Goal: Information Seeking & Learning: Learn about a topic

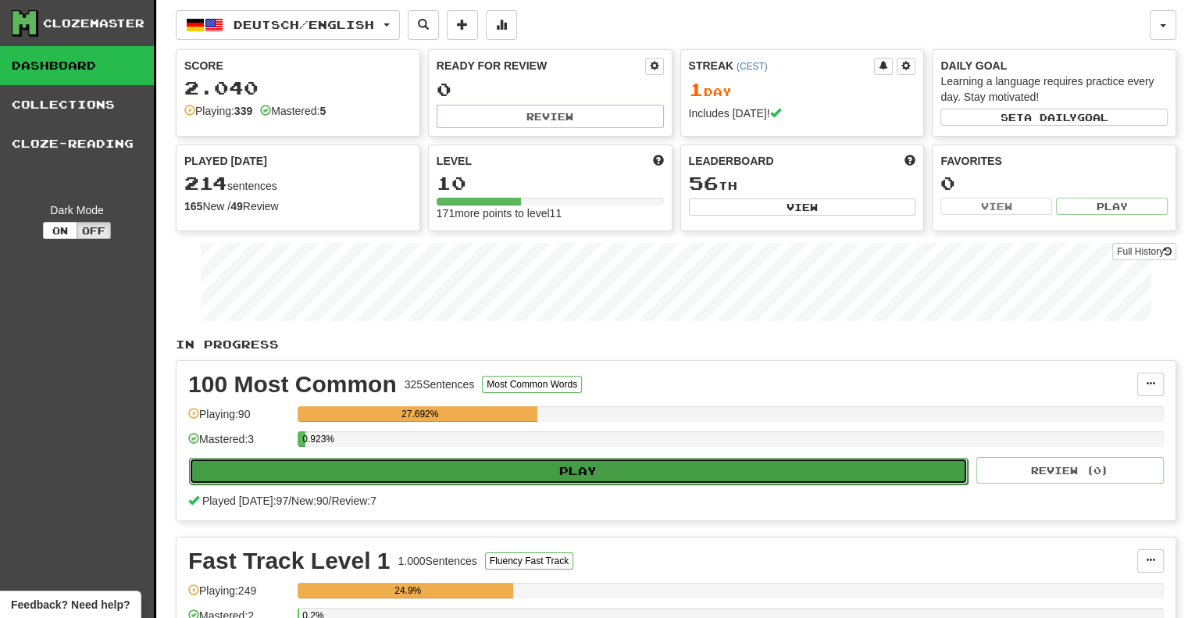
click at [542, 467] on button "Play" at bounding box center [578, 471] width 779 height 27
select select "**"
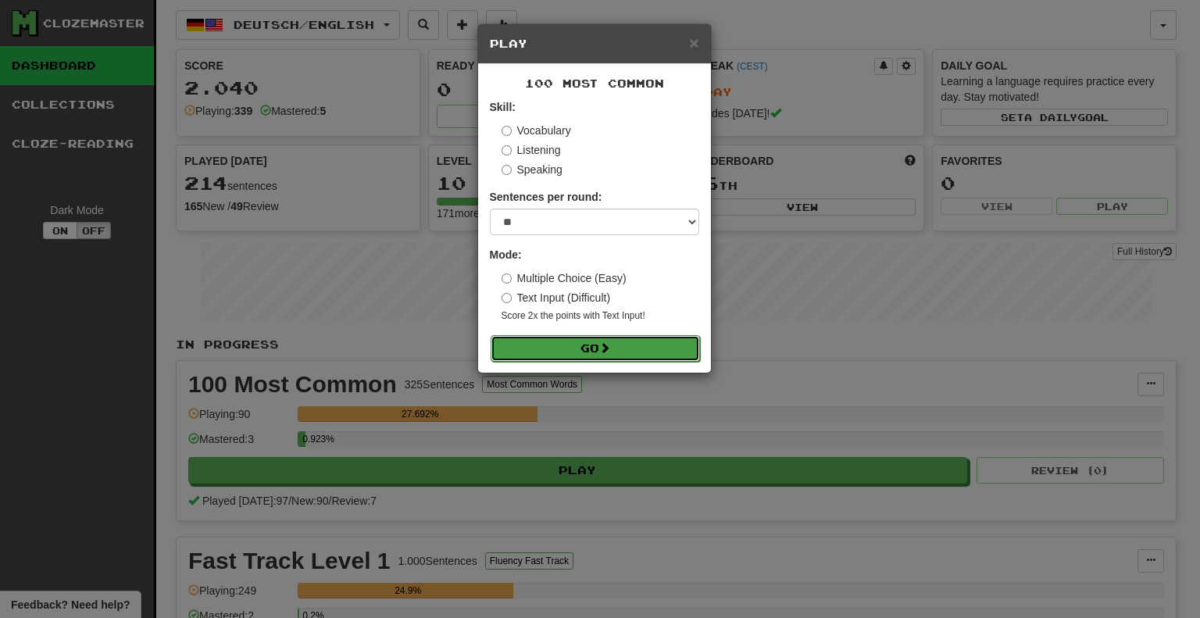
click at [608, 341] on button "Go" at bounding box center [594, 348] width 209 height 27
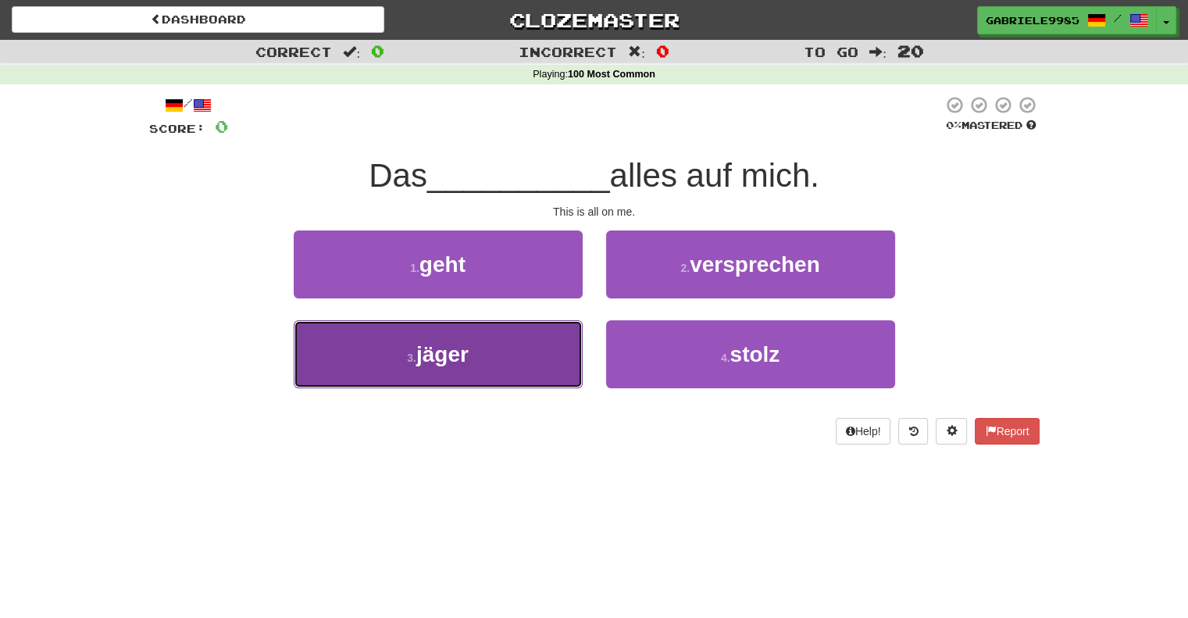
click at [418, 355] on span "jäger" at bounding box center [442, 354] width 52 height 24
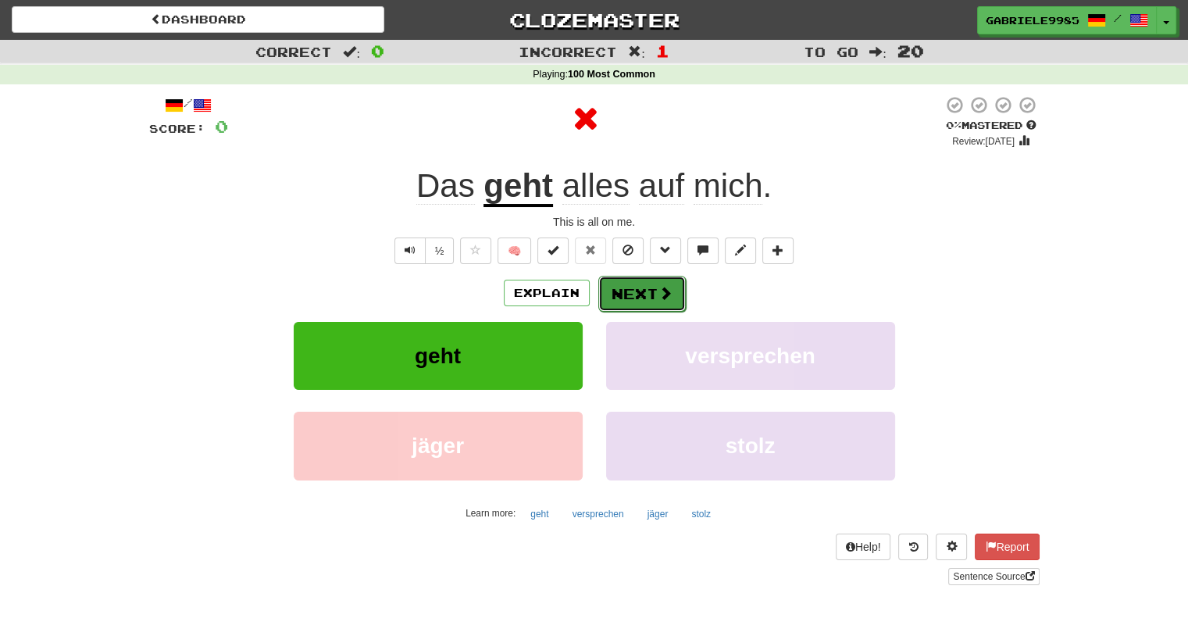
click at [622, 282] on button "Next" at bounding box center [641, 294] width 87 height 36
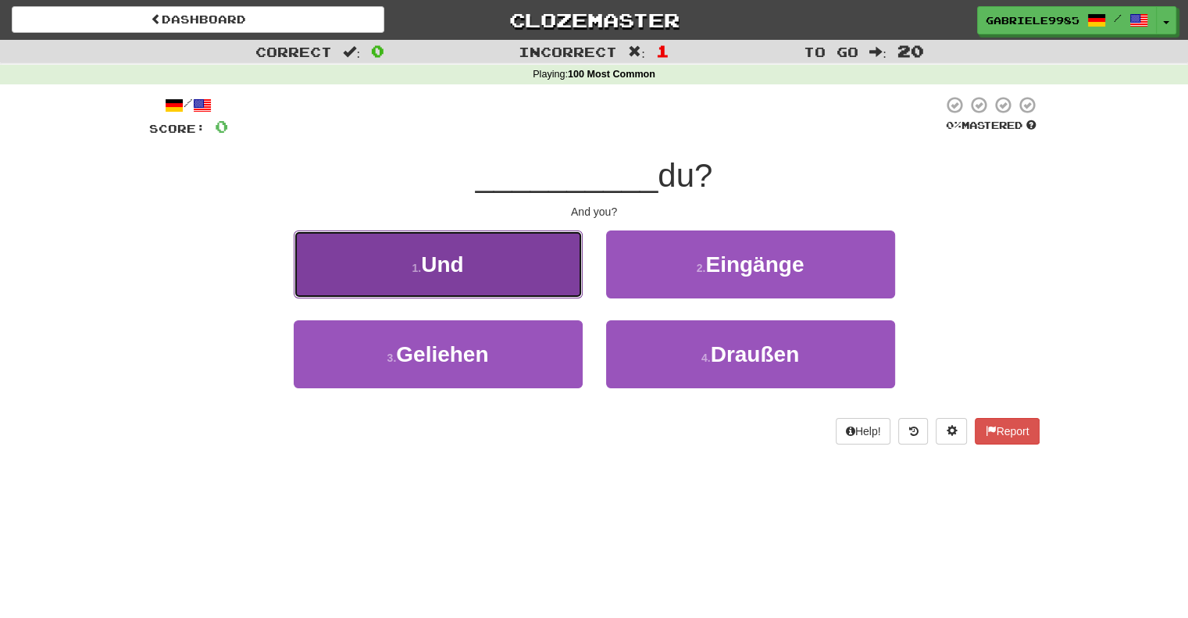
click at [506, 265] on button "1 . Und" at bounding box center [438, 264] width 289 height 68
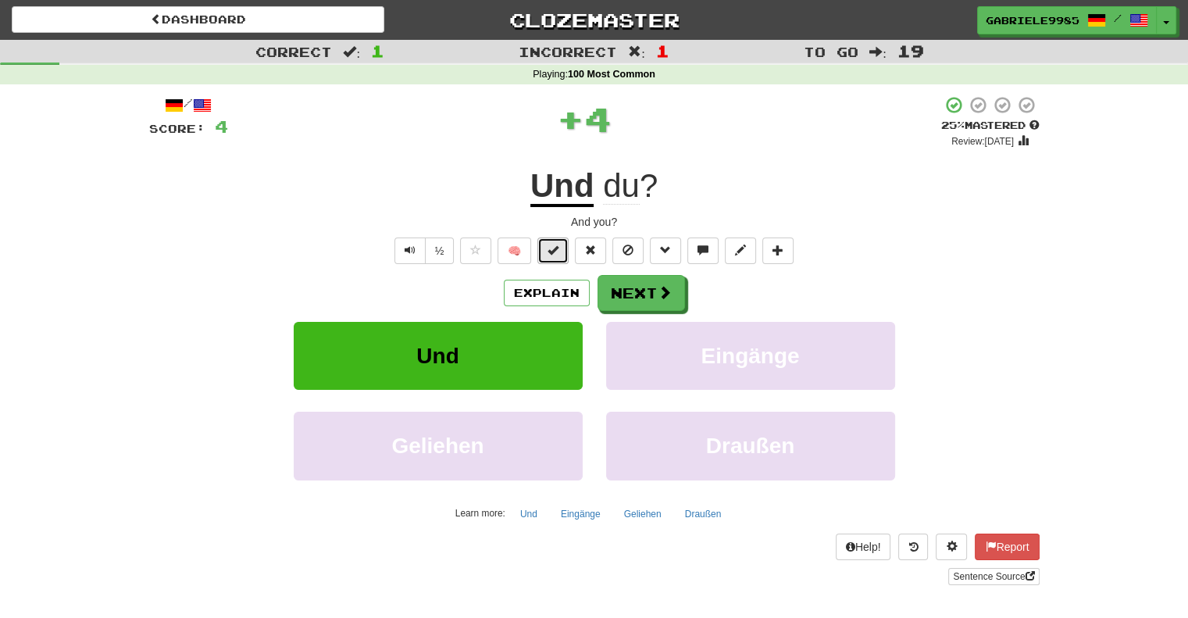
click at [559, 256] on button at bounding box center [552, 250] width 31 height 27
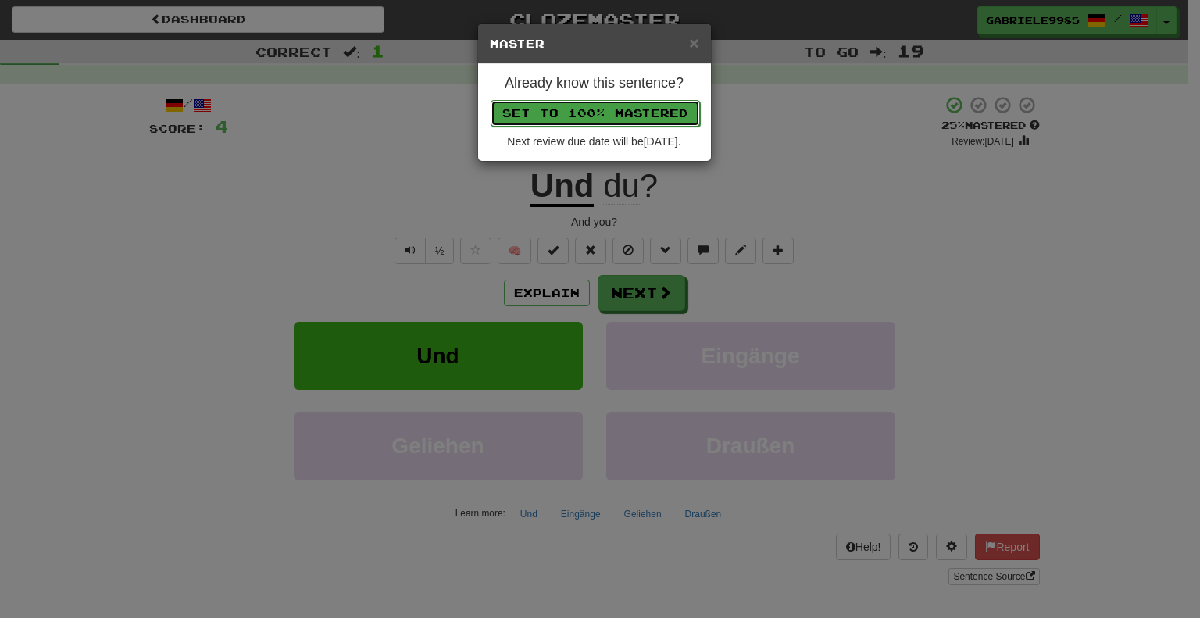
click at [613, 109] on button "Set to 100% Mastered" at bounding box center [594, 113] width 209 height 27
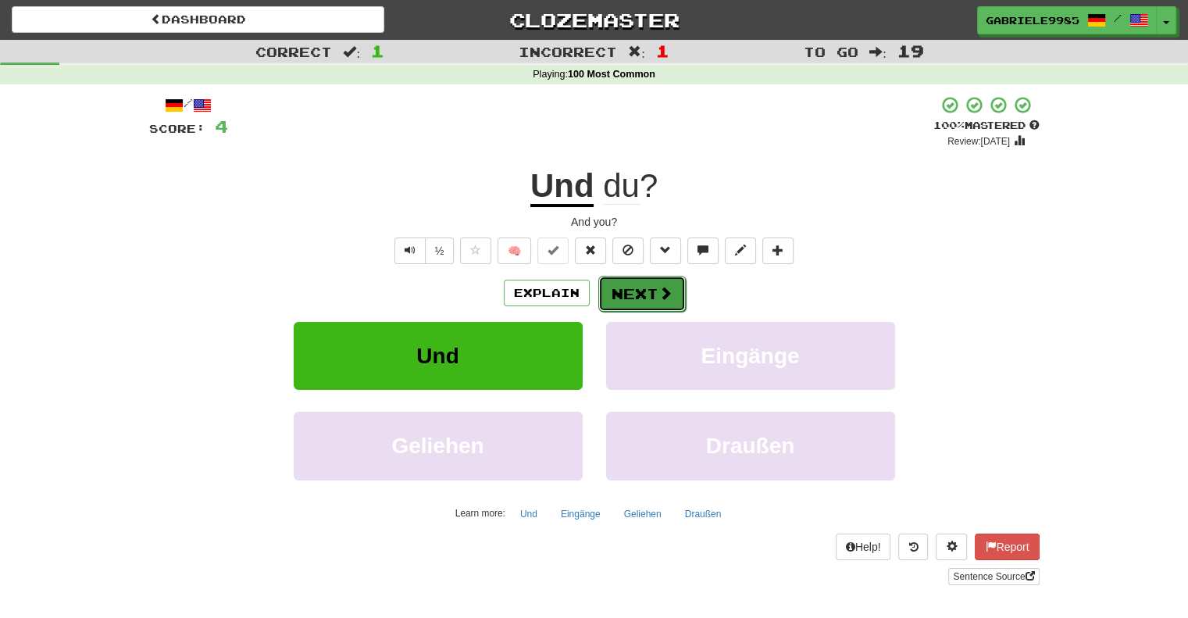
click at [644, 295] on button "Next" at bounding box center [641, 294] width 87 height 36
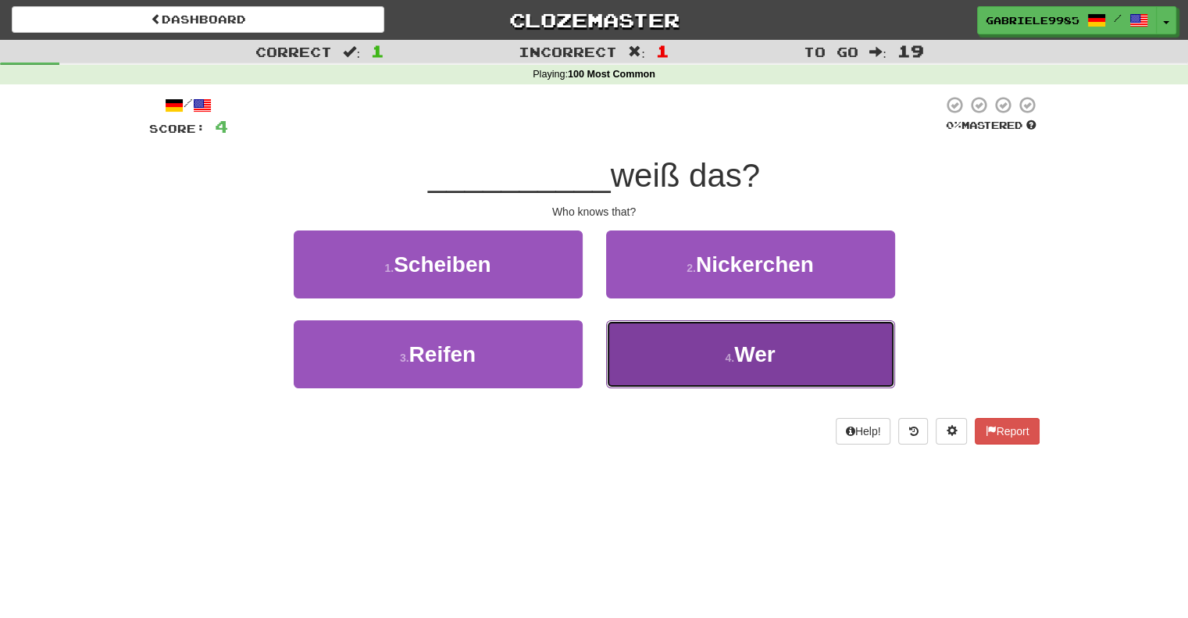
click at [654, 340] on button "4 . Wer" at bounding box center [750, 354] width 289 height 68
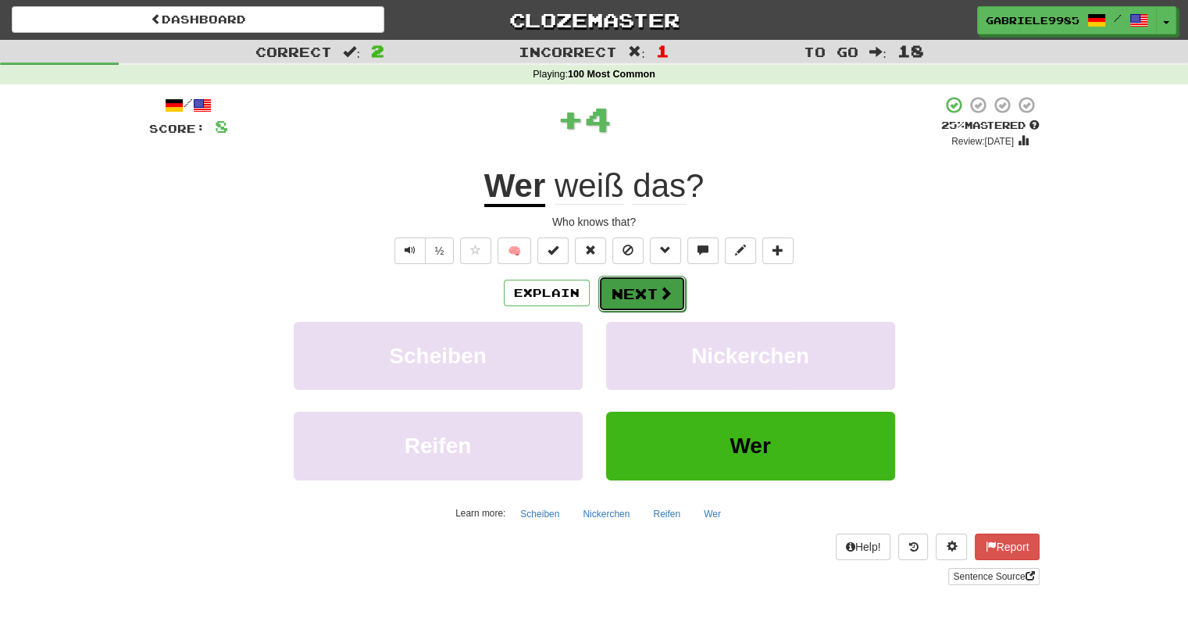
click at [625, 282] on button "Next" at bounding box center [641, 294] width 87 height 36
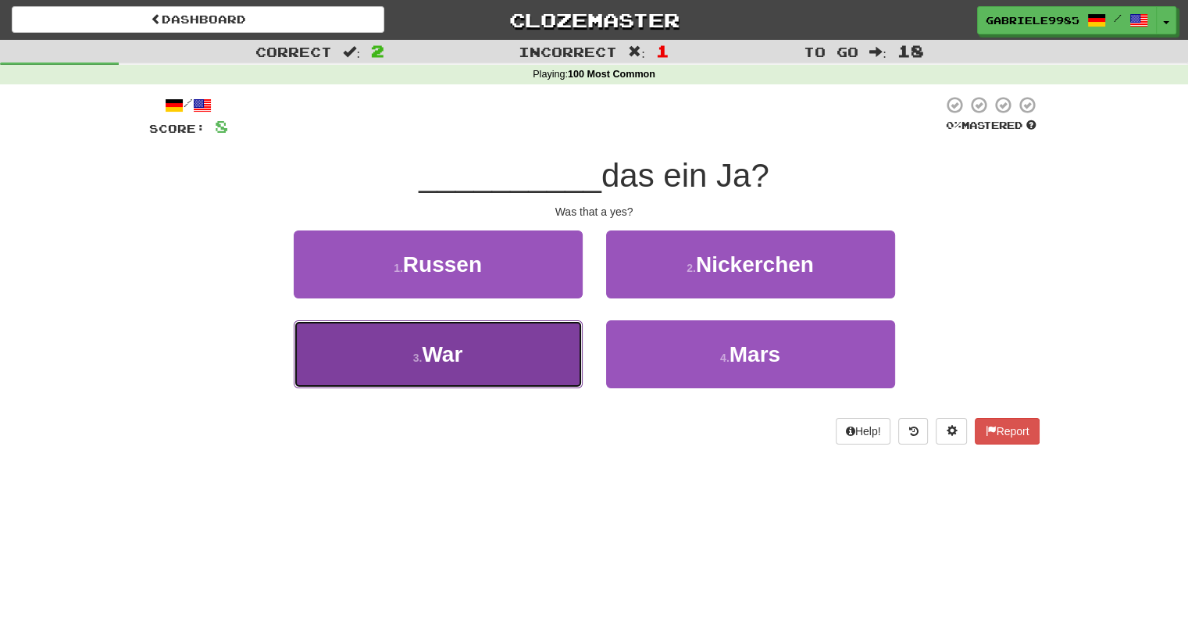
click at [505, 355] on button "3 . War" at bounding box center [438, 354] width 289 height 68
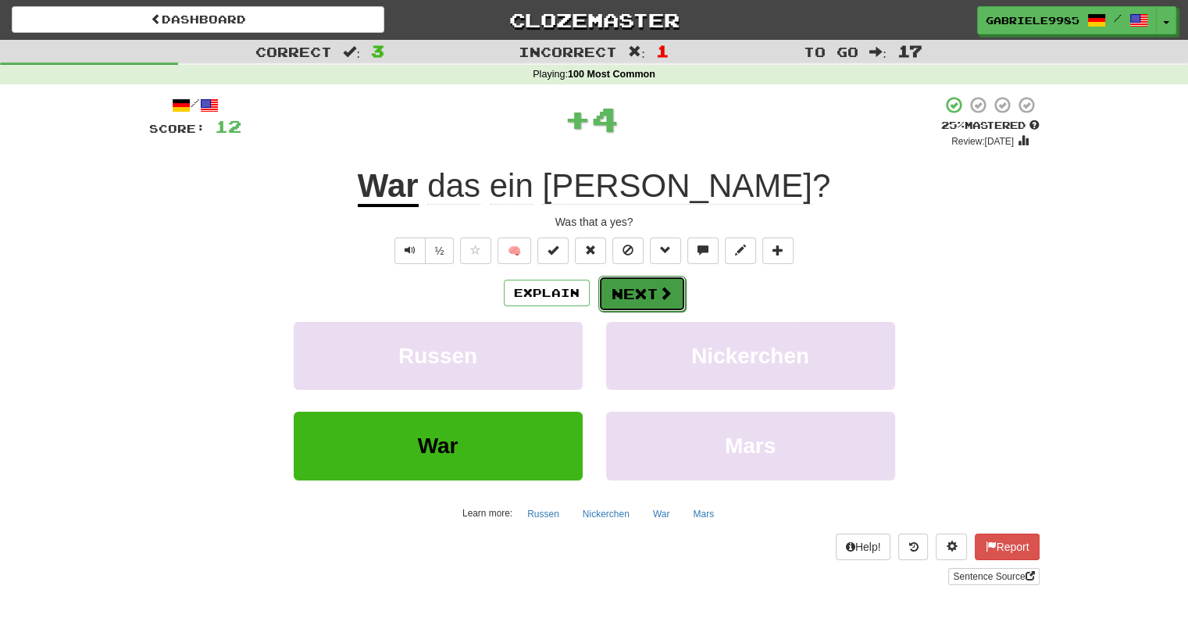
click at [622, 294] on button "Next" at bounding box center [641, 294] width 87 height 36
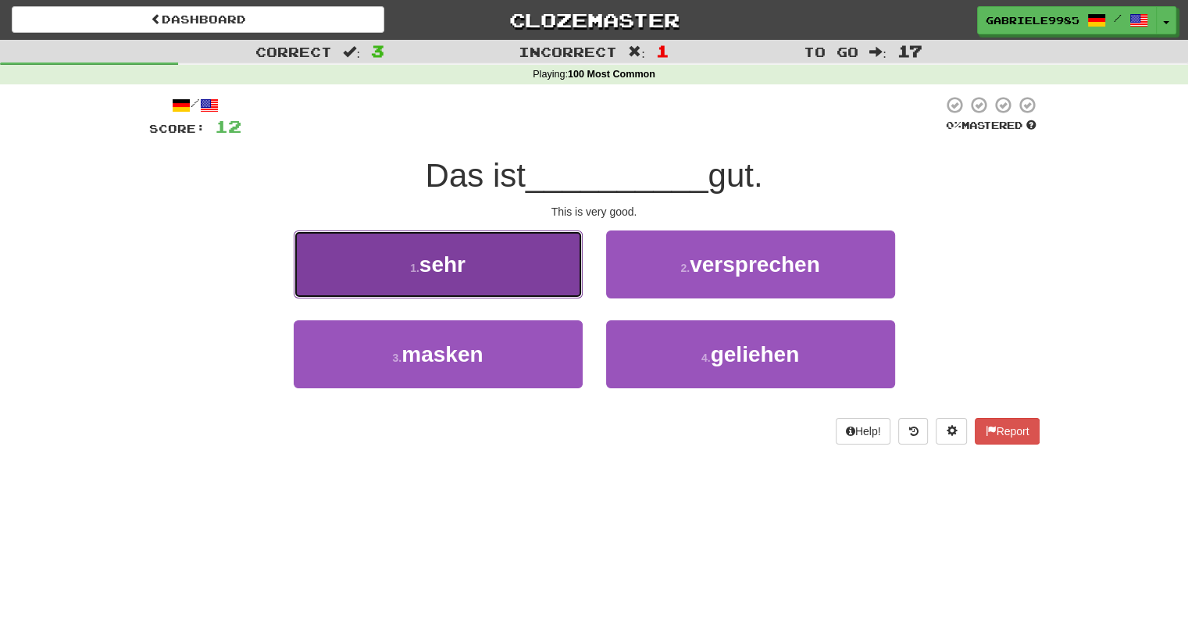
click at [488, 254] on button "1 . sehr" at bounding box center [438, 264] width 289 height 68
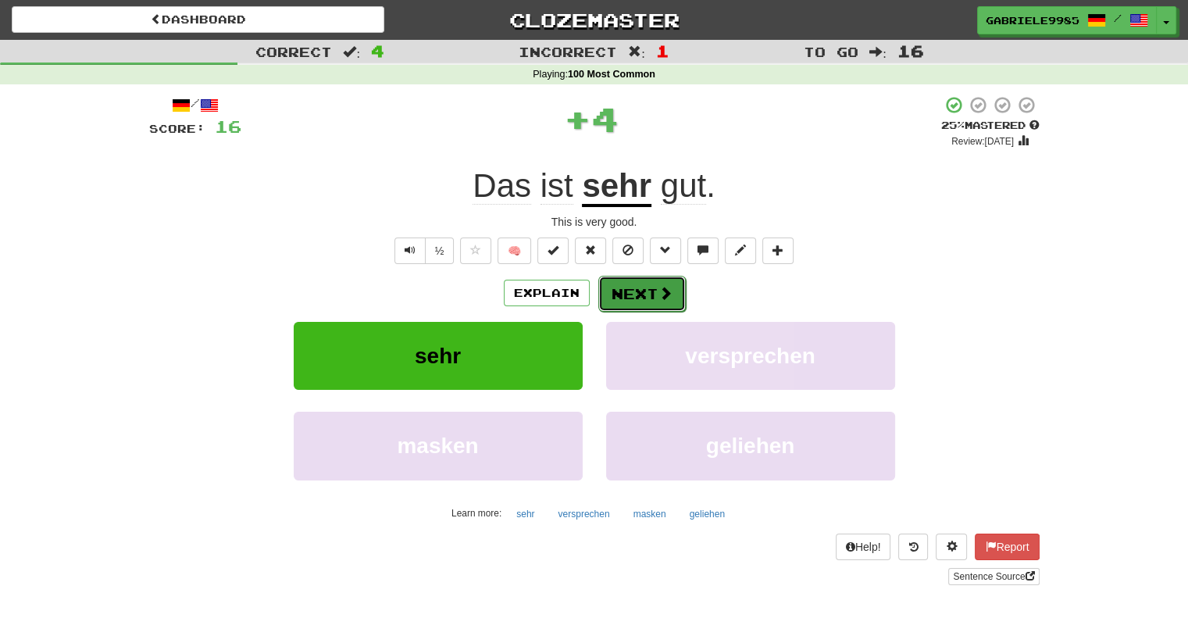
click at [606, 293] on button "Next" at bounding box center [641, 294] width 87 height 36
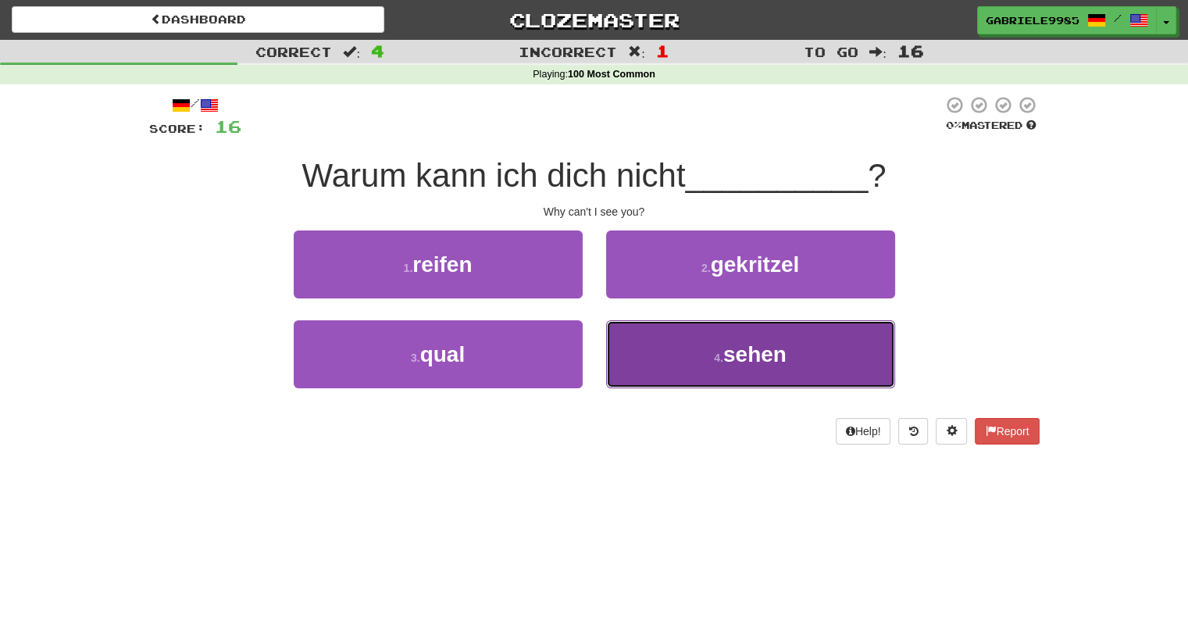
click at [724, 369] on button "4 . sehen" at bounding box center [750, 354] width 289 height 68
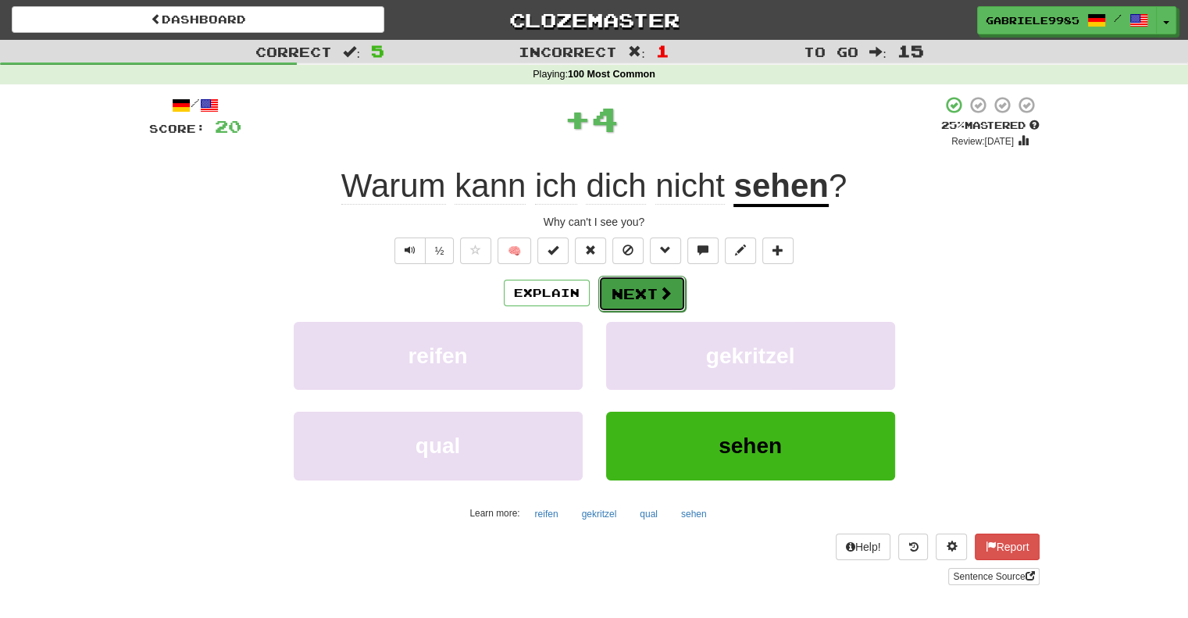
click at [659, 290] on span at bounding box center [665, 293] width 14 height 14
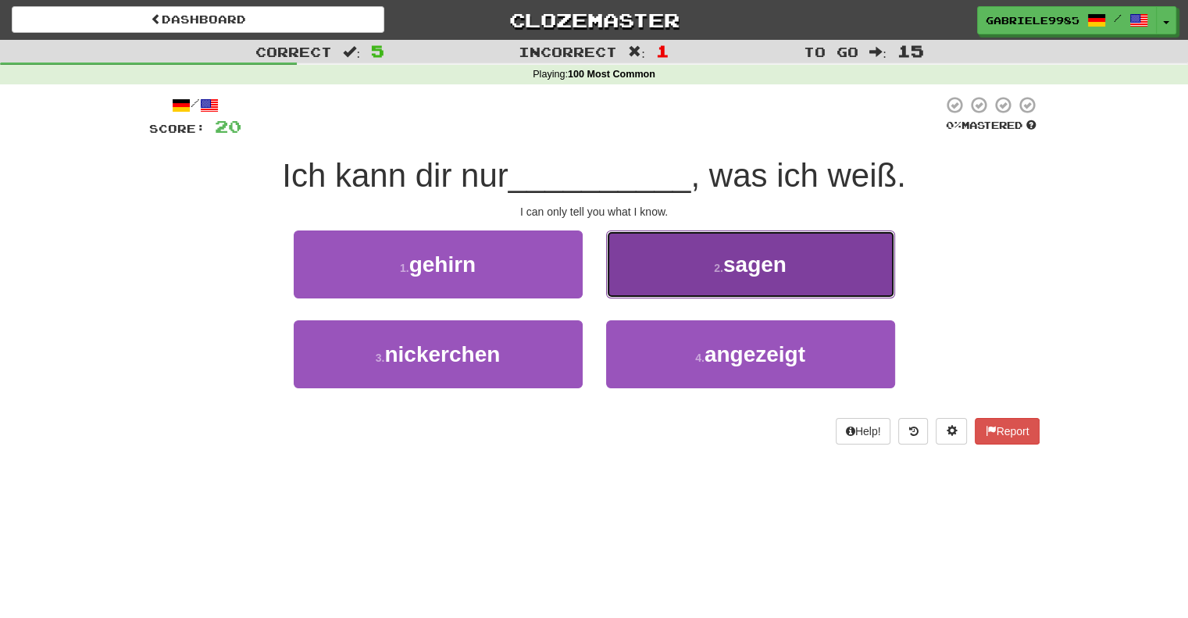
click at [630, 266] on button "2 . sagen" at bounding box center [750, 264] width 289 height 68
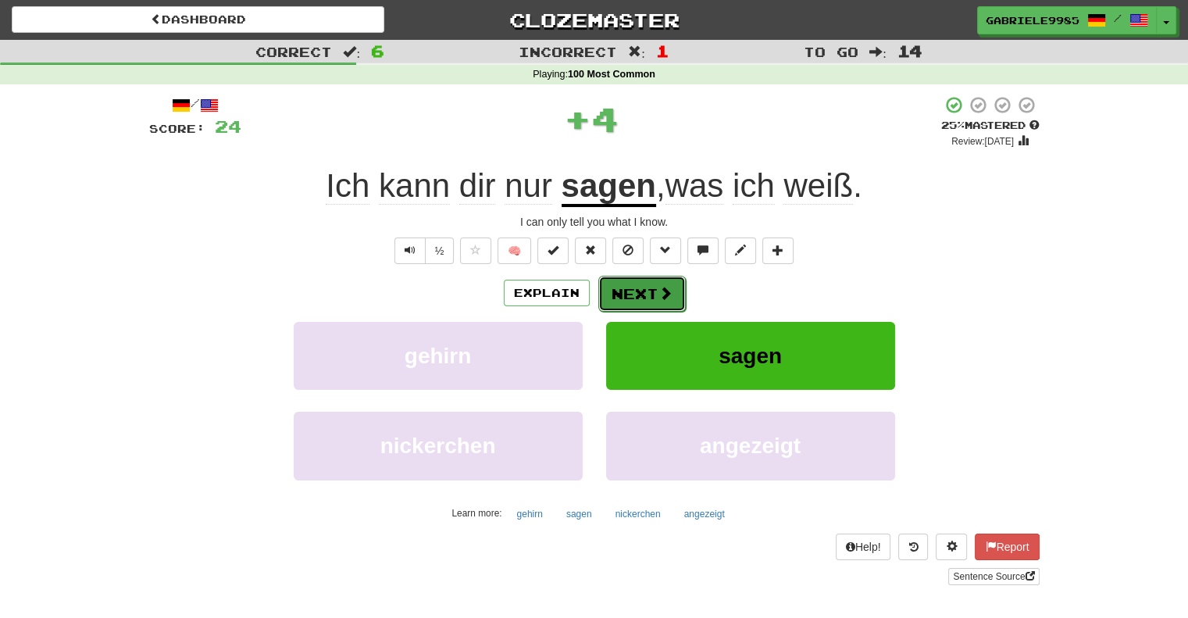
click at [618, 293] on button "Next" at bounding box center [641, 294] width 87 height 36
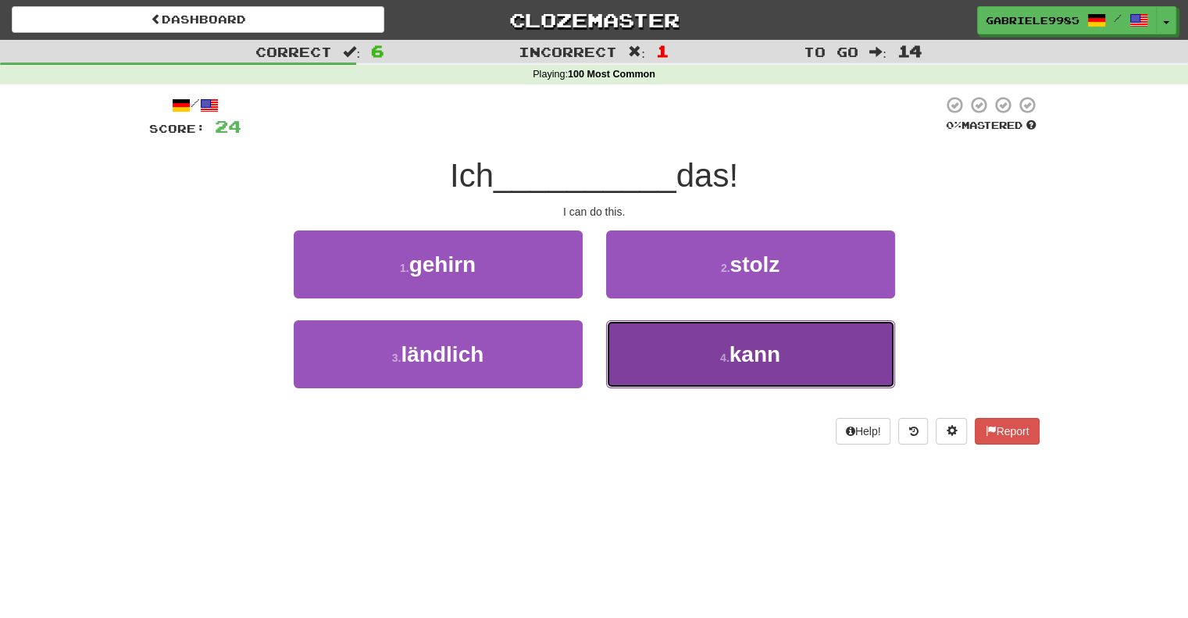
click at [640, 349] on button "4 . kann" at bounding box center [750, 354] width 289 height 68
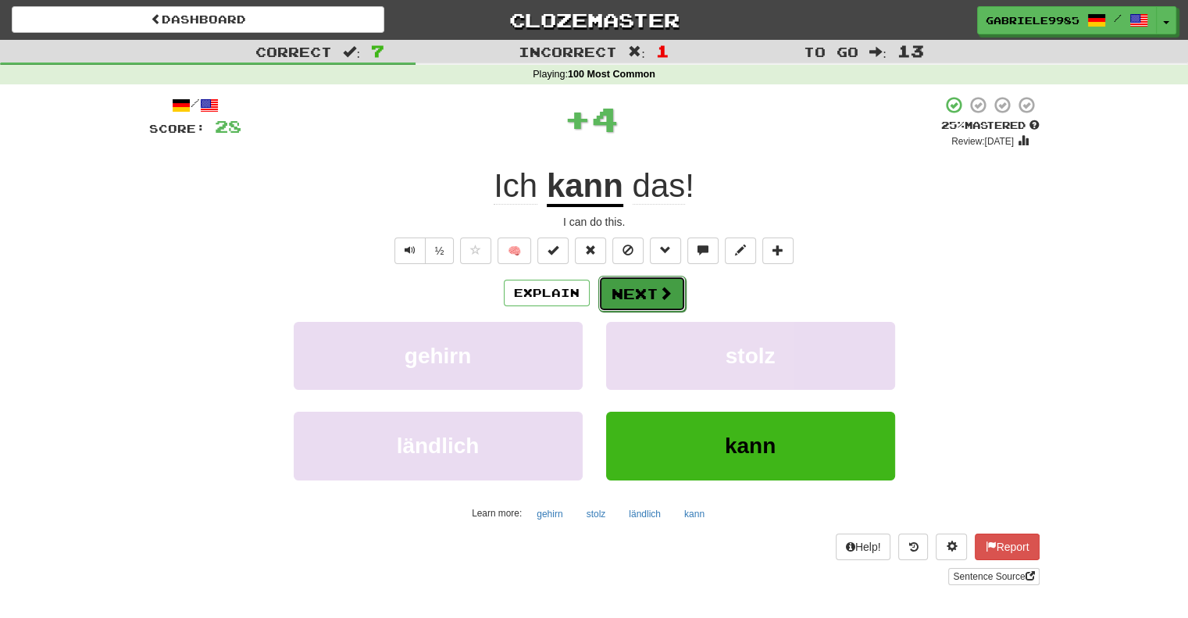
click at [632, 286] on button "Next" at bounding box center [641, 294] width 87 height 36
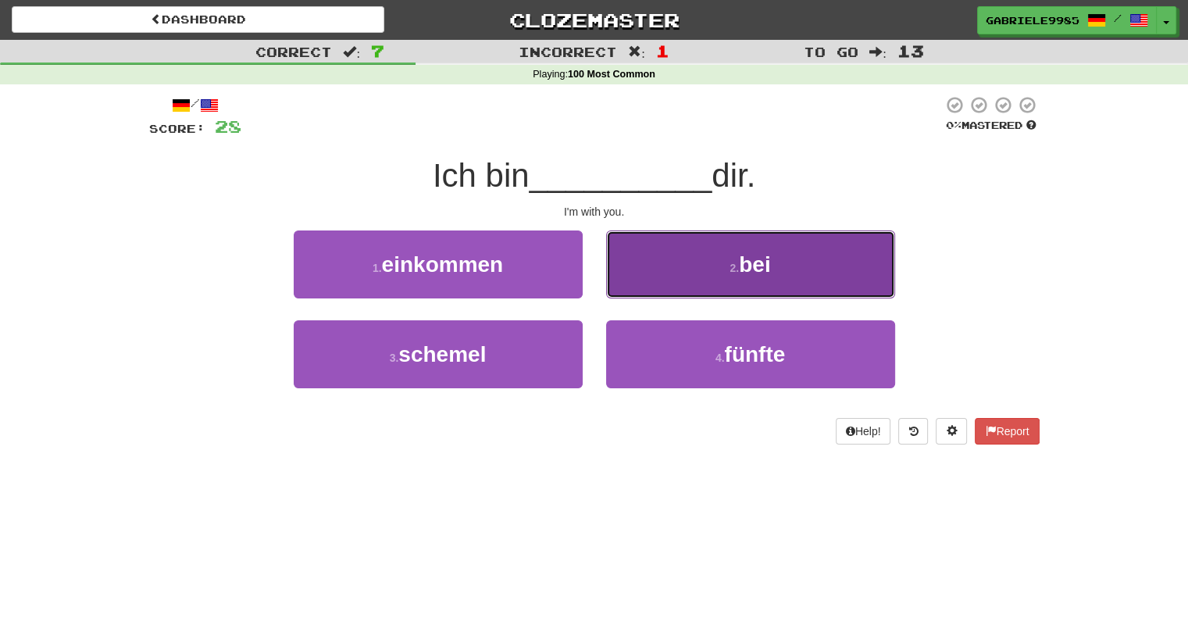
click at [704, 262] on button "2 . bei" at bounding box center [750, 264] width 289 height 68
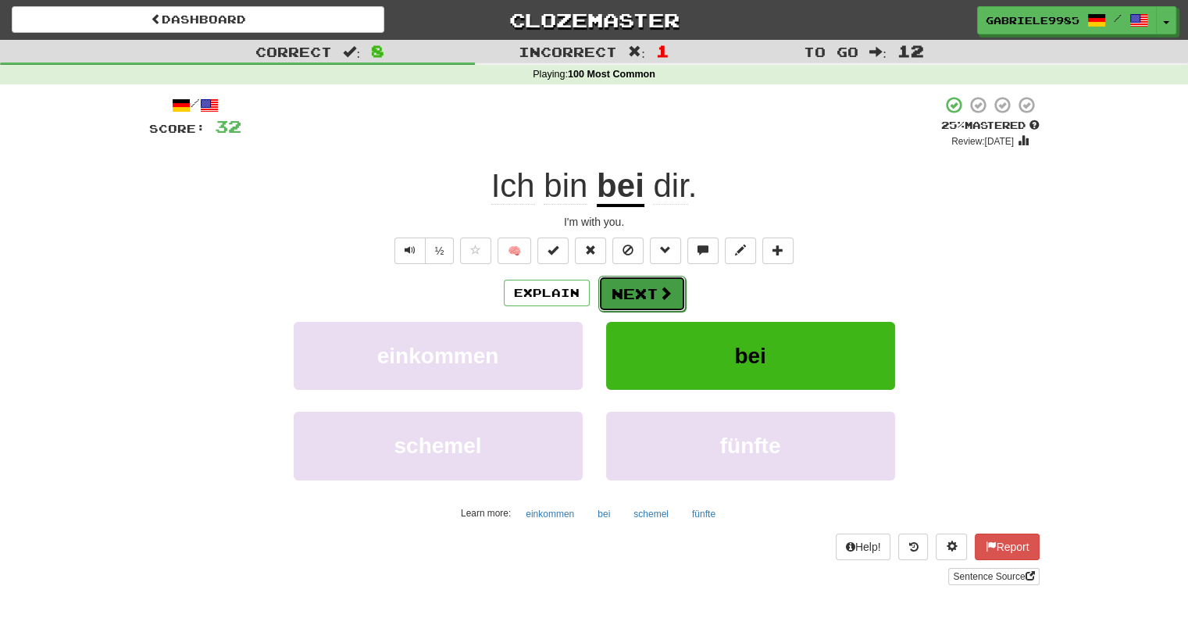
click at [640, 290] on button "Next" at bounding box center [641, 294] width 87 height 36
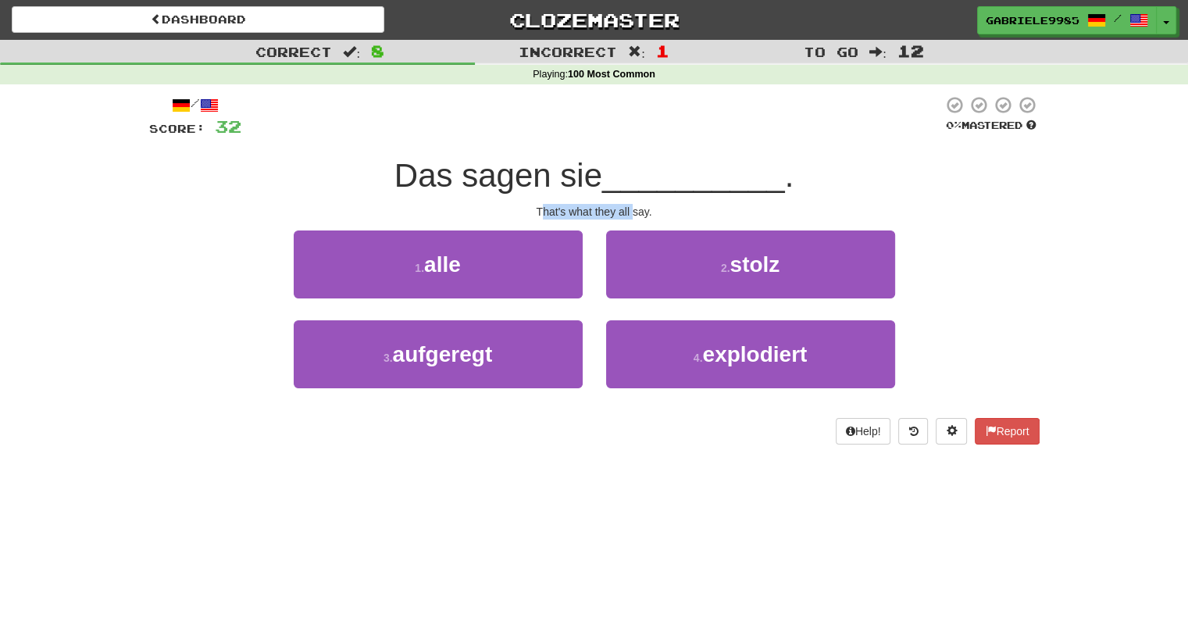
drag, startPoint x: 540, startPoint y: 211, endPoint x: 633, endPoint y: 205, distance: 93.1
click at [633, 205] on div "That's what they all say." at bounding box center [594, 212] width 890 height 16
click at [601, 212] on div "That's what they all say." at bounding box center [594, 212] width 890 height 16
drag, startPoint x: 588, startPoint y: 205, endPoint x: 619, endPoint y: 205, distance: 30.5
click at [619, 205] on div "That's what they all say." at bounding box center [594, 212] width 890 height 16
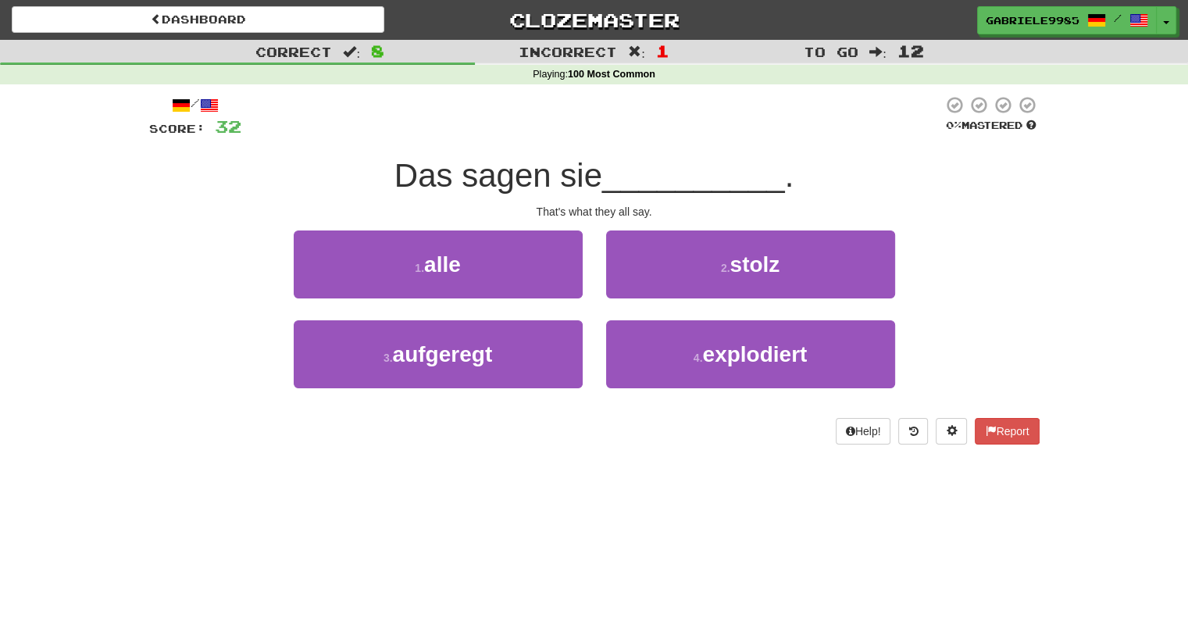
click at [626, 212] on div "That's what they all say." at bounding box center [594, 212] width 890 height 16
drag, startPoint x: 619, startPoint y: 212, endPoint x: 653, endPoint y: 210, distance: 33.6
click at [653, 210] on div "That's what they all say." at bounding box center [594, 212] width 890 height 16
click at [581, 202] on div "/ Score: 32 0 % Mastered Das sagen sie __________ . That's what they all say. 1…" at bounding box center [594, 269] width 890 height 349
drag, startPoint x: 537, startPoint y: 209, endPoint x: 602, endPoint y: 209, distance: 64.8
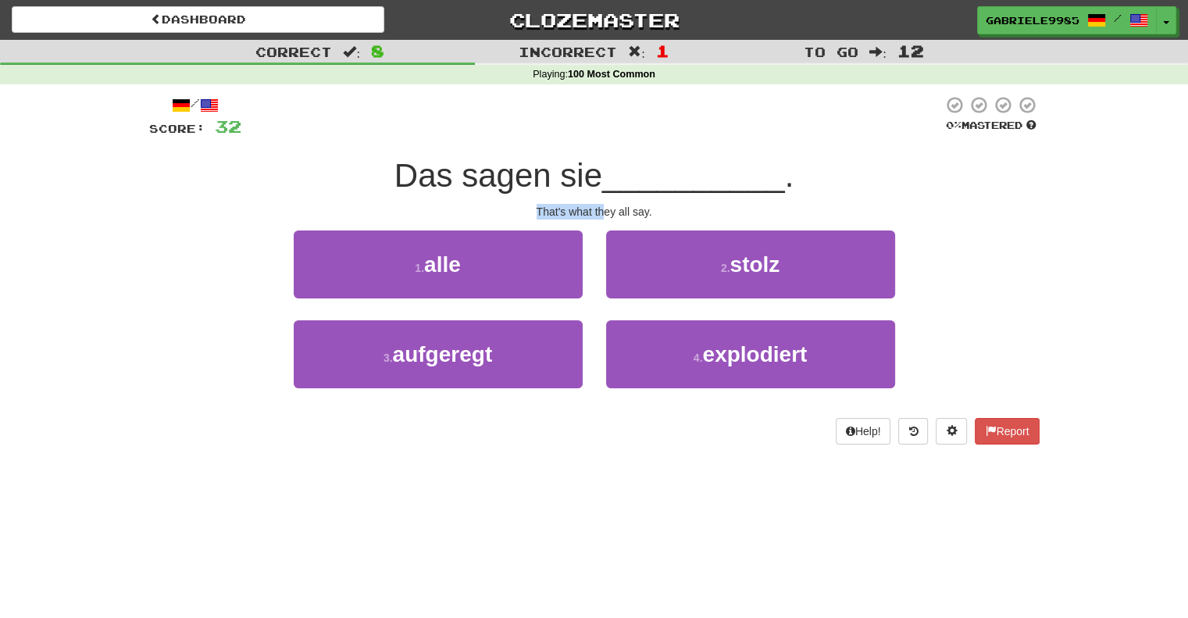
click at [602, 211] on div "That's what they all say." at bounding box center [594, 212] width 890 height 16
click at [614, 205] on div "That's what they all say." at bounding box center [594, 212] width 890 height 16
drag, startPoint x: 537, startPoint y: 212, endPoint x: 629, endPoint y: 216, distance: 91.5
click at [629, 216] on div "That's what they all say." at bounding box center [594, 212] width 890 height 16
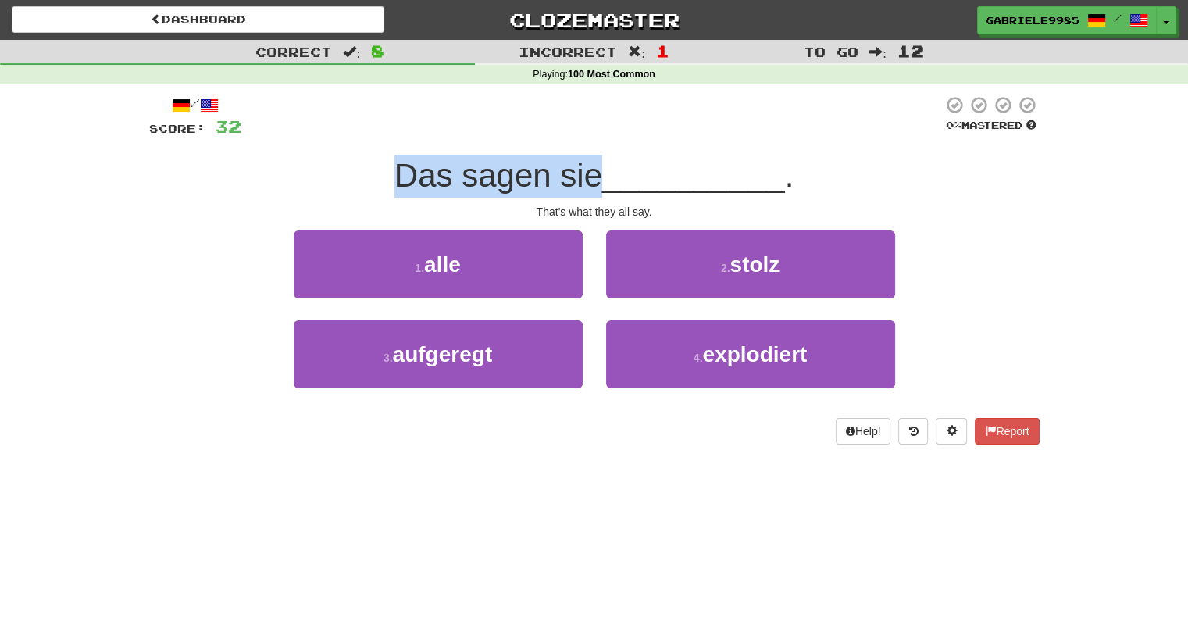
drag, startPoint x: 391, startPoint y: 176, endPoint x: 592, endPoint y: 180, distance: 200.8
click at [592, 180] on span "Das sagen sie" at bounding box center [498, 175] width 208 height 37
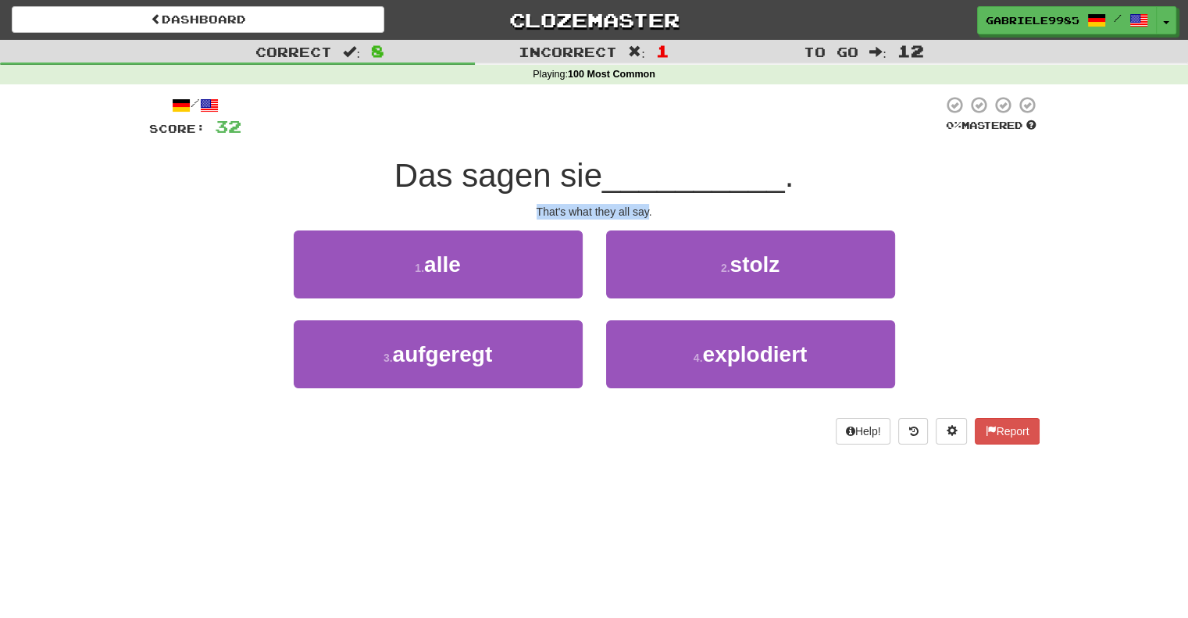
drag, startPoint x: 537, startPoint y: 211, endPoint x: 649, endPoint y: 214, distance: 111.7
click at [649, 214] on div "That's what they all say." at bounding box center [594, 212] width 890 height 16
click at [614, 105] on div at bounding box center [591, 116] width 701 height 43
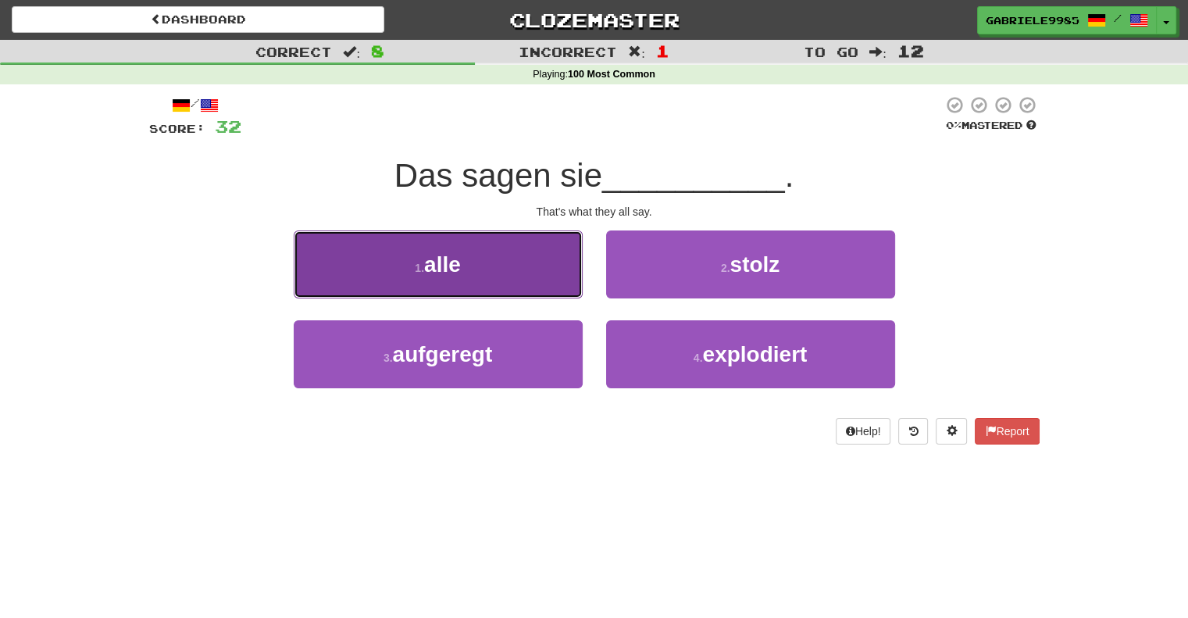
click at [499, 270] on button "1 . alle" at bounding box center [438, 264] width 289 height 68
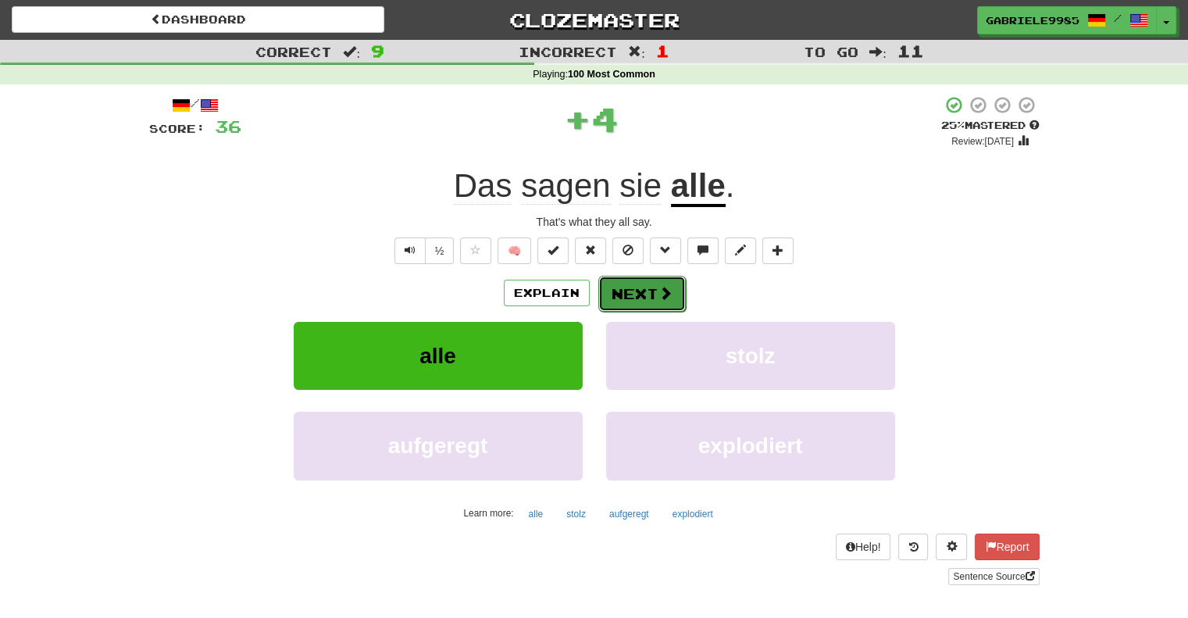
click at [653, 289] on button "Next" at bounding box center [641, 294] width 87 height 36
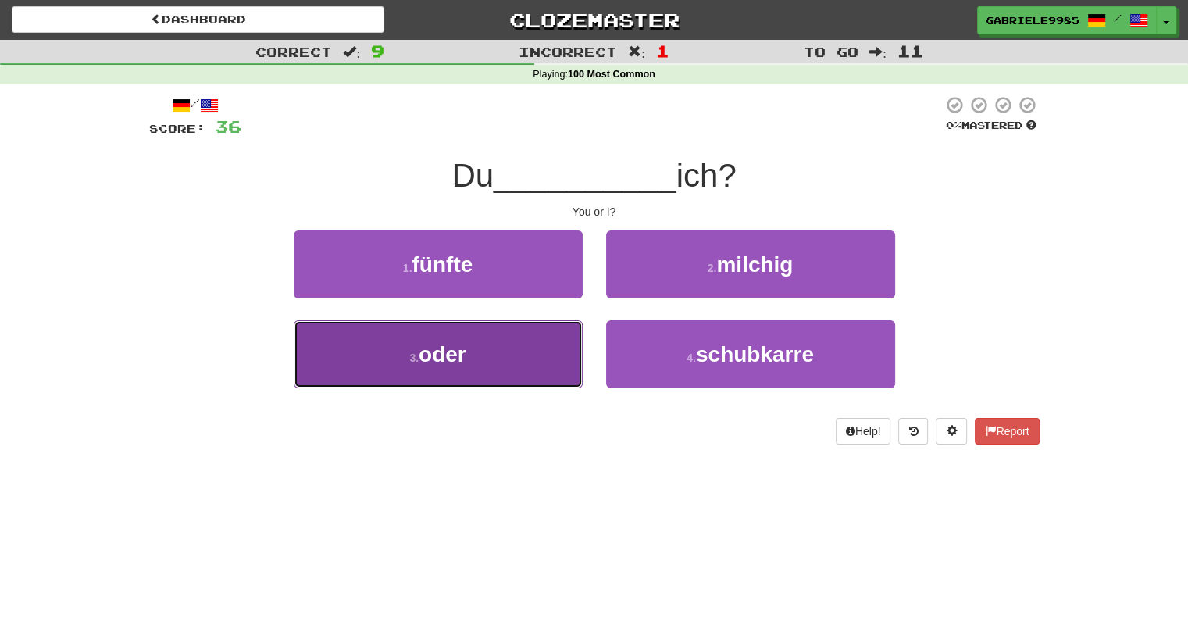
click at [460, 360] on span "oder" at bounding box center [443, 354] width 48 height 24
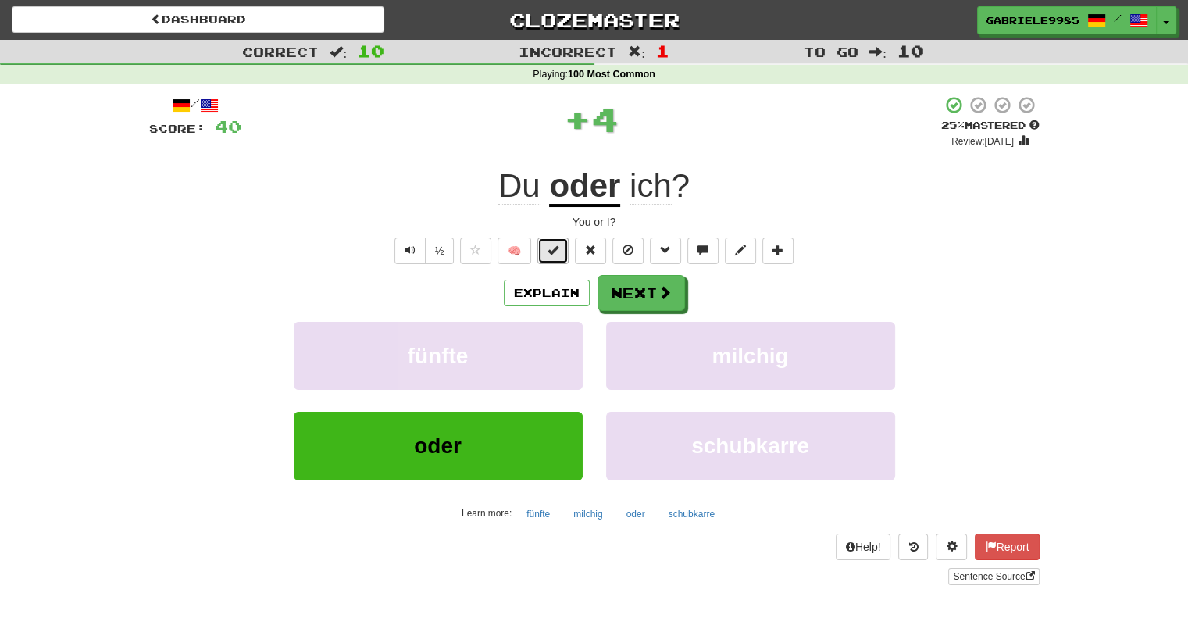
click at [562, 256] on button at bounding box center [552, 250] width 31 height 27
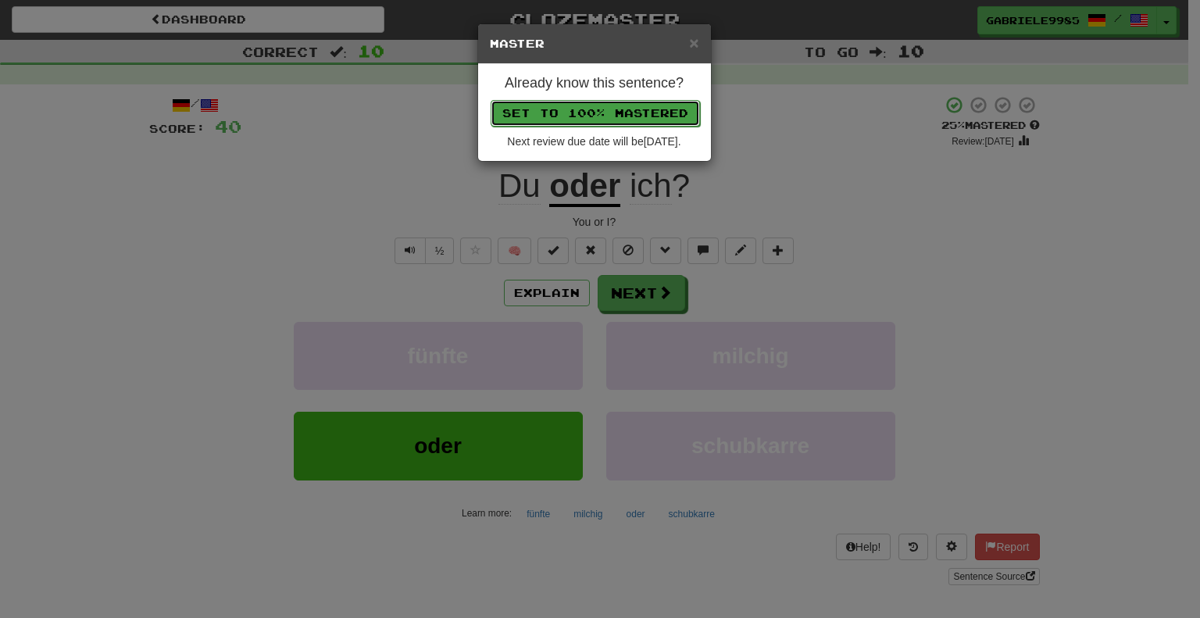
click at [624, 112] on button "Set to 100% Mastered" at bounding box center [594, 113] width 209 height 27
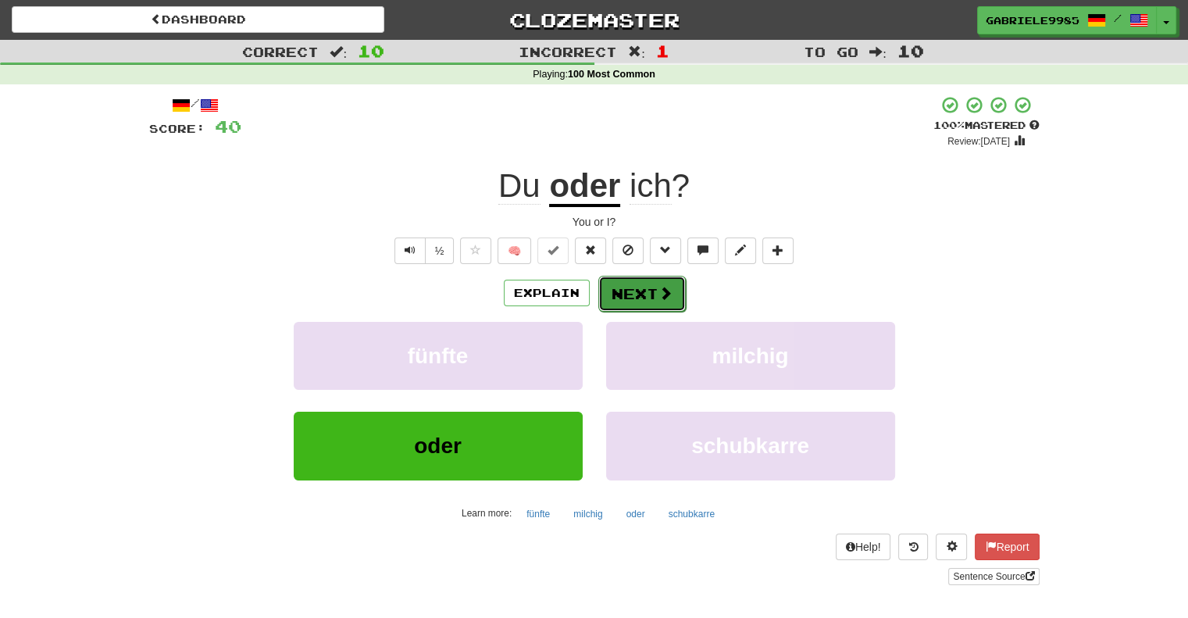
click at [621, 291] on button "Next" at bounding box center [641, 294] width 87 height 36
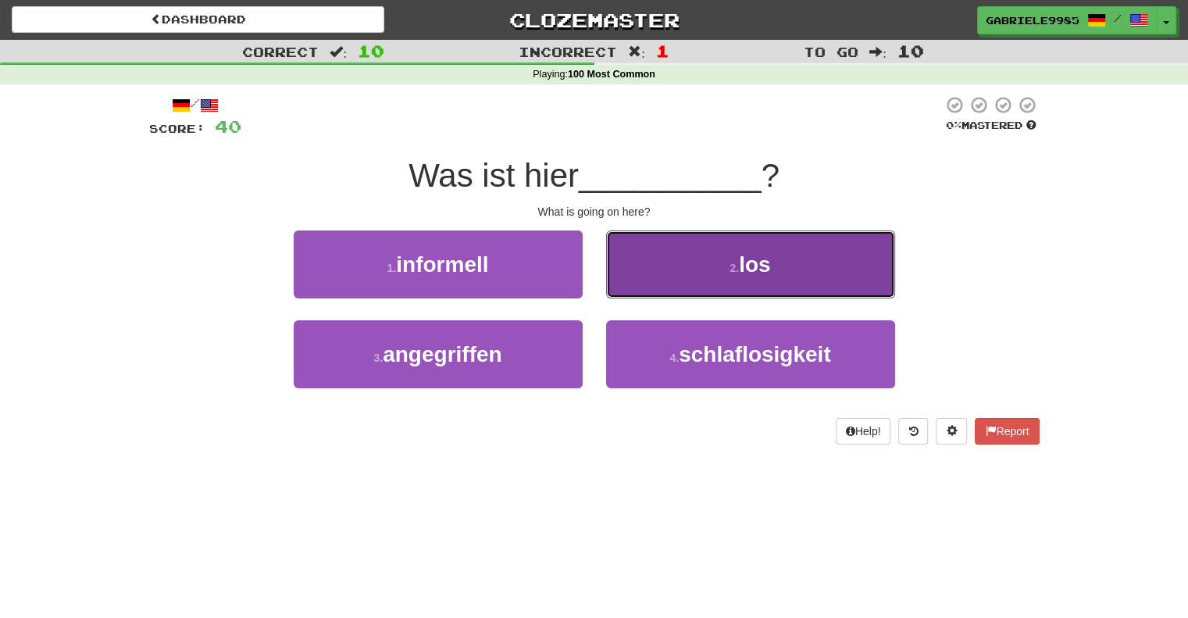
click at [662, 237] on button "2 . los" at bounding box center [750, 264] width 289 height 68
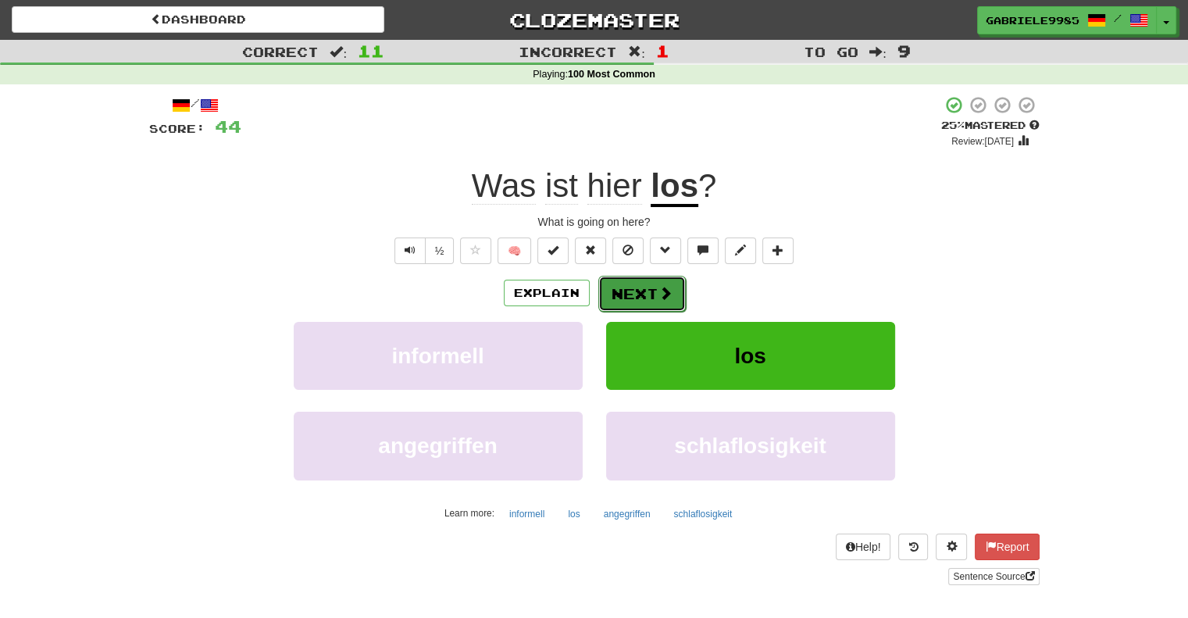
click at [632, 283] on button "Next" at bounding box center [641, 294] width 87 height 36
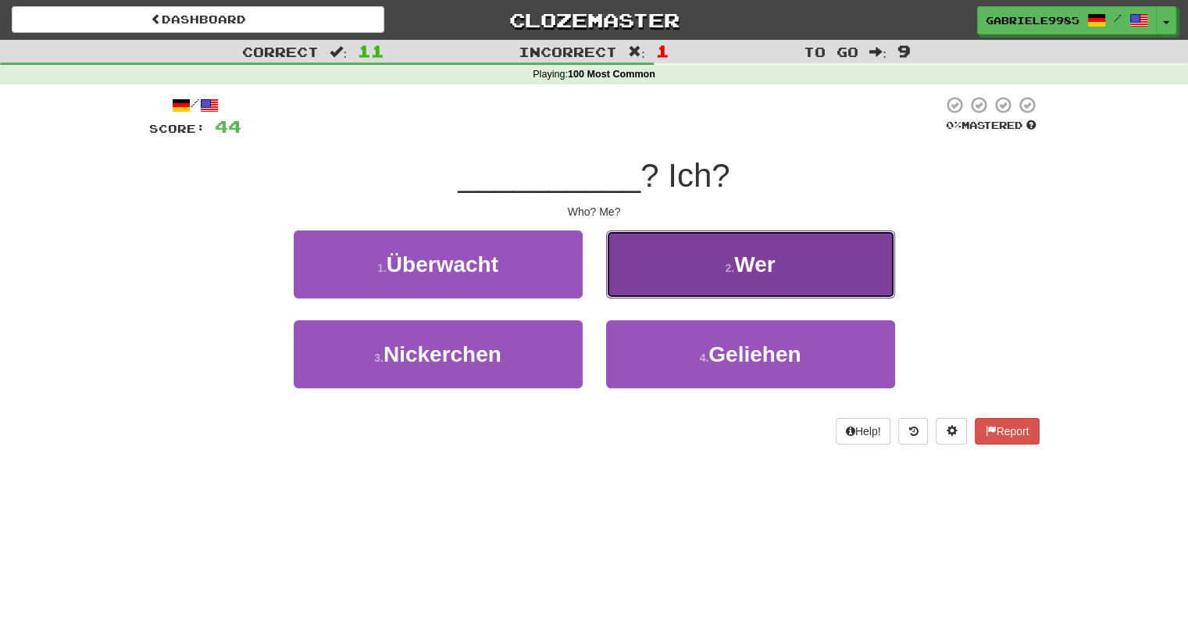
click at [682, 255] on button "2 . Wer" at bounding box center [750, 264] width 289 height 68
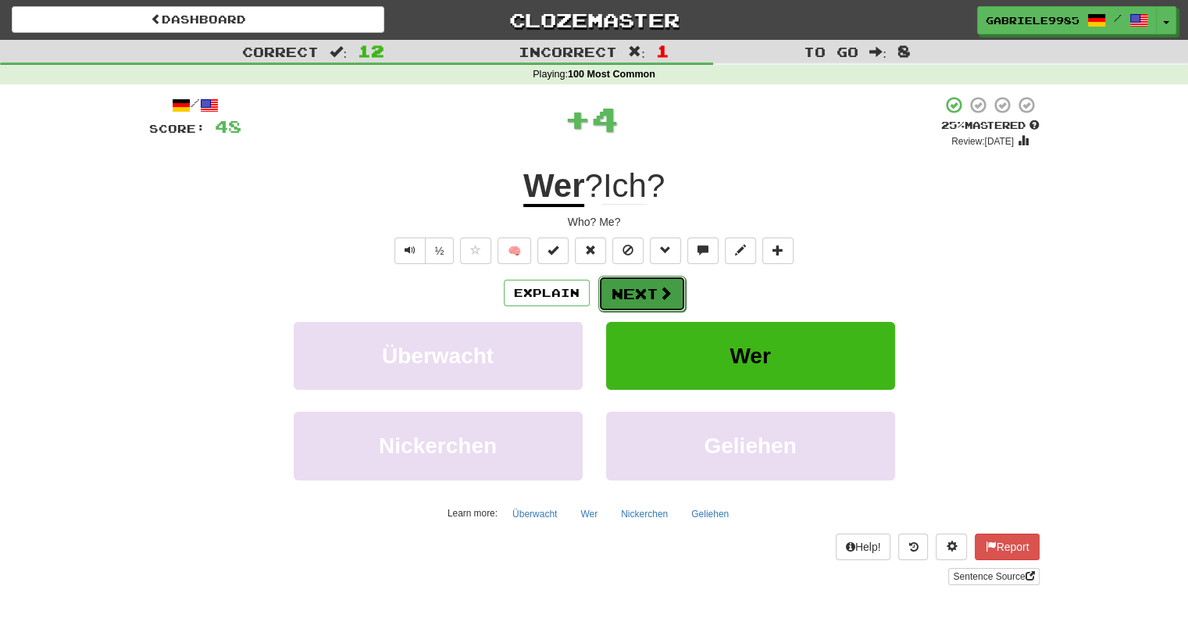
click at [658, 290] on span at bounding box center [665, 293] width 14 height 14
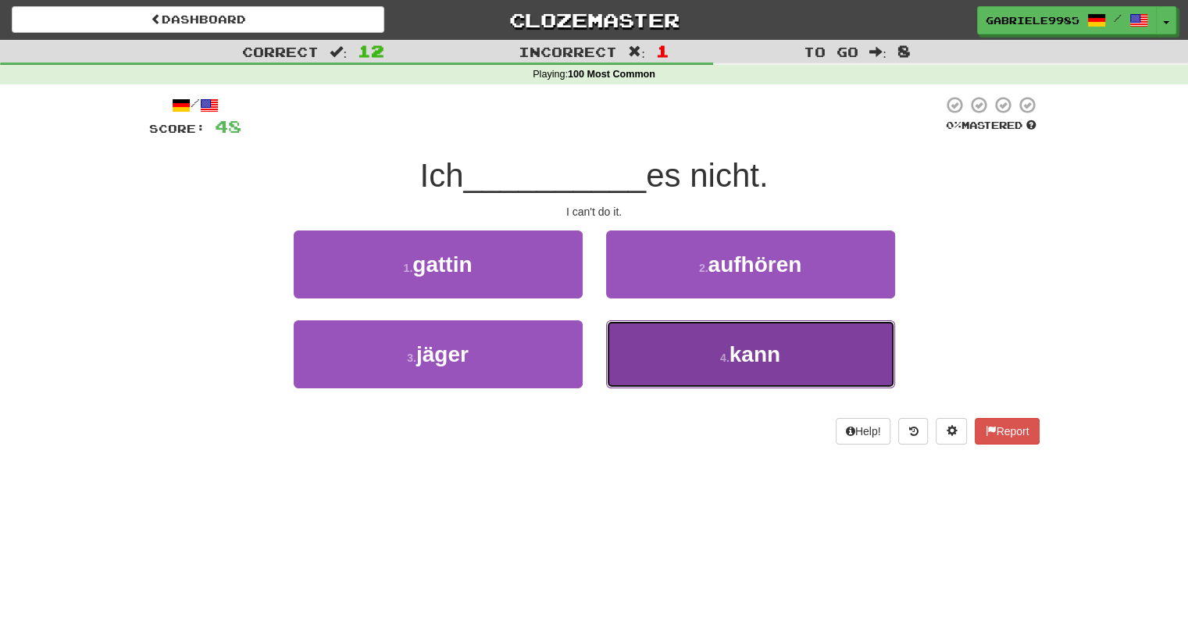
click at [664, 336] on button "4 . kann" at bounding box center [750, 354] width 289 height 68
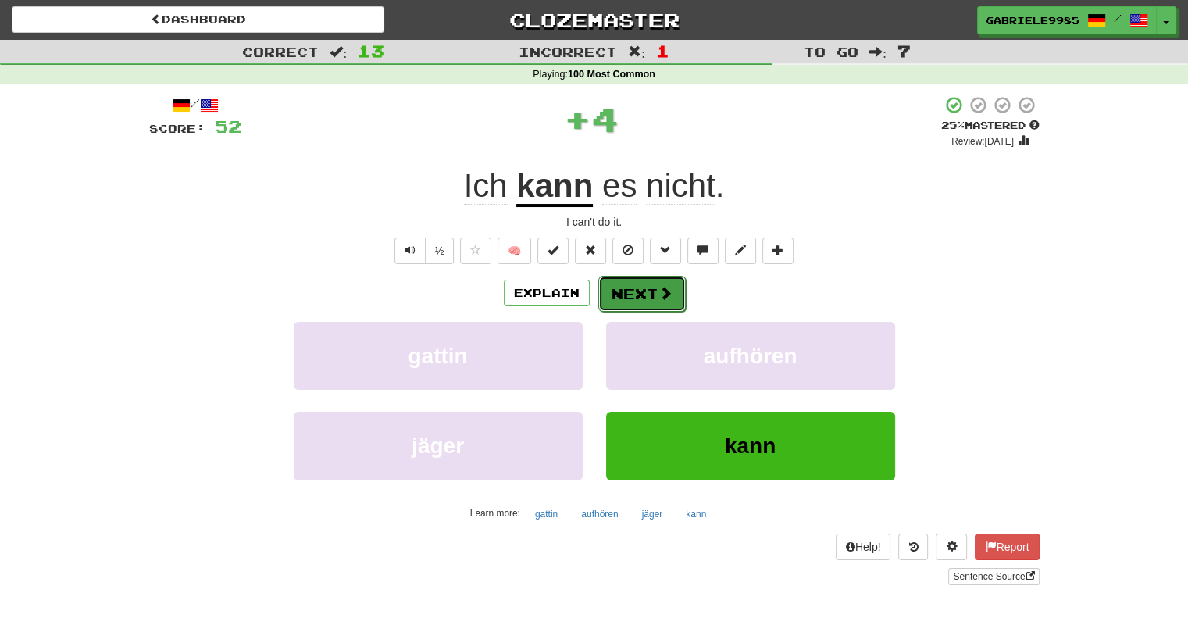
click at [649, 284] on button "Next" at bounding box center [641, 294] width 87 height 36
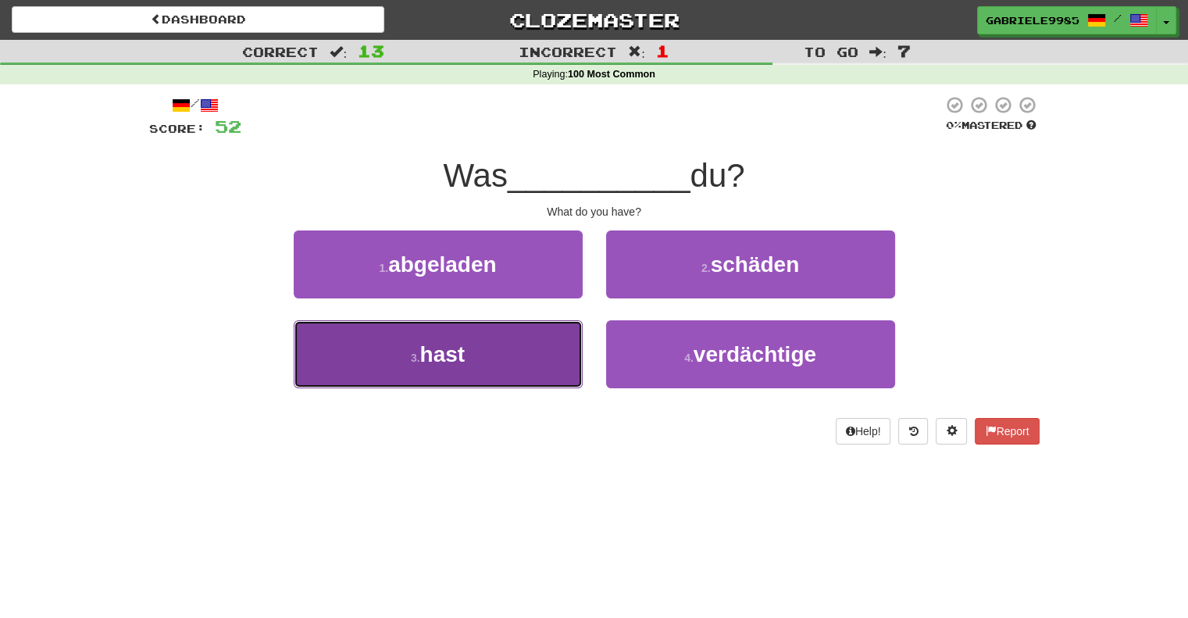
click at [484, 363] on button "3 . hast" at bounding box center [438, 354] width 289 height 68
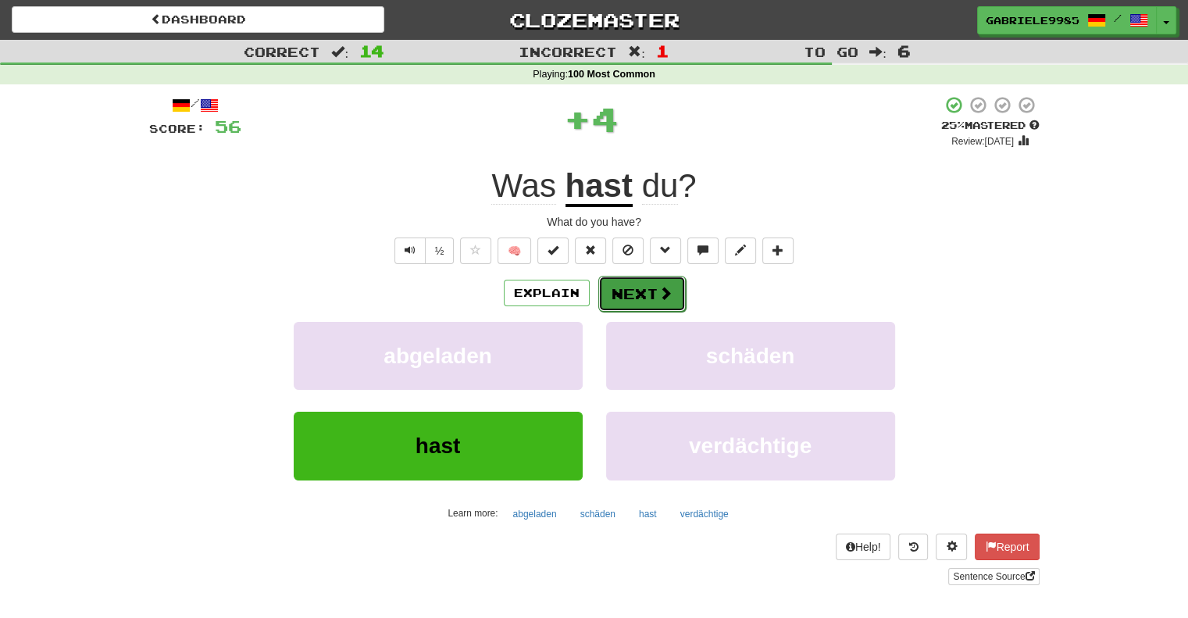
click at [634, 290] on button "Next" at bounding box center [641, 294] width 87 height 36
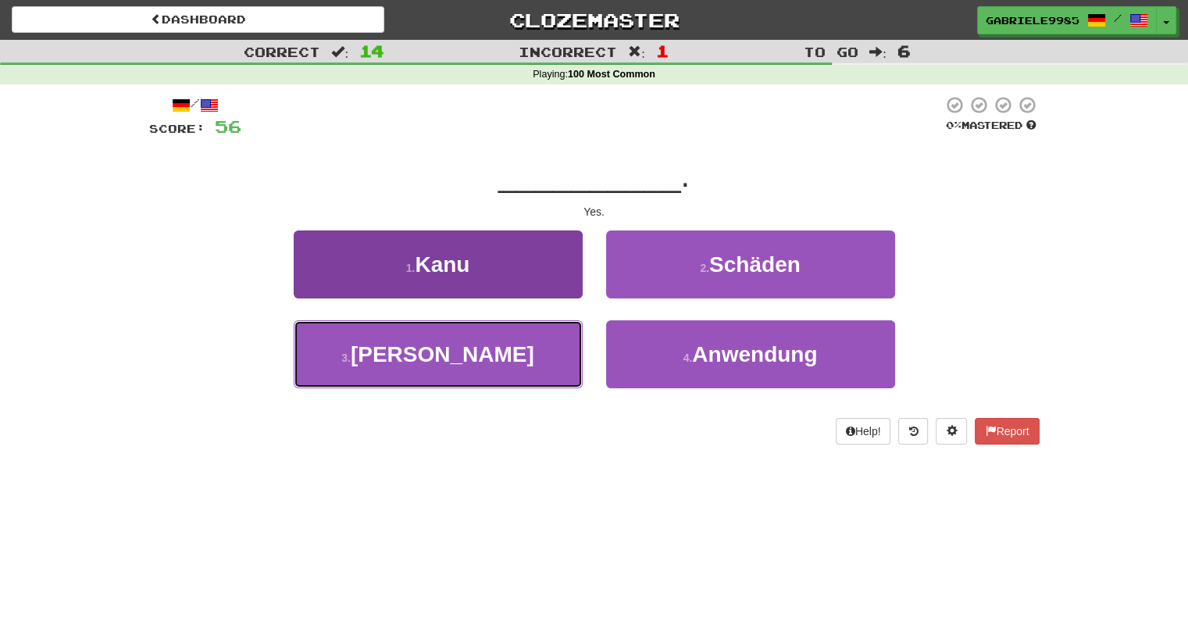
drag, startPoint x: 504, startPoint y: 355, endPoint x: 510, endPoint y: 348, distance: 9.4
click at [505, 355] on button "3 . Ja" at bounding box center [438, 354] width 289 height 68
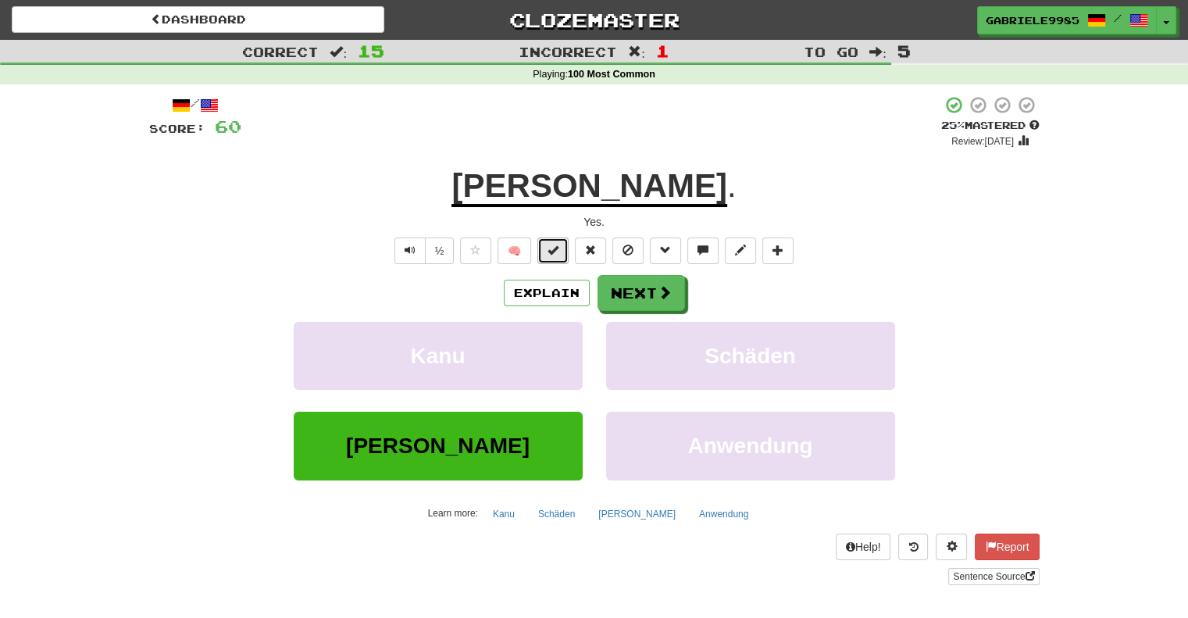
click at [545, 252] on button at bounding box center [552, 250] width 31 height 27
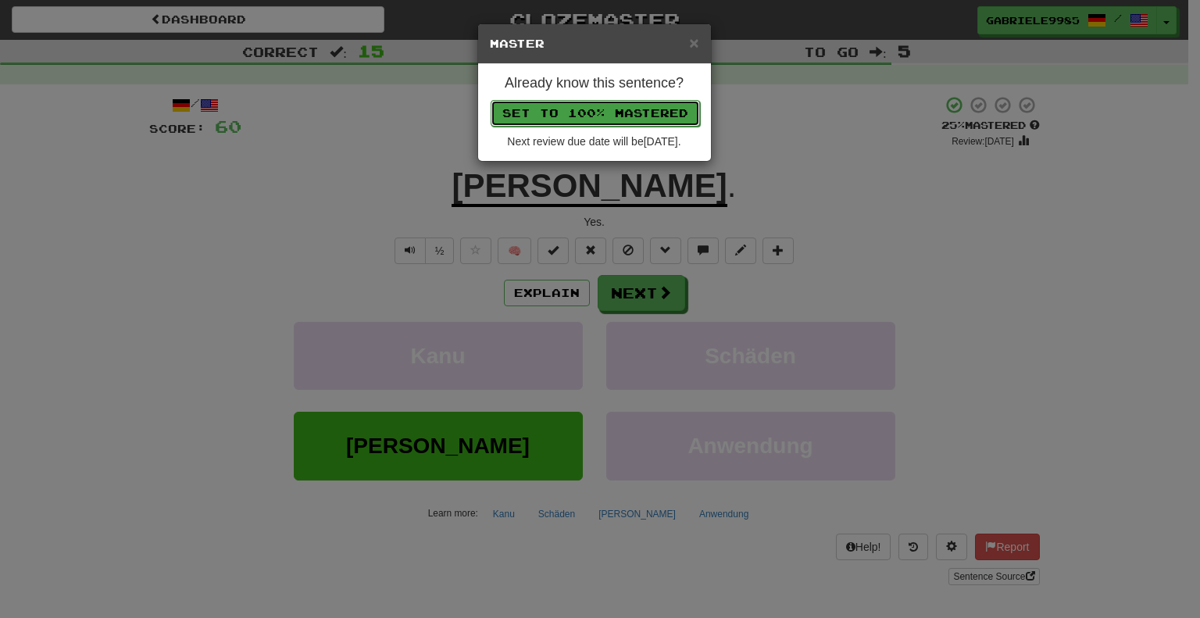
click at [627, 120] on button "Set to 100% Mastered" at bounding box center [594, 113] width 209 height 27
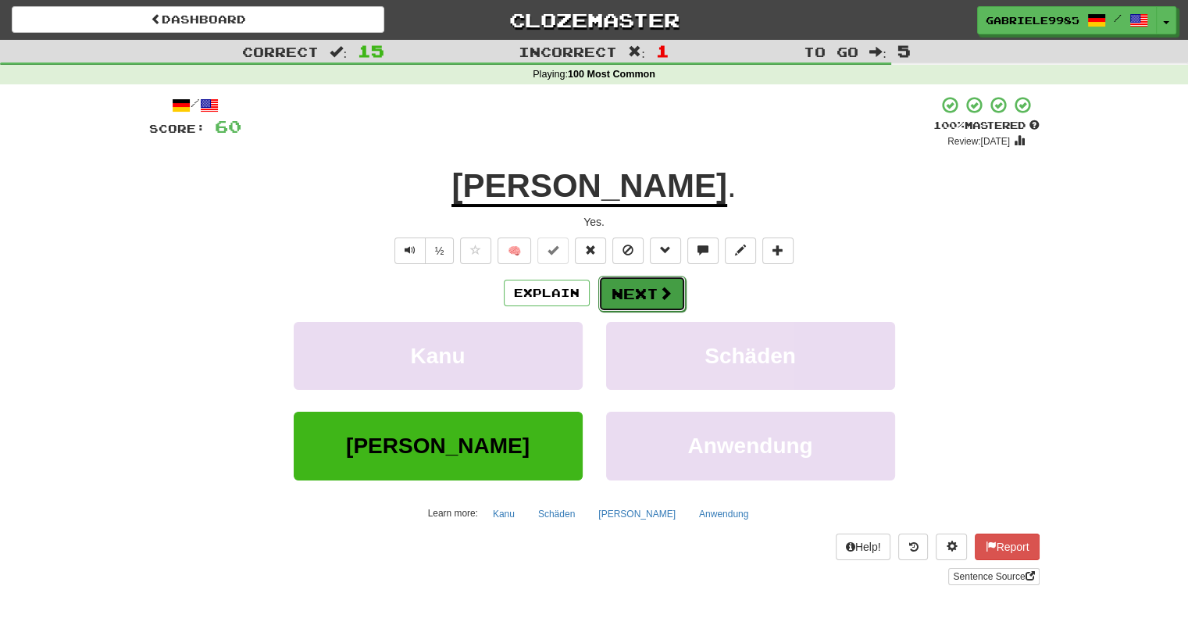
click at [645, 296] on button "Next" at bounding box center [641, 294] width 87 height 36
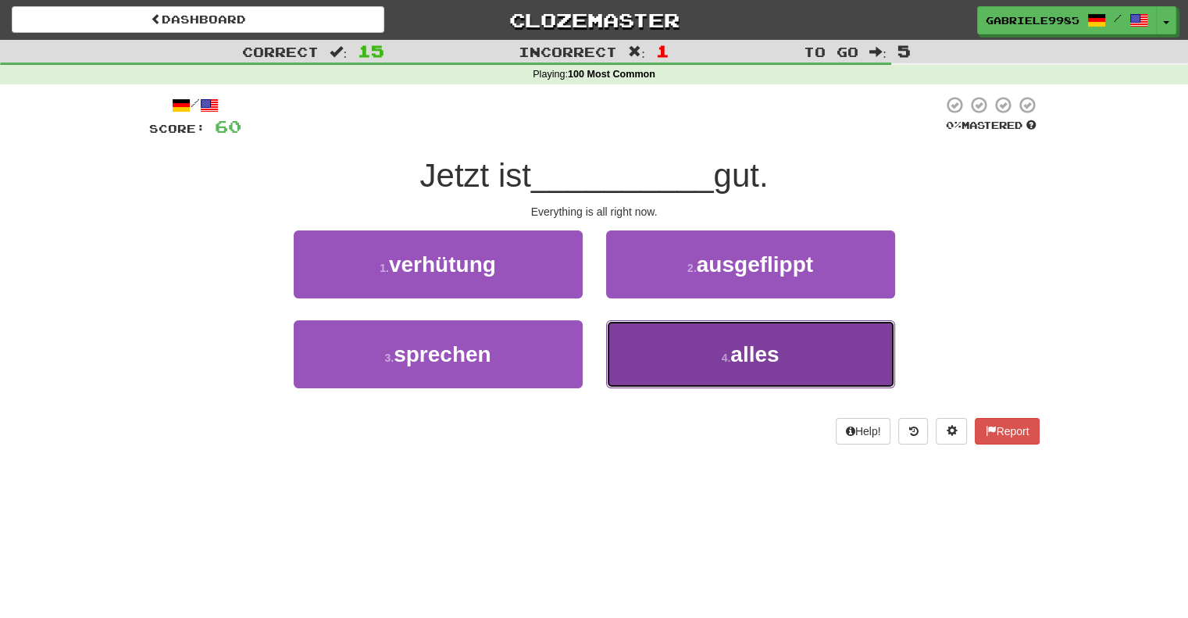
click at [660, 351] on button "4 . alles" at bounding box center [750, 354] width 289 height 68
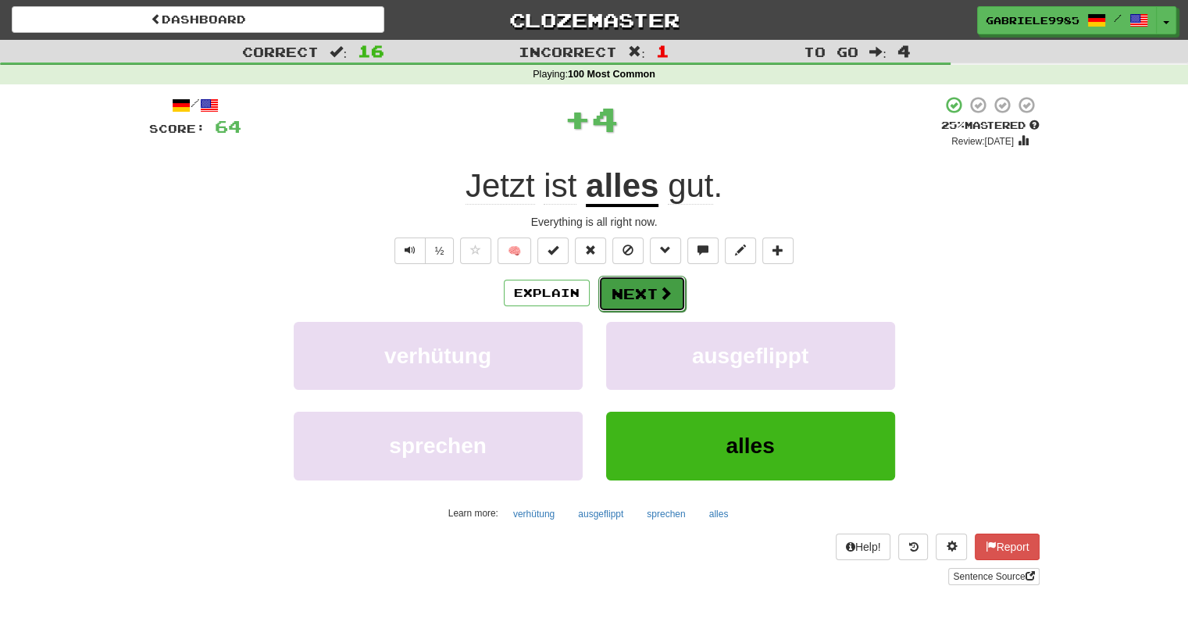
click at [658, 288] on span at bounding box center [665, 293] width 14 height 14
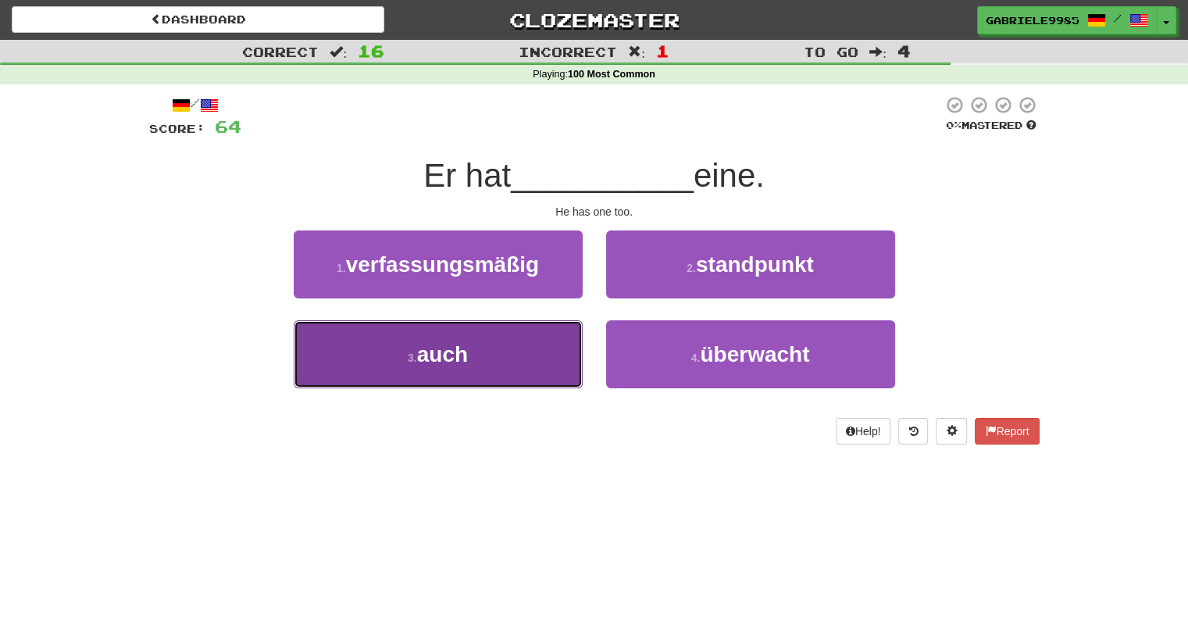
click at [490, 379] on button "3 . auch" at bounding box center [438, 354] width 289 height 68
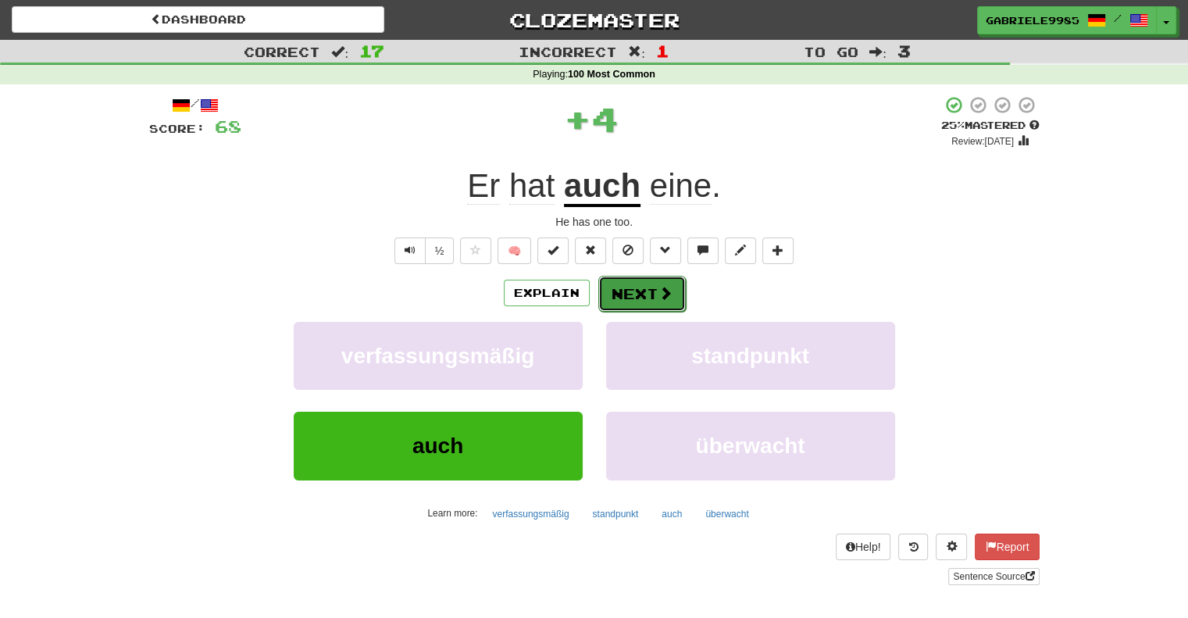
click at [648, 296] on button "Next" at bounding box center [641, 294] width 87 height 36
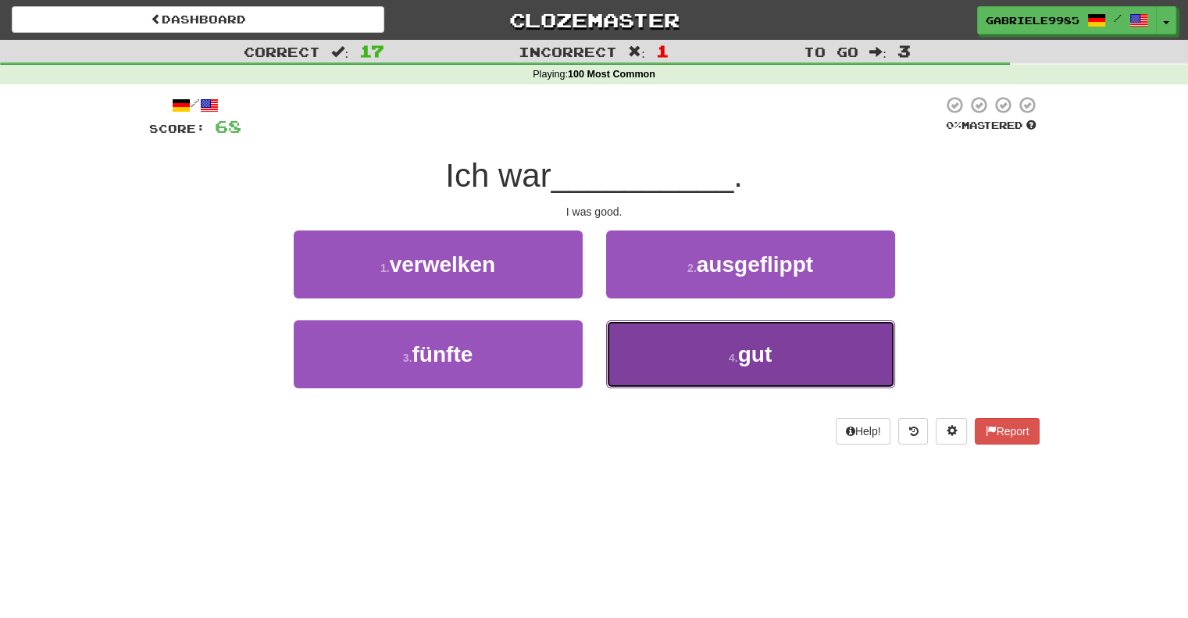
click at [690, 345] on button "4 . gut" at bounding box center [750, 354] width 289 height 68
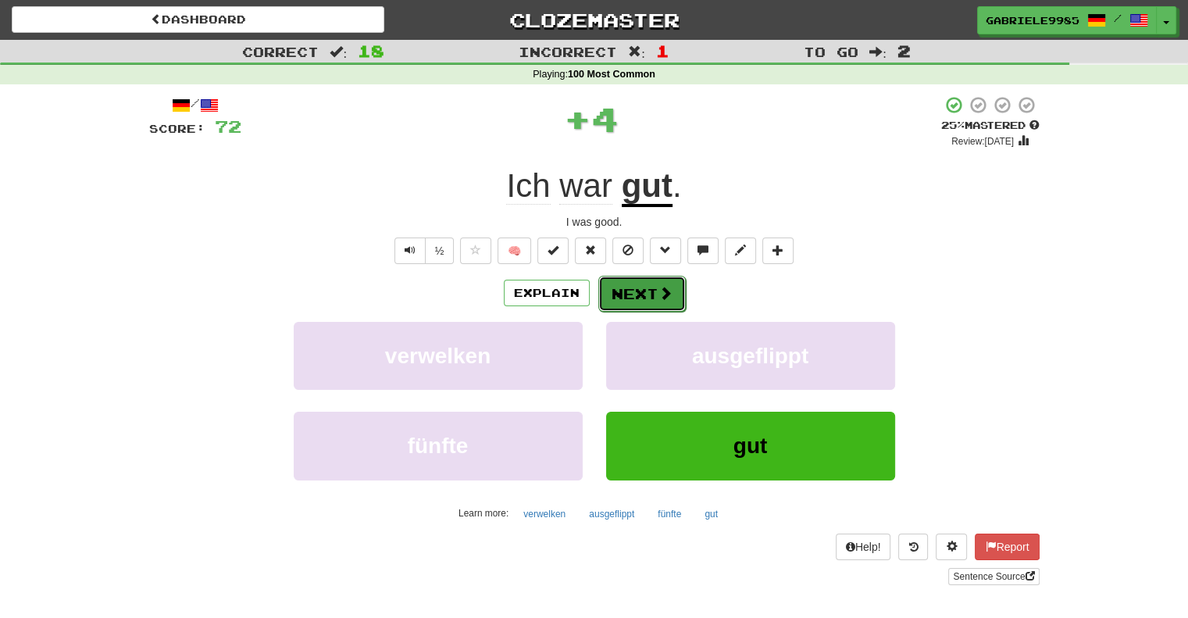
click at [644, 279] on button "Next" at bounding box center [641, 294] width 87 height 36
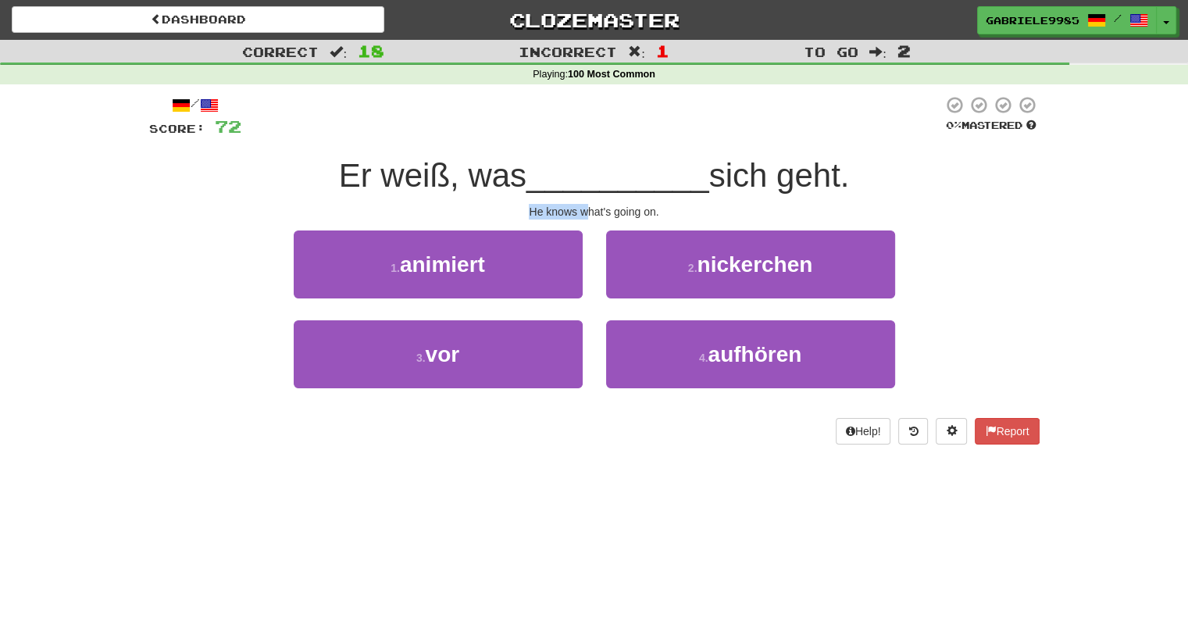
drag, startPoint x: 530, startPoint y: 213, endPoint x: 606, endPoint y: 193, distance: 79.2
click at [594, 197] on div "/ Score: 72 0 % Mastered Er weiß, was __________ sich geht. He knows what's goi…" at bounding box center [594, 269] width 890 height 349
click at [519, 174] on span "Er weiß, was" at bounding box center [432, 175] width 187 height 37
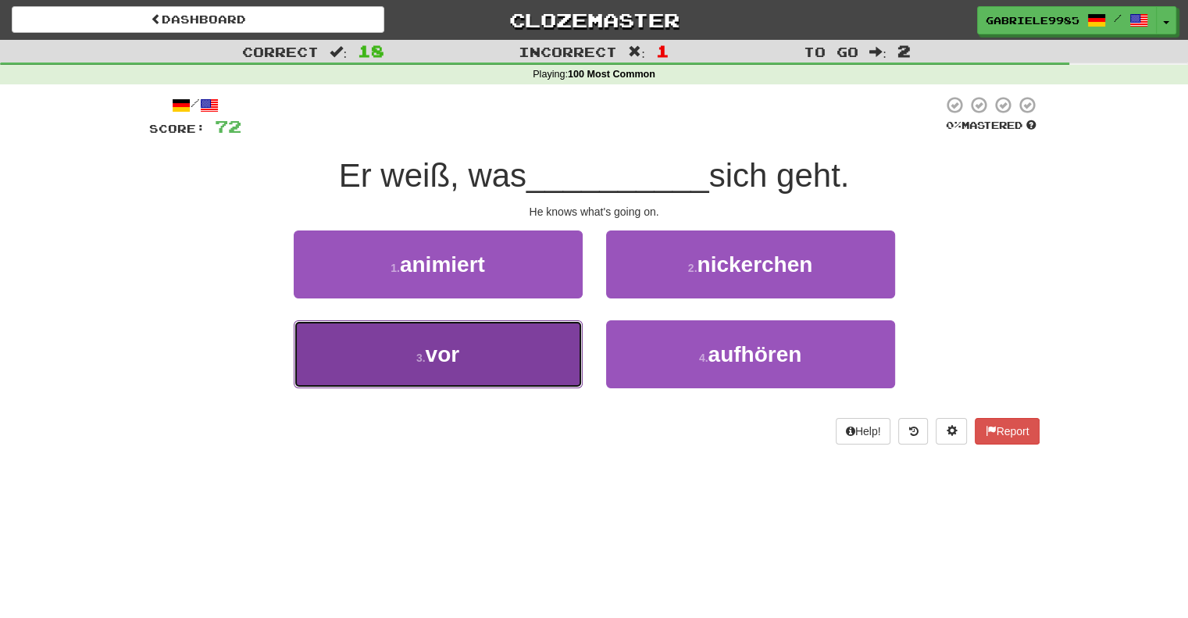
click at [497, 351] on button "3 . vor" at bounding box center [438, 354] width 289 height 68
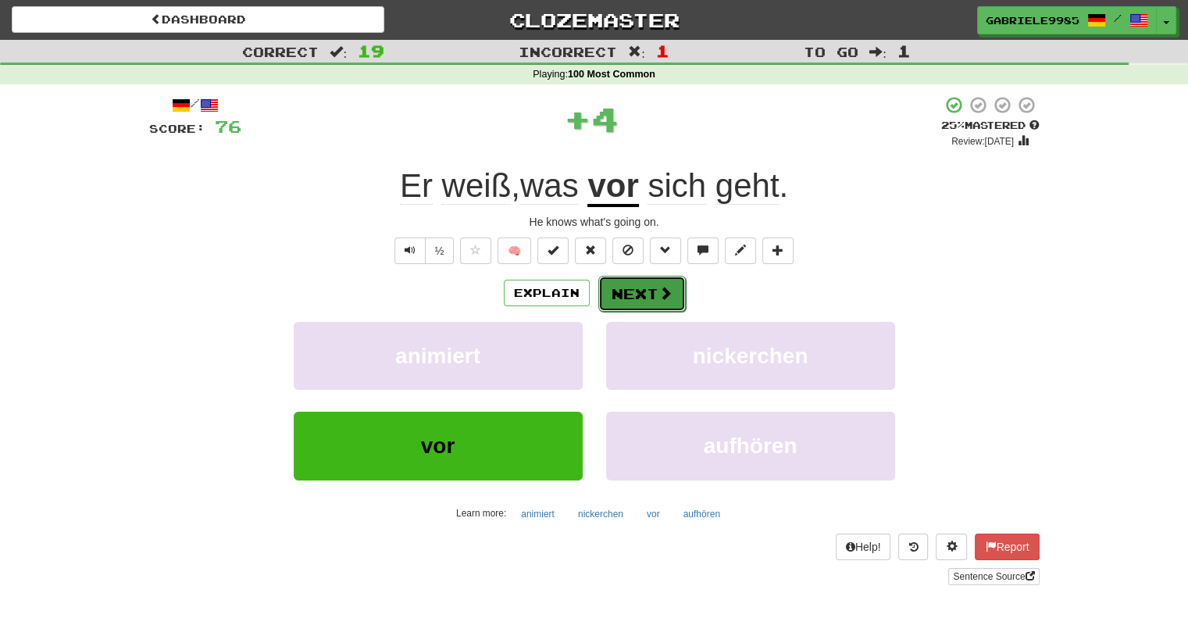
click at [670, 296] on span at bounding box center [665, 293] width 14 height 14
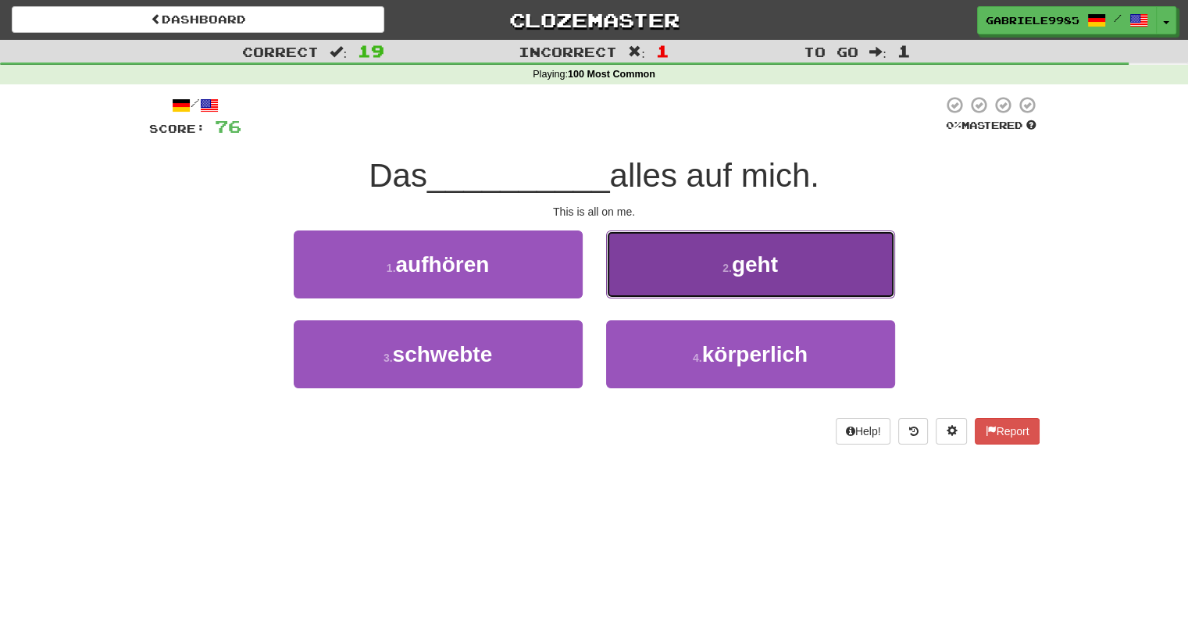
click at [709, 271] on button "2 . geht" at bounding box center [750, 264] width 289 height 68
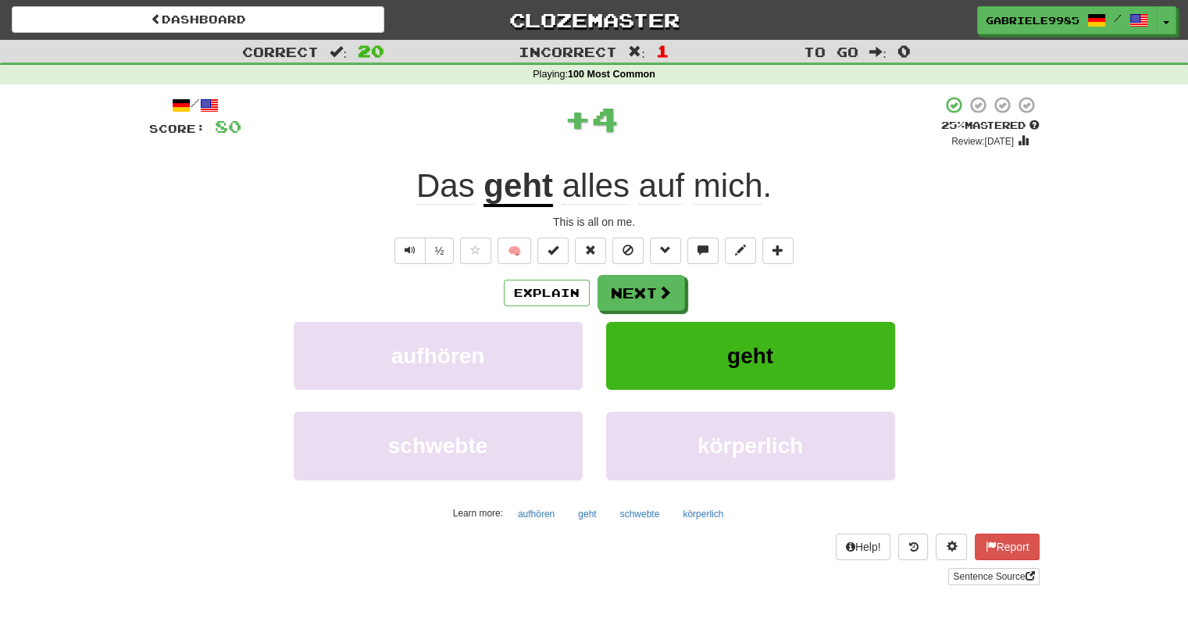
click at [537, 185] on u "geht" at bounding box center [518, 187] width 70 height 40
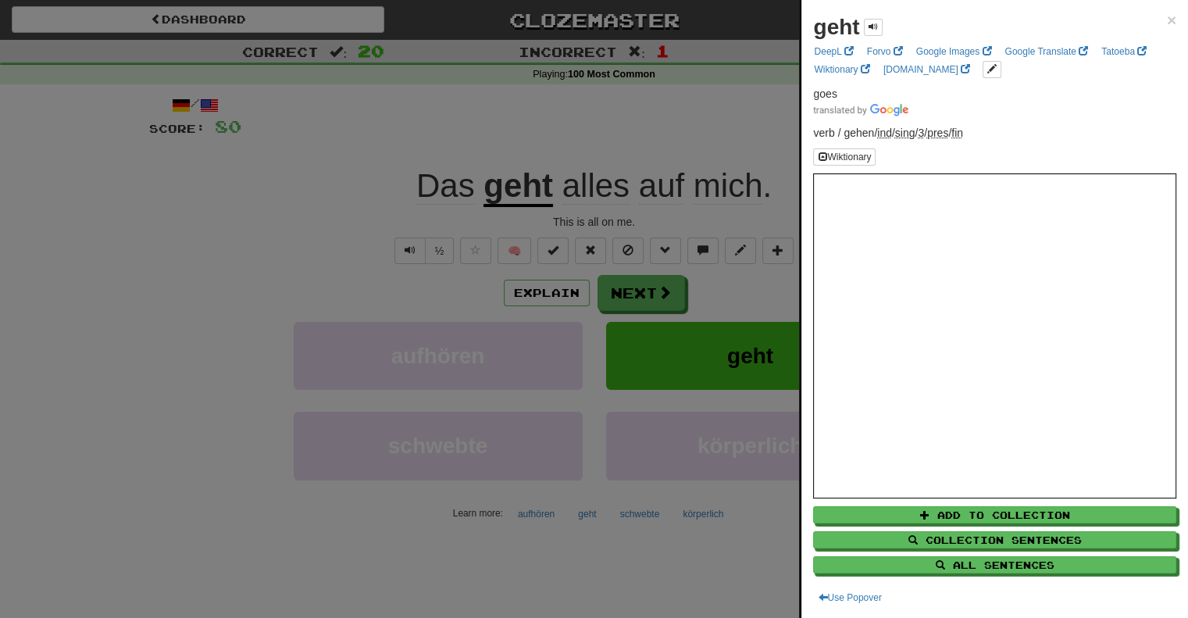
click at [342, 159] on div at bounding box center [594, 309] width 1188 height 618
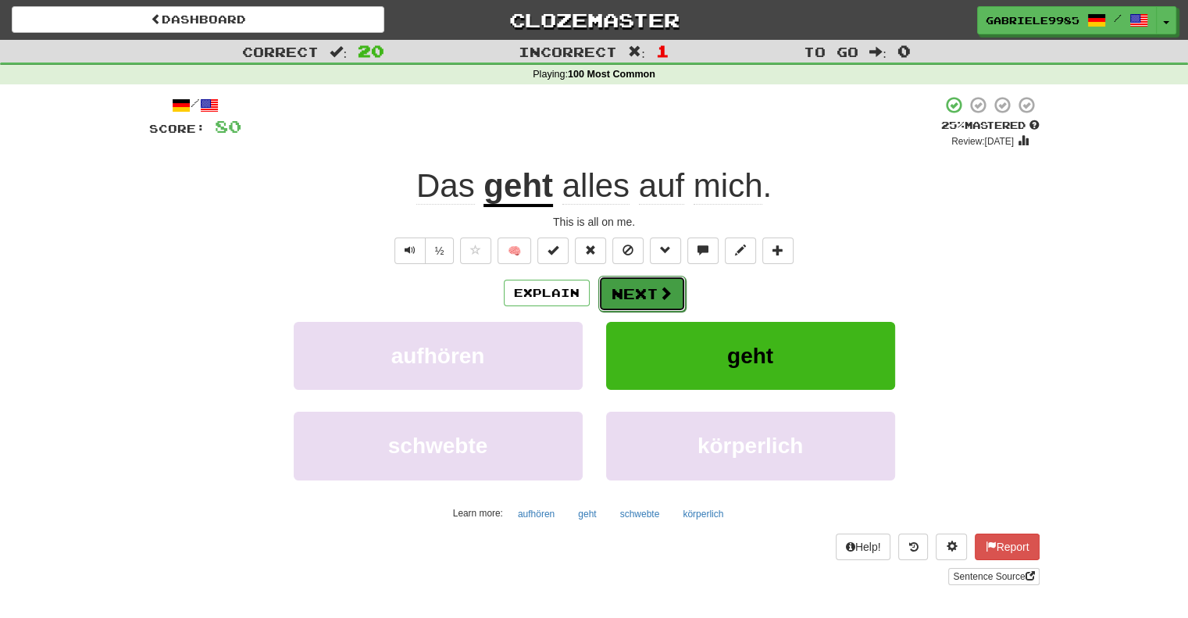
click at [636, 289] on button "Next" at bounding box center [641, 294] width 87 height 36
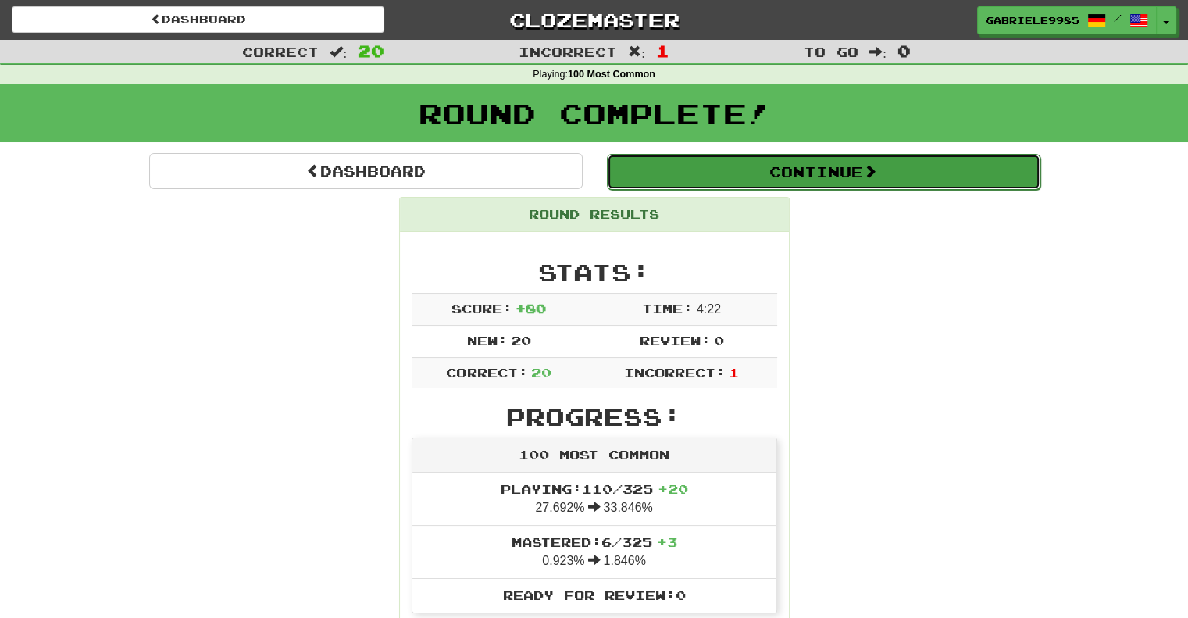
click at [779, 175] on button "Continue" at bounding box center [823, 172] width 433 height 36
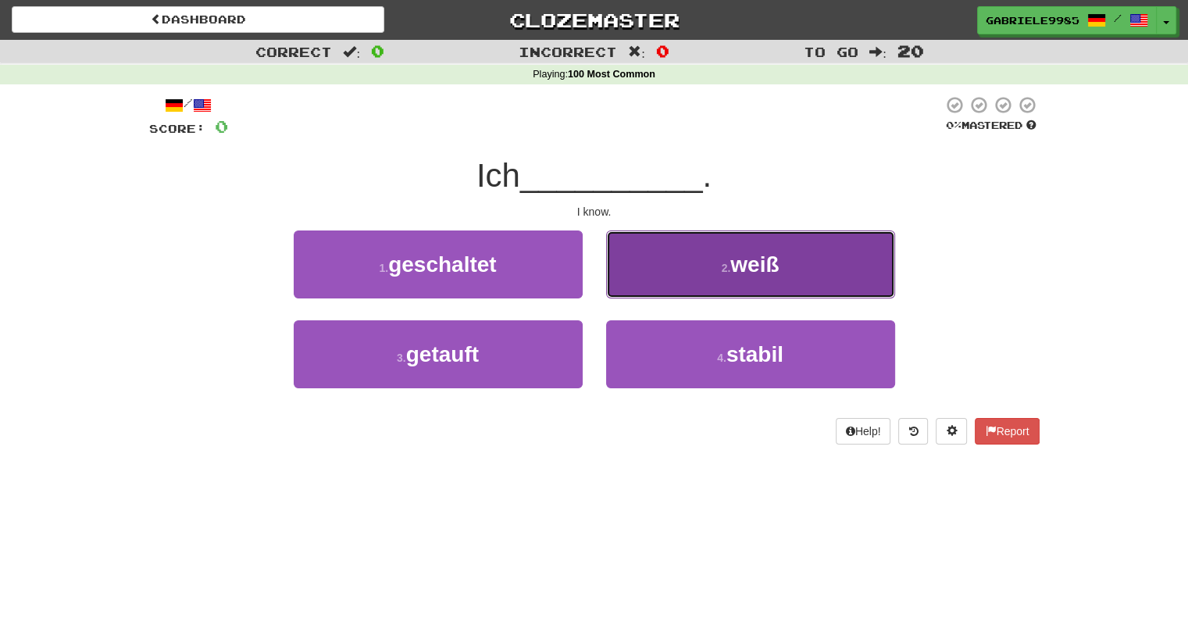
click at [669, 276] on button "2 . weiß" at bounding box center [750, 264] width 289 height 68
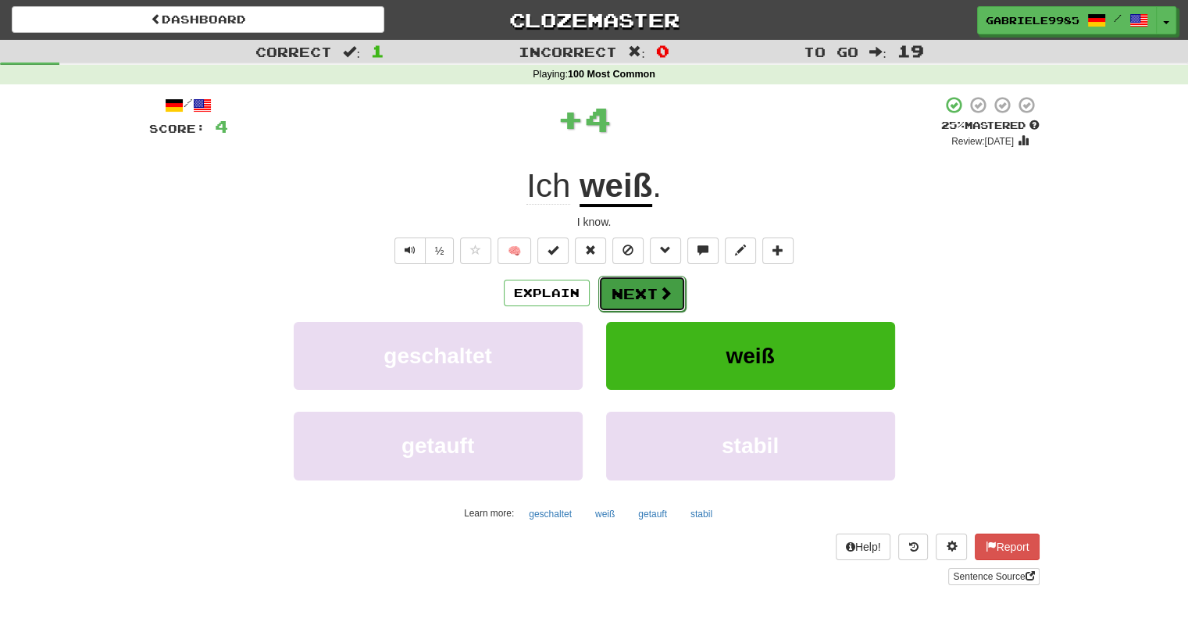
click at [644, 296] on button "Next" at bounding box center [641, 294] width 87 height 36
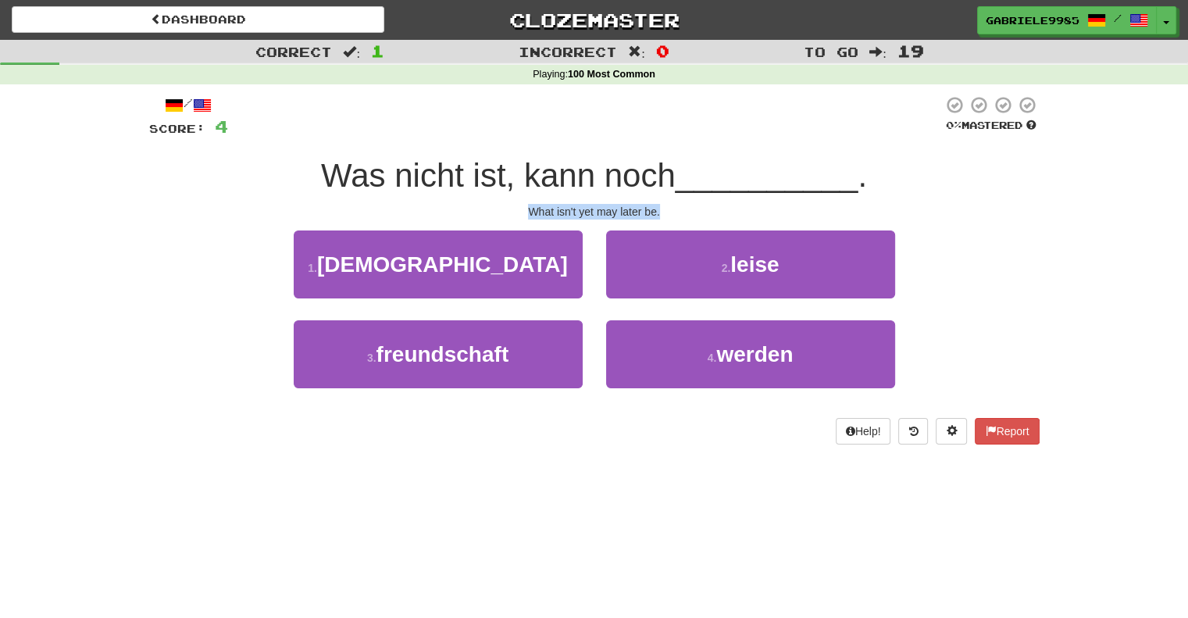
drag, startPoint x: 531, startPoint y: 209, endPoint x: 667, endPoint y: 205, distance: 136.0
click at [667, 205] on div "What isn't yet may later be." at bounding box center [594, 212] width 890 height 16
click at [646, 213] on div "What isn't yet may later be." at bounding box center [594, 212] width 890 height 16
drag, startPoint x: 528, startPoint y: 206, endPoint x: 659, endPoint y: 212, distance: 131.4
click at [659, 212] on div "What isn't yet may later be." at bounding box center [594, 212] width 890 height 16
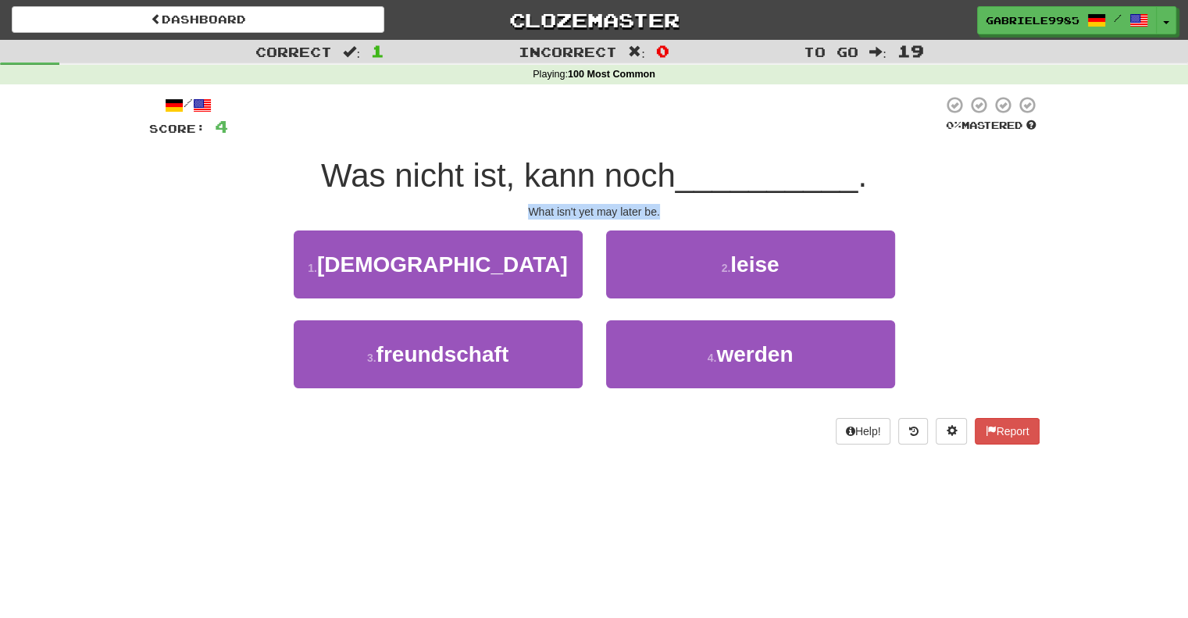
click at [649, 211] on div "What isn't yet may later be." at bounding box center [594, 212] width 890 height 16
drag, startPoint x: 533, startPoint y: 209, endPoint x: 568, endPoint y: 210, distance: 35.2
click at [568, 210] on div "What isn't yet may later be." at bounding box center [594, 212] width 890 height 16
click at [569, 208] on div "What isn't yet may later be." at bounding box center [594, 212] width 890 height 16
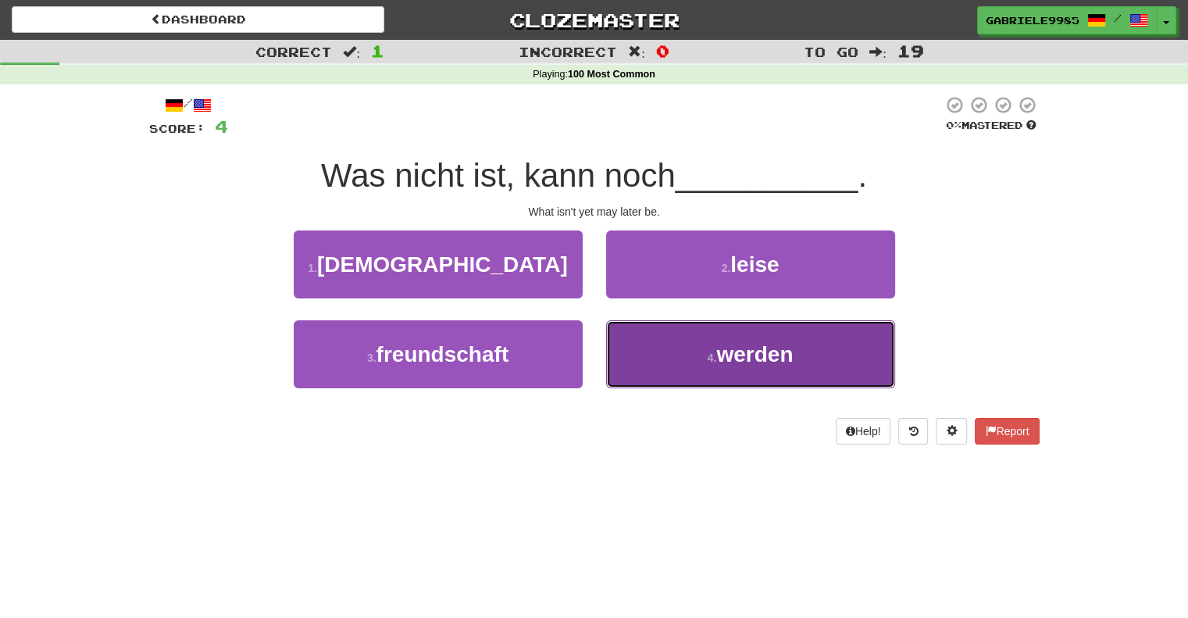
click at [682, 346] on button "4 . werden" at bounding box center [750, 354] width 289 height 68
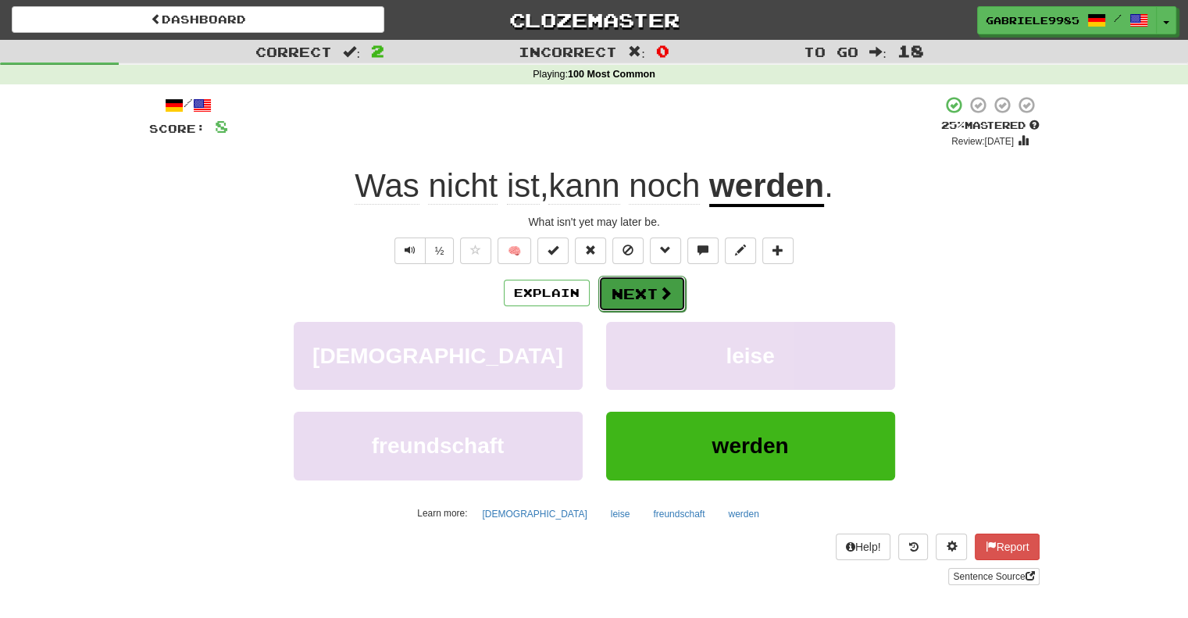
click at [662, 284] on button "Next" at bounding box center [641, 294] width 87 height 36
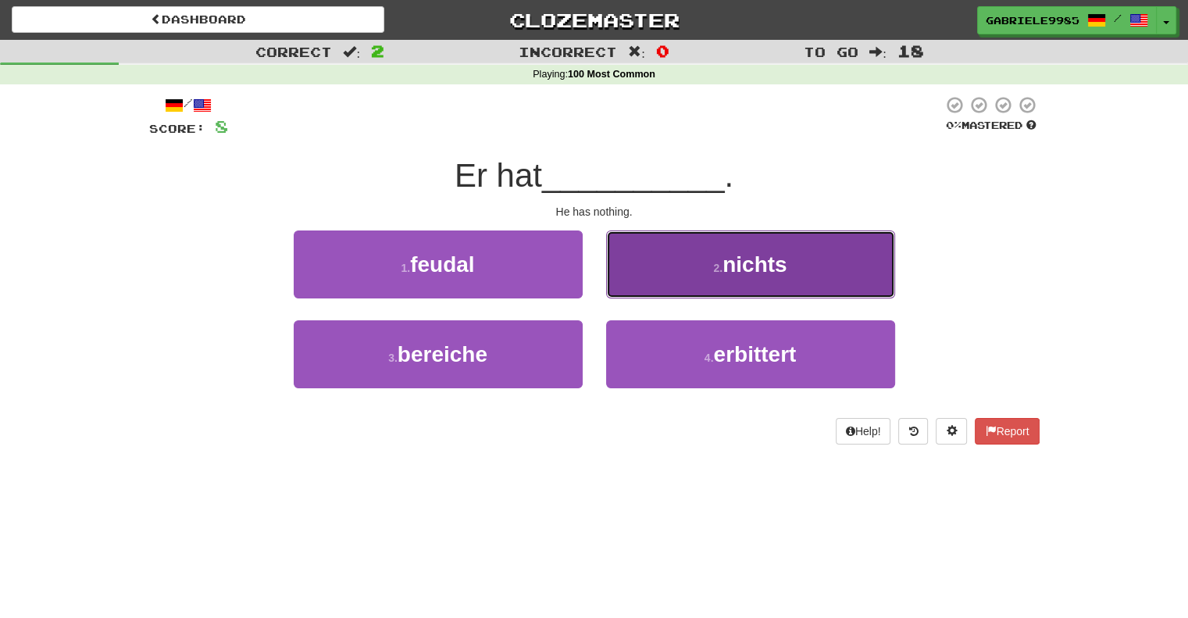
click at [659, 269] on button "2 . nichts" at bounding box center [750, 264] width 289 height 68
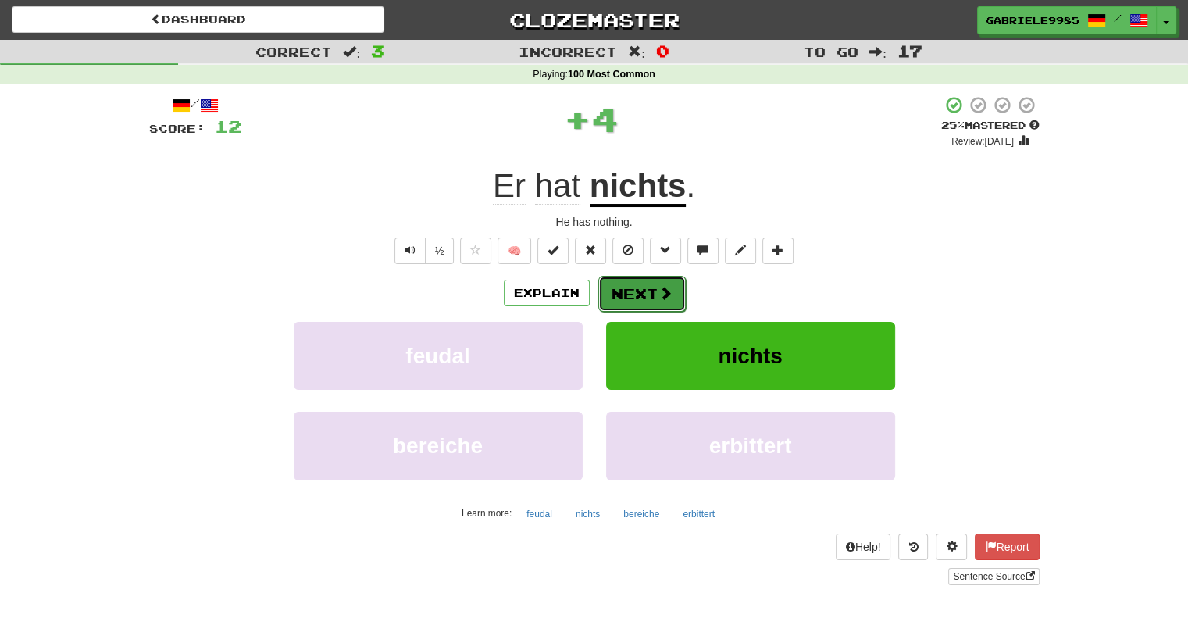
click at [658, 294] on span at bounding box center [665, 293] width 14 height 14
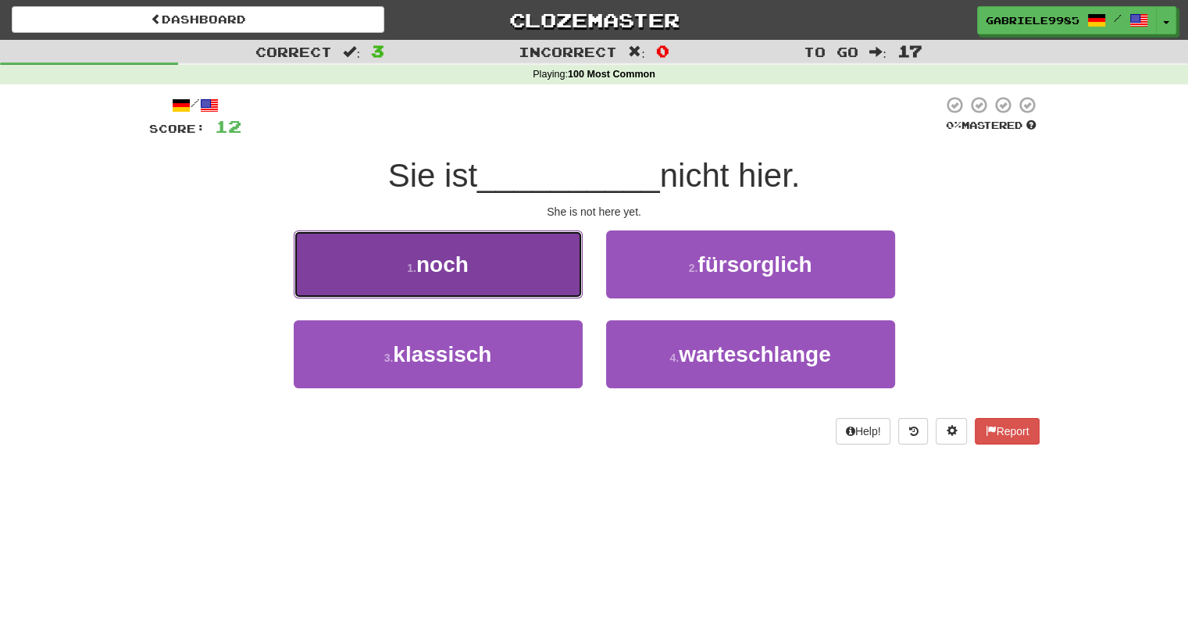
click at [525, 255] on button "1 . noch" at bounding box center [438, 264] width 289 height 68
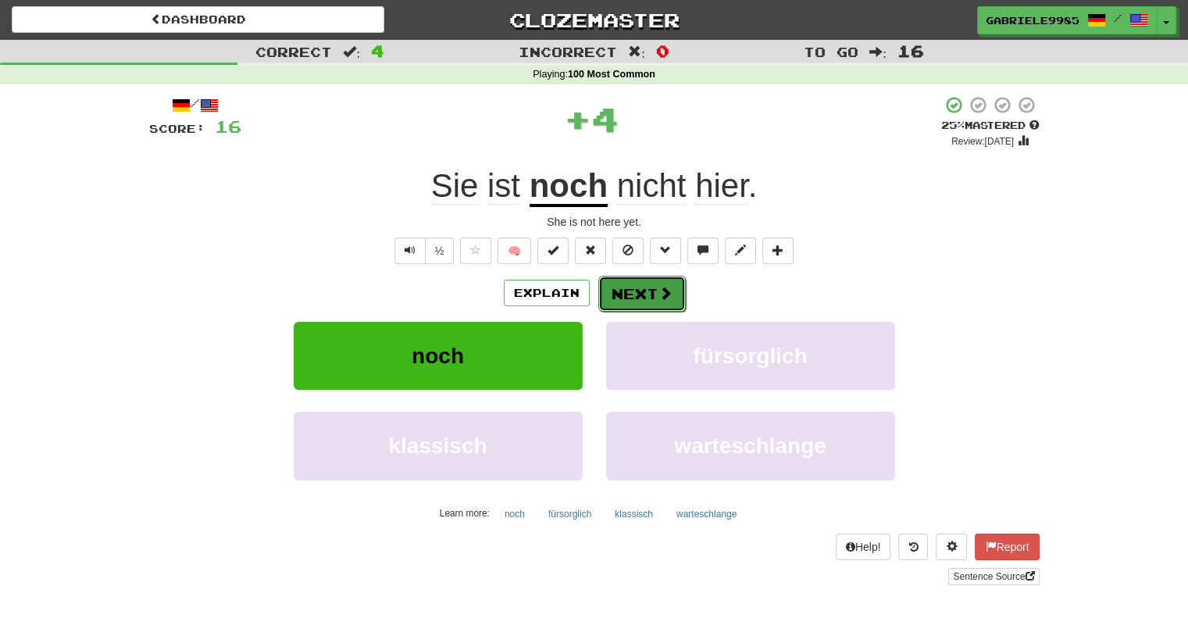
click at [650, 294] on button "Next" at bounding box center [641, 294] width 87 height 36
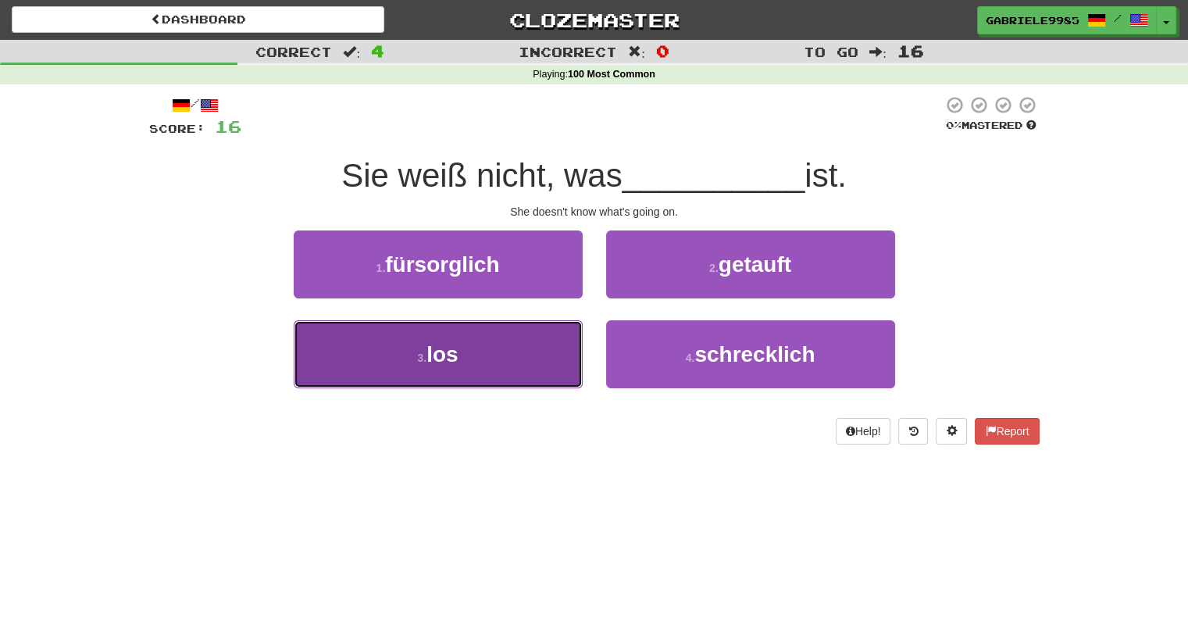
click at [526, 348] on button "3 . los" at bounding box center [438, 354] width 289 height 68
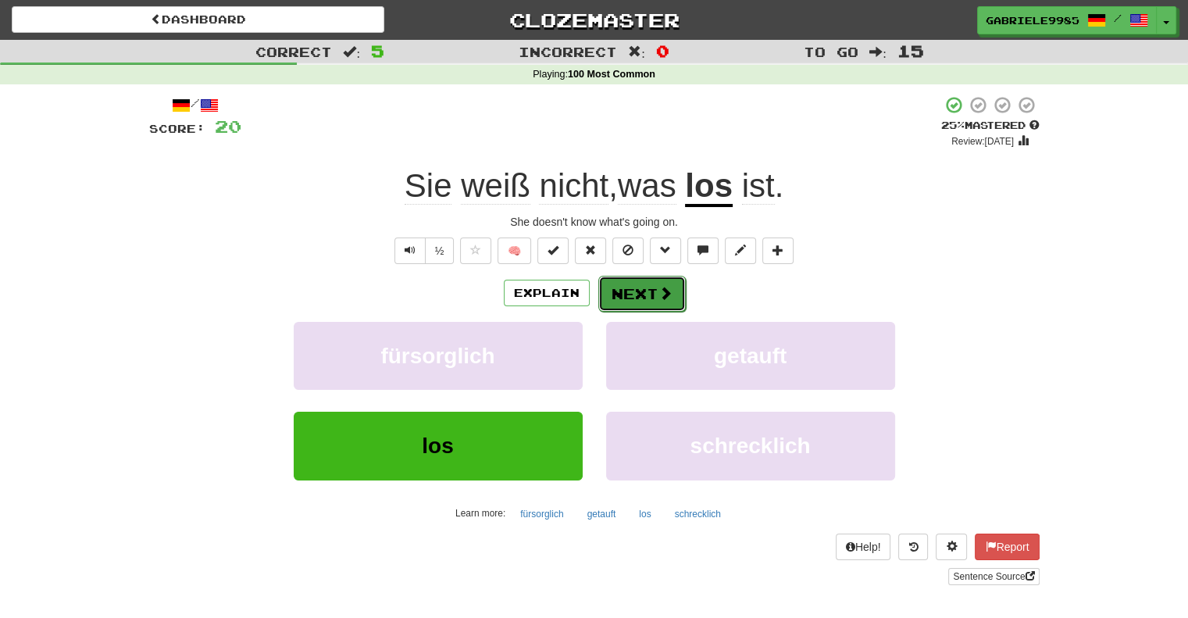
click at [662, 299] on span at bounding box center [665, 293] width 14 height 14
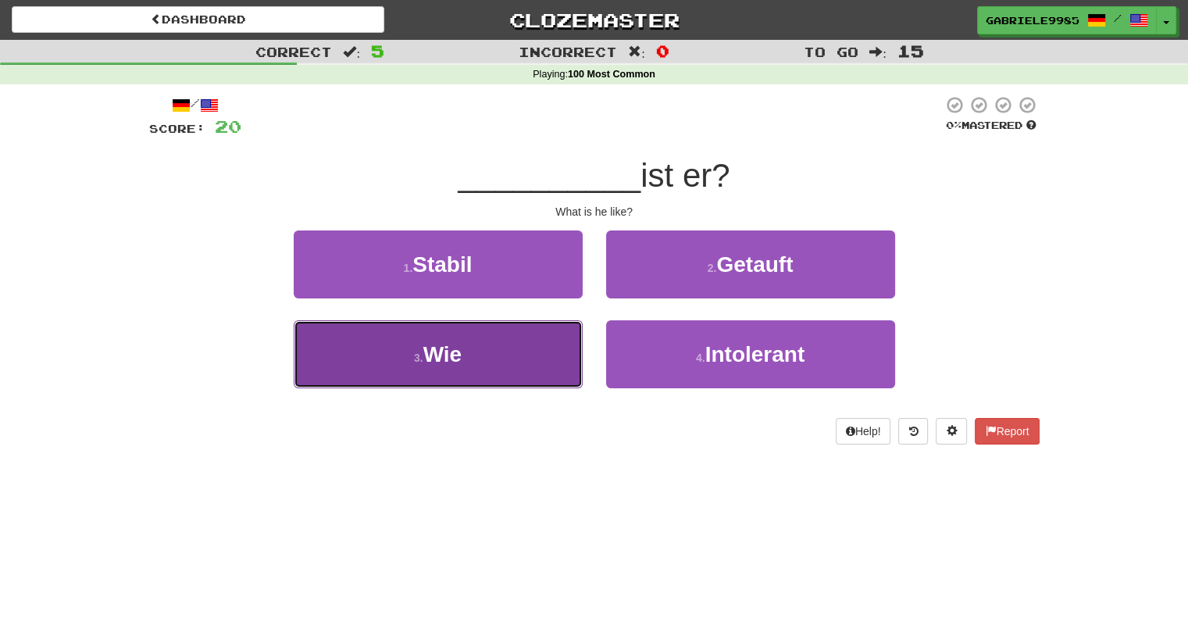
click at [533, 372] on button "3 . Wie" at bounding box center [438, 354] width 289 height 68
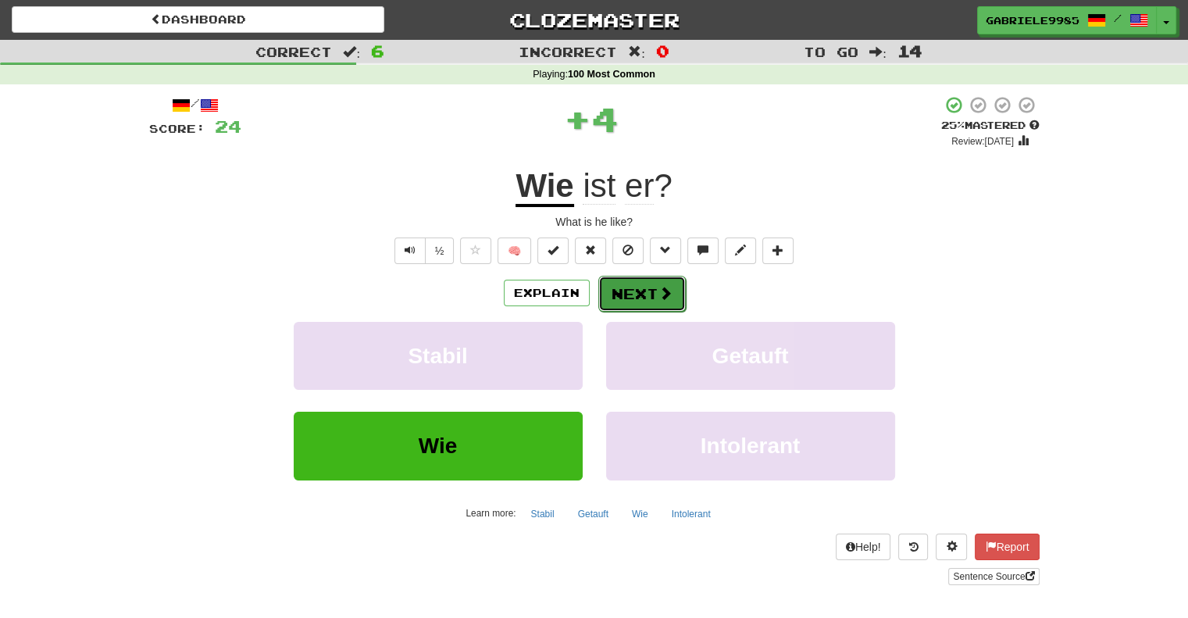
click at [657, 302] on button "Next" at bounding box center [641, 294] width 87 height 36
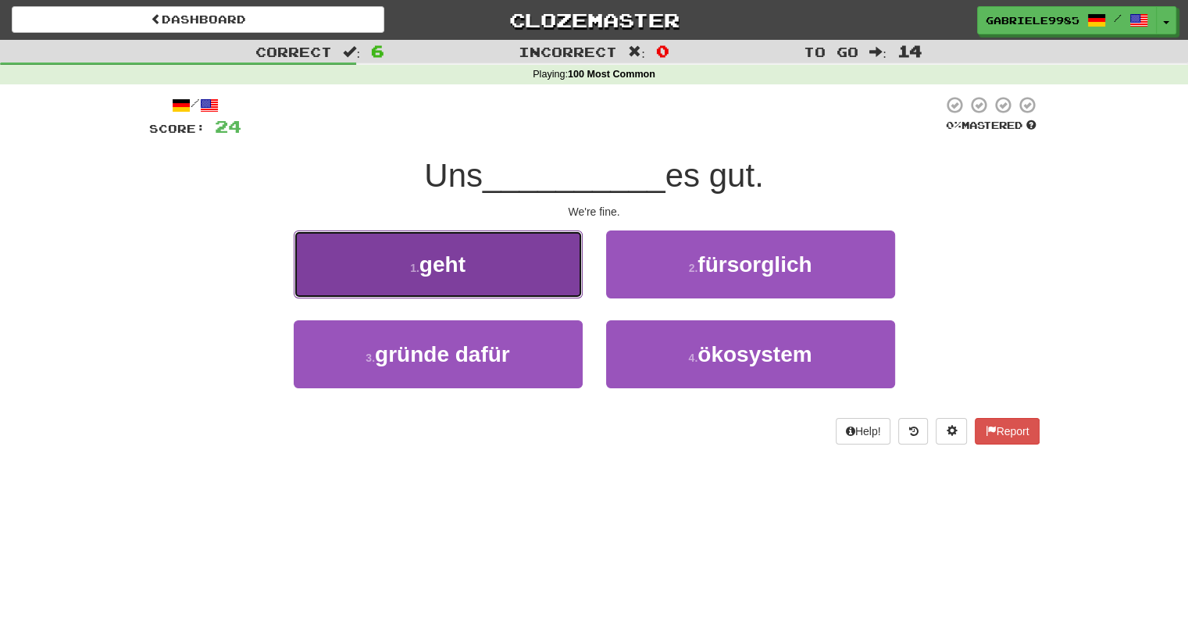
click at [560, 268] on button "1 . geht" at bounding box center [438, 264] width 289 height 68
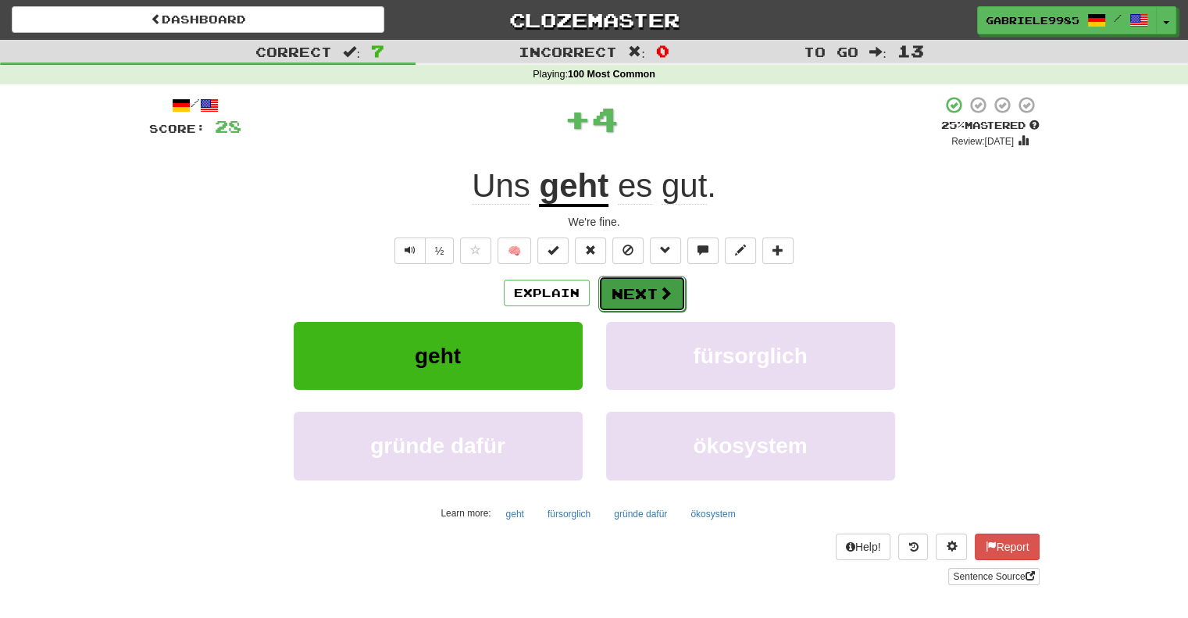
click at [673, 290] on button "Next" at bounding box center [641, 294] width 87 height 36
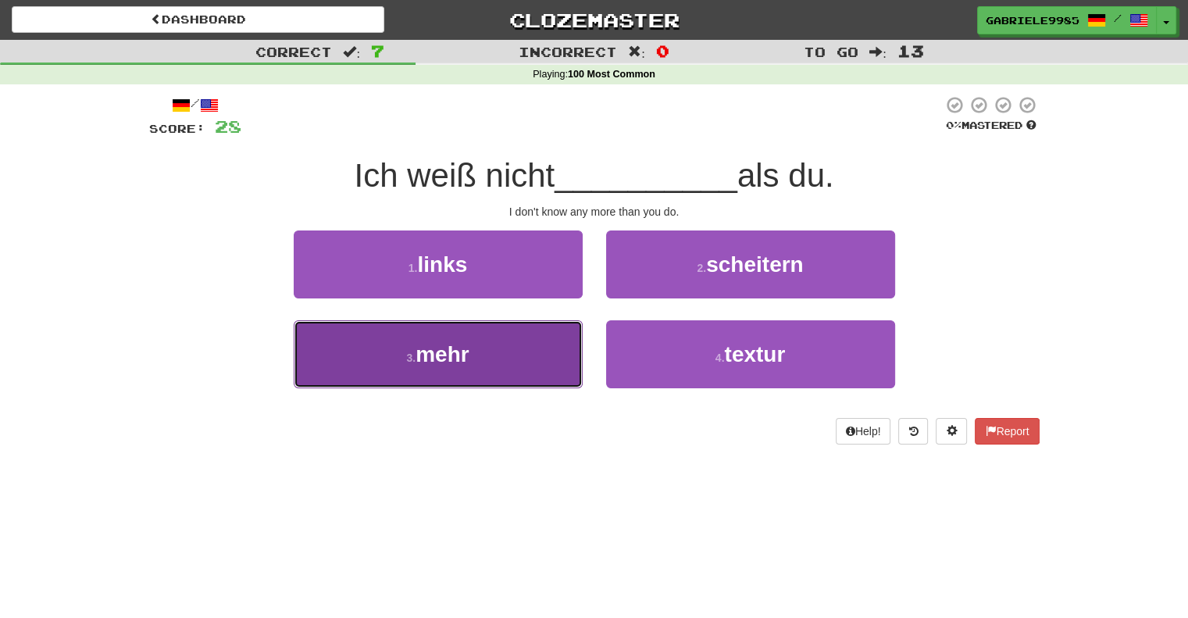
click at [498, 336] on button "3 . mehr" at bounding box center [438, 354] width 289 height 68
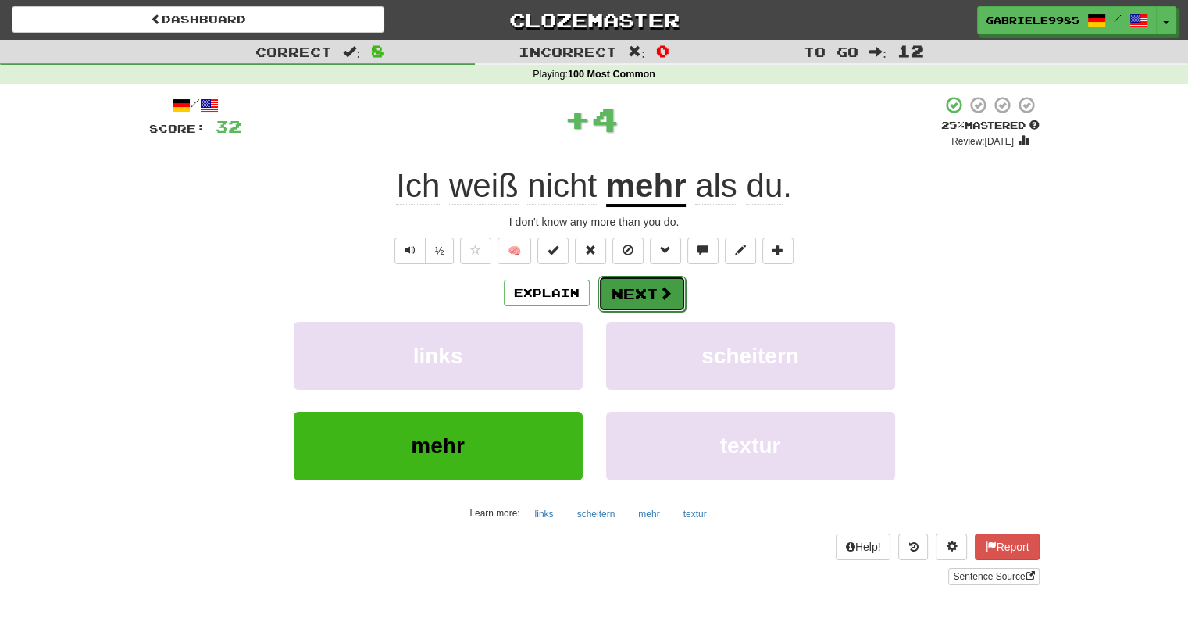
click at [666, 292] on span at bounding box center [665, 293] width 14 height 14
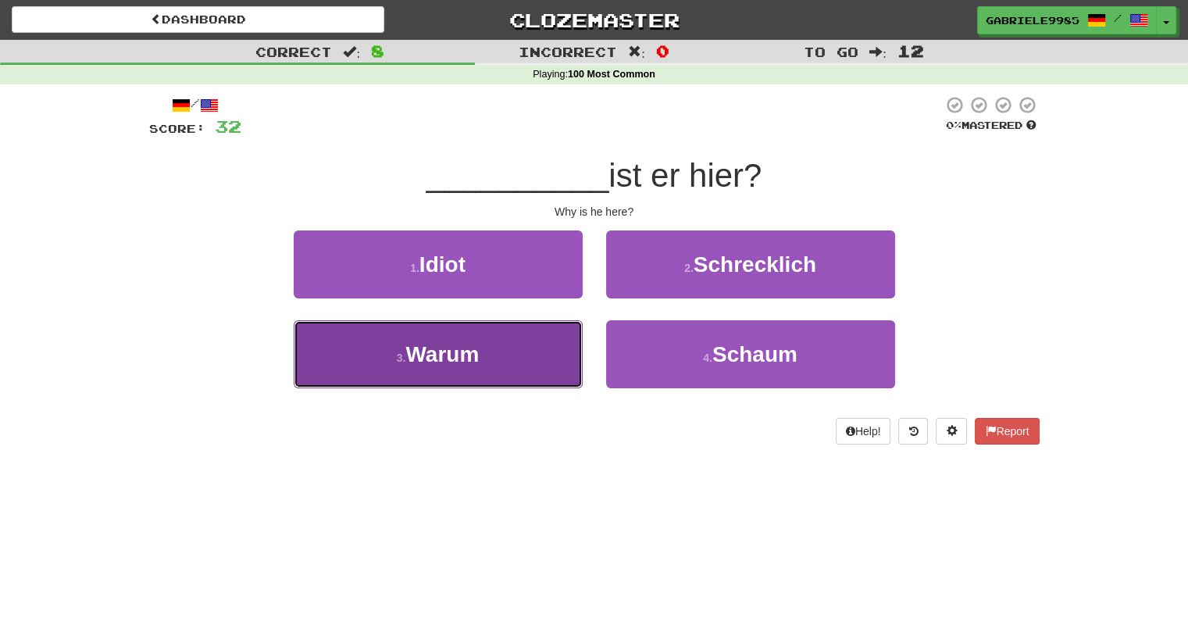
click at [540, 351] on button "3 . Warum" at bounding box center [438, 354] width 289 height 68
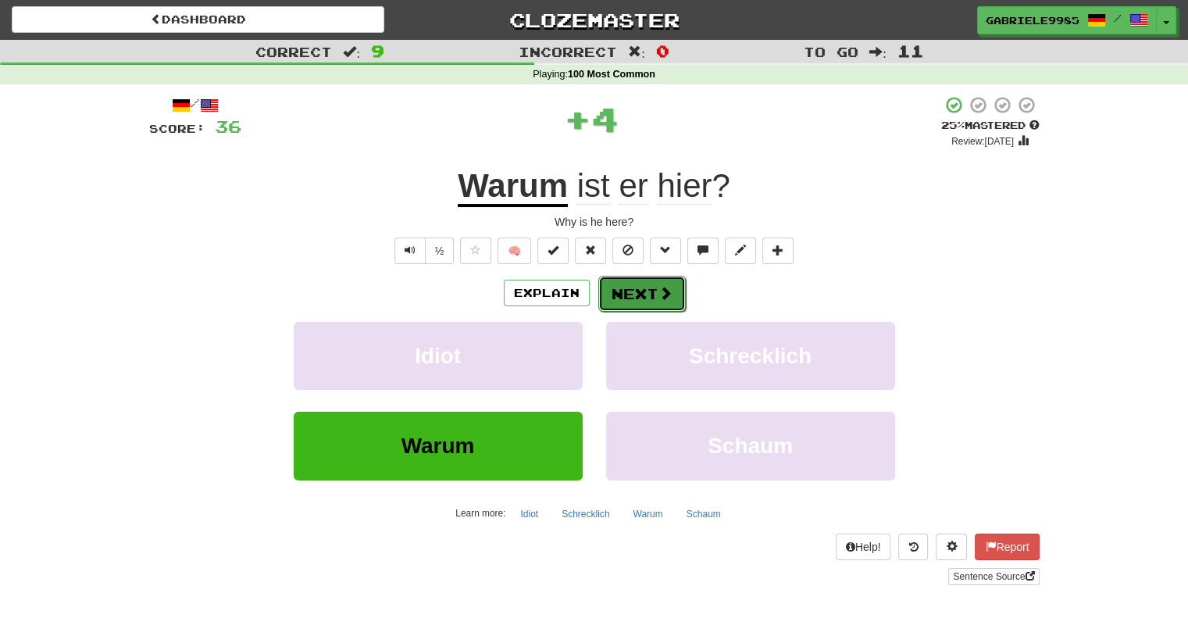
click at [653, 304] on button "Next" at bounding box center [641, 294] width 87 height 36
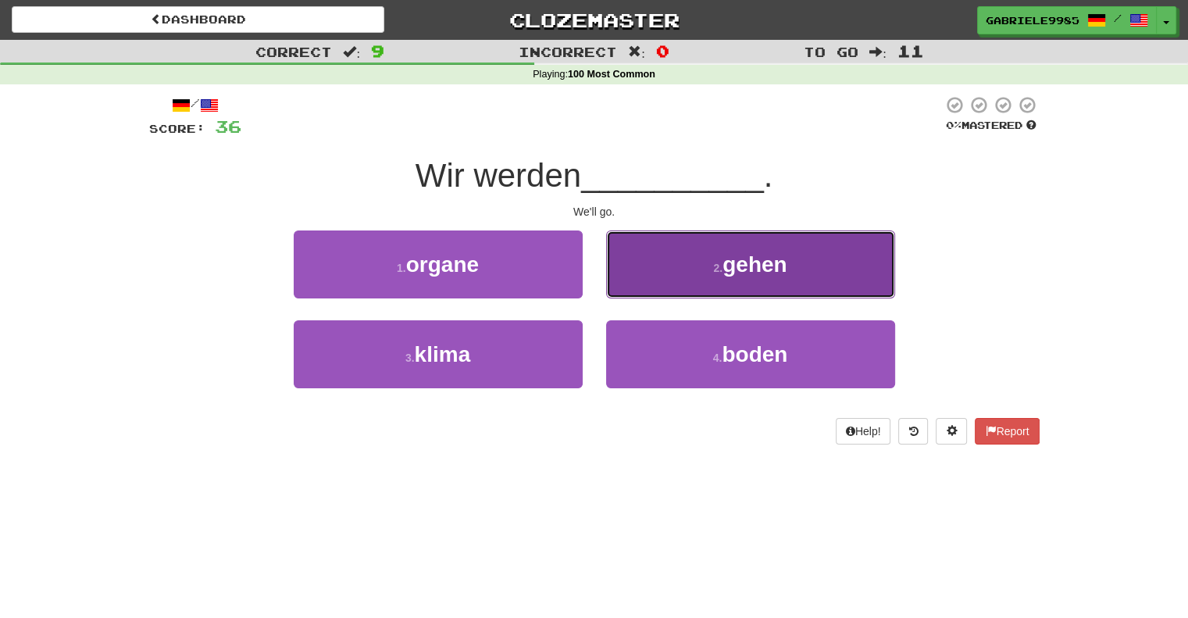
click at [690, 282] on button "2 . gehen" at bounding box center [750, 264] width 289 height 68
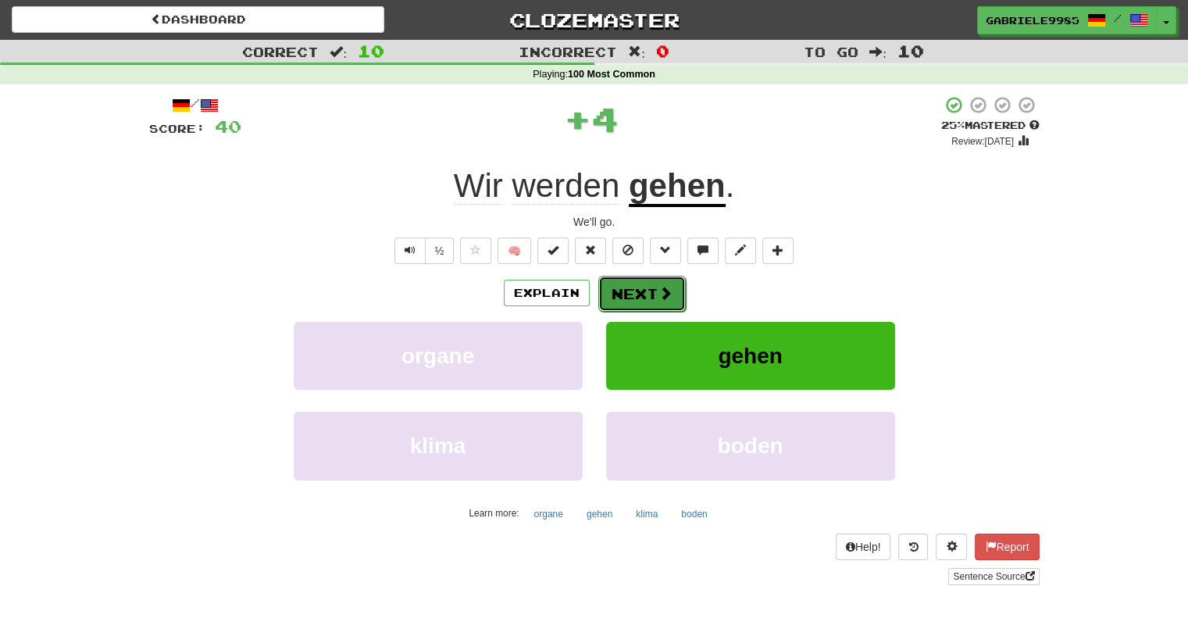
click at [636, 298] on button "Next" at bounding box center [641, 294] width 87 height 36
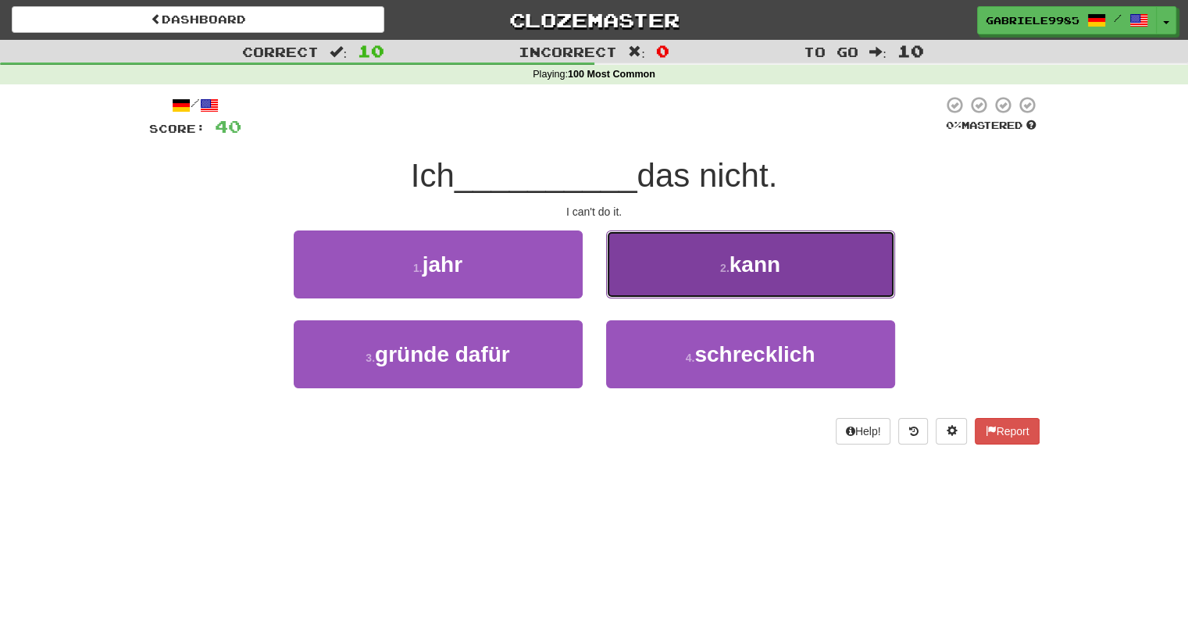
click at [683, 266] on button "2 . kann" at bounding box center [750, 264] width 289 height 68
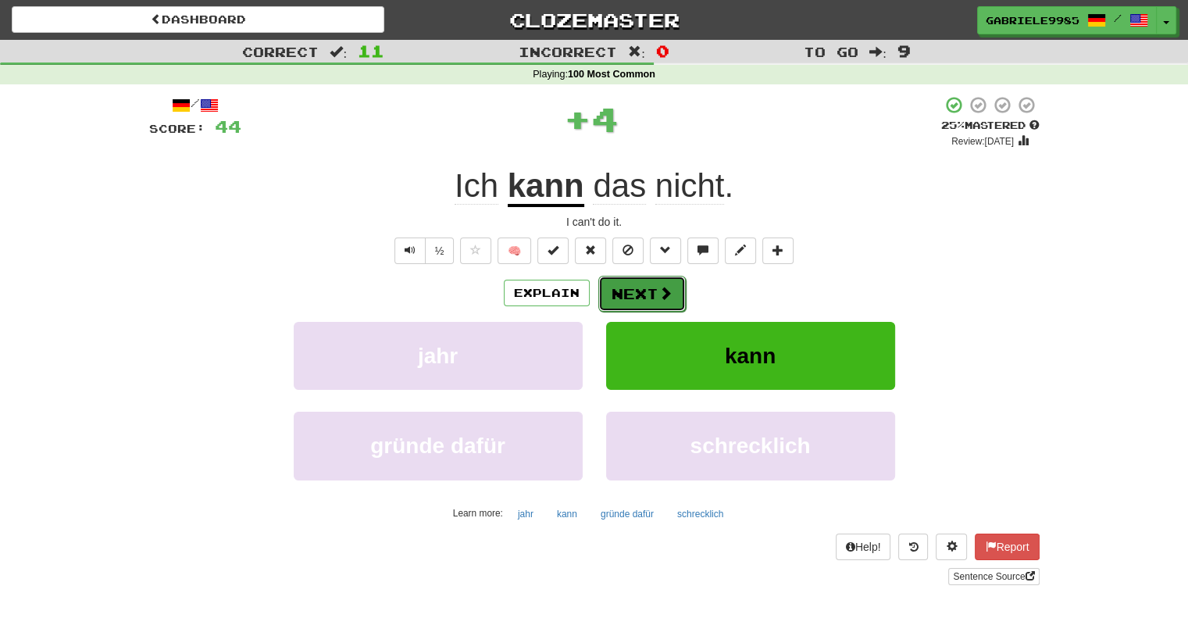
click at [619, 284] on button "Next" at bounding box center [641, 294] width 87 height 36
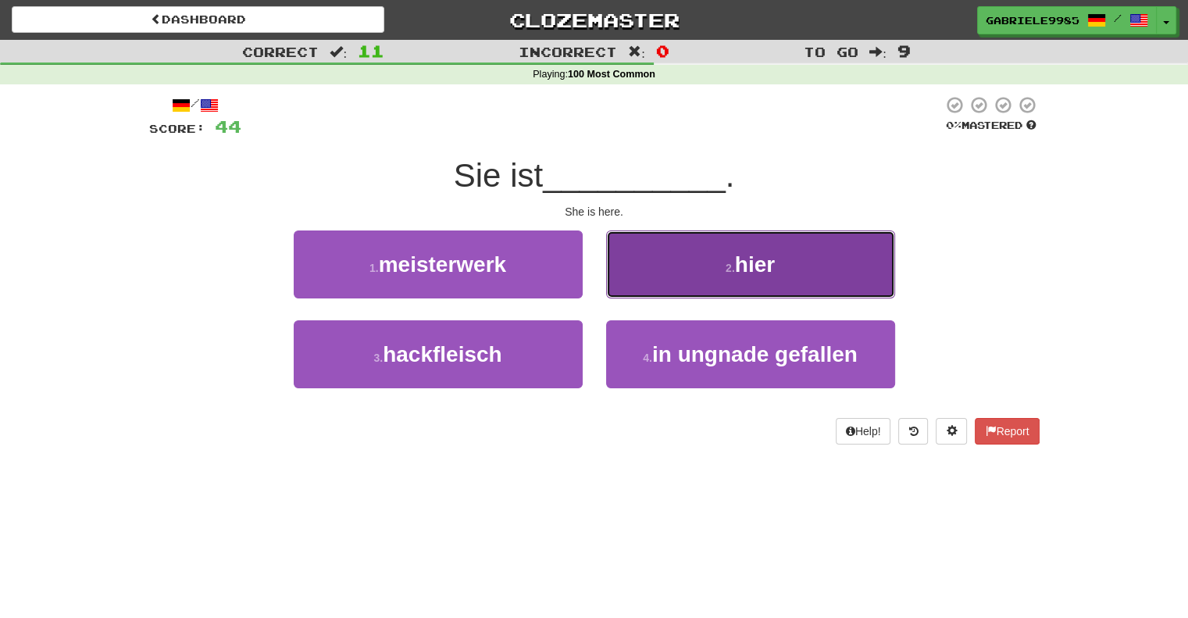
click at [673, 255] on button "2 . hier" at bounding box center [750, 264] width 289 height 68
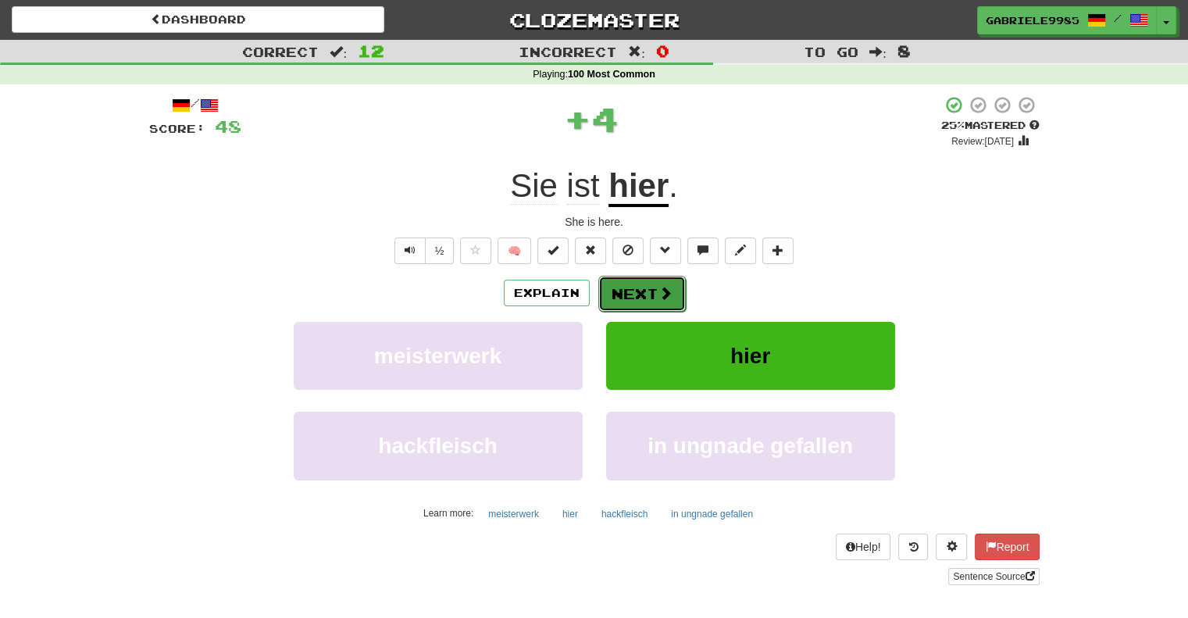
click at [646, 291] on button "Next" at bounding box center [641, 294] width 87 height 36
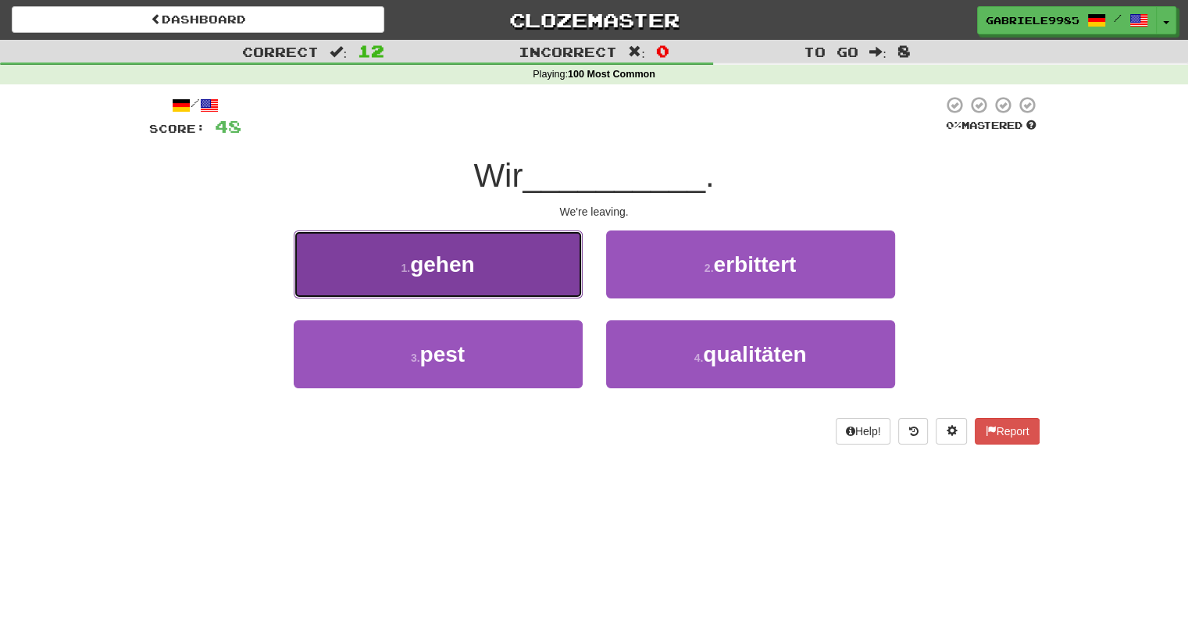
click at [528, 262] on button "1 . gehen" at bounding box center [438, 264] width 289 height 68
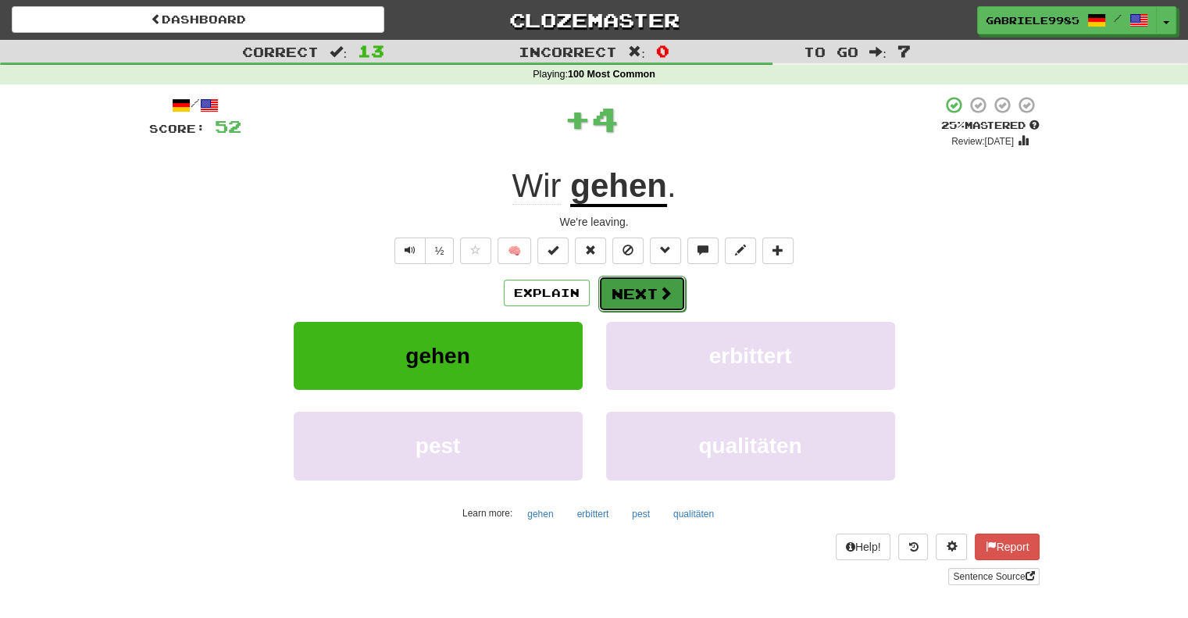
click at [654, 290] on button "Next" at bounding box center [641, 294] width 87 height 36
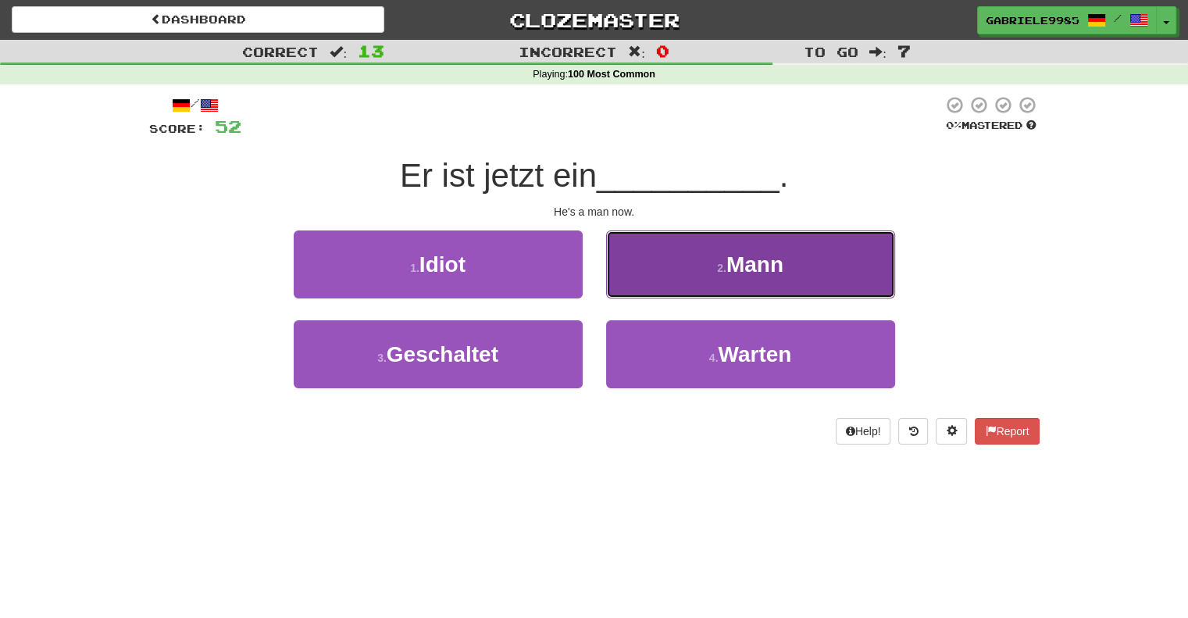
click at [717, 277] on button "2 . Mann" at bounding box center [750, 264] width 289 height 68
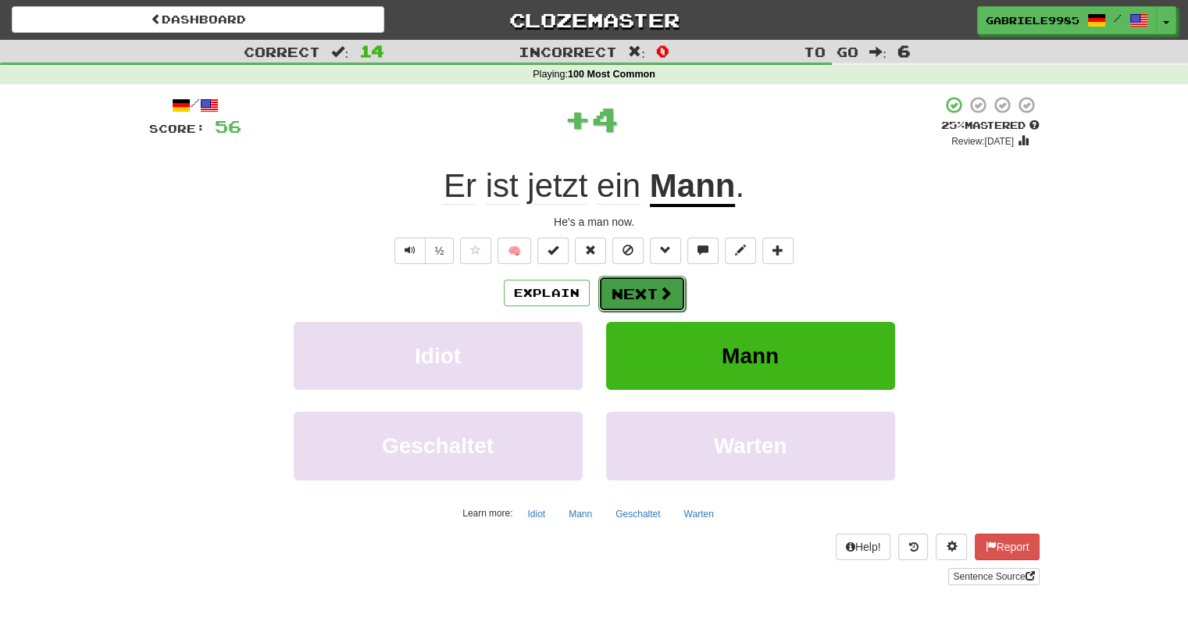
click at [628, 290] on button "Next" at bounding box center [641, 294] width 87 height 36
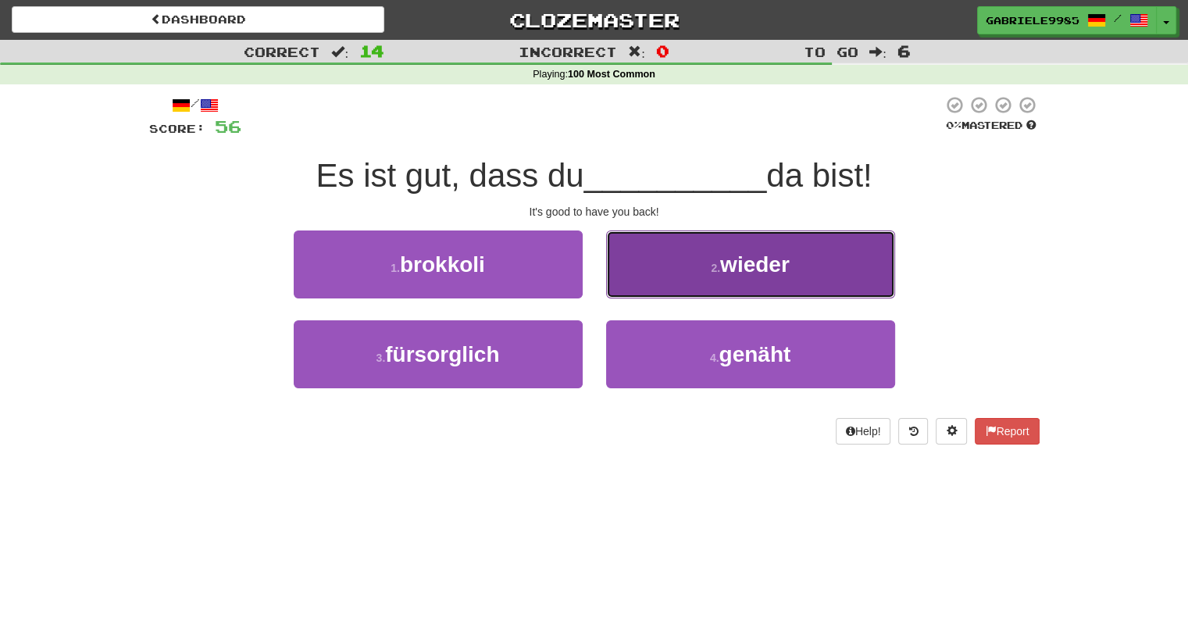
click at [682, 264] on button "2 . wieder" at bounding box center [750, 264] width 289 height 68
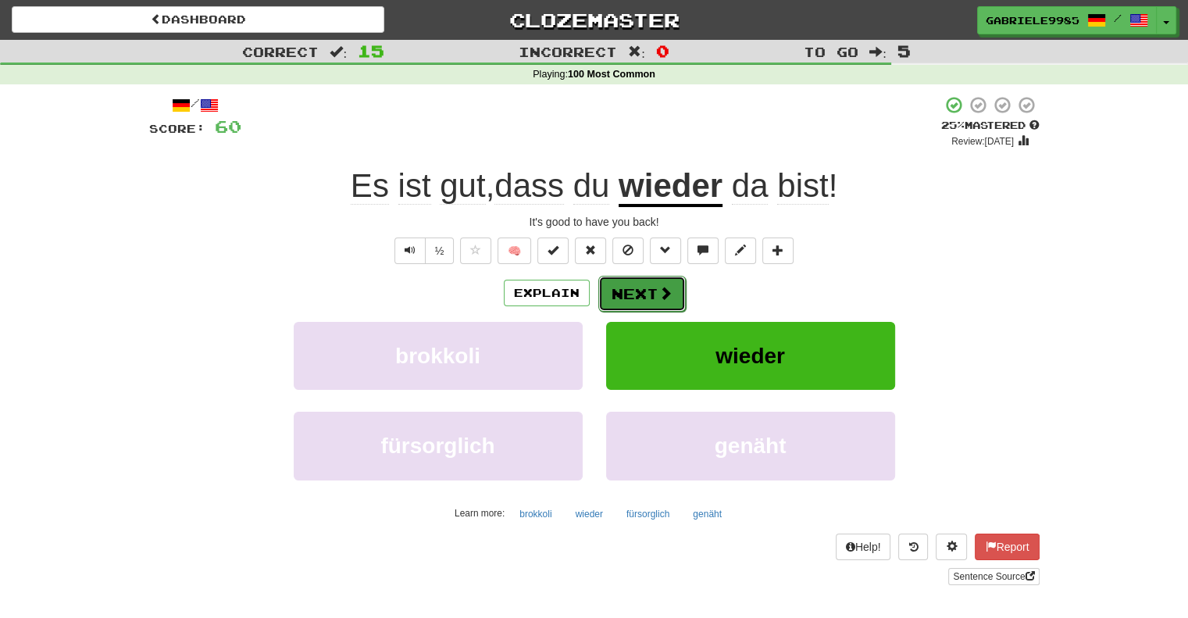
click at [646, 286] on button "Next" at bounding box center [641, 294] width 87 height 36
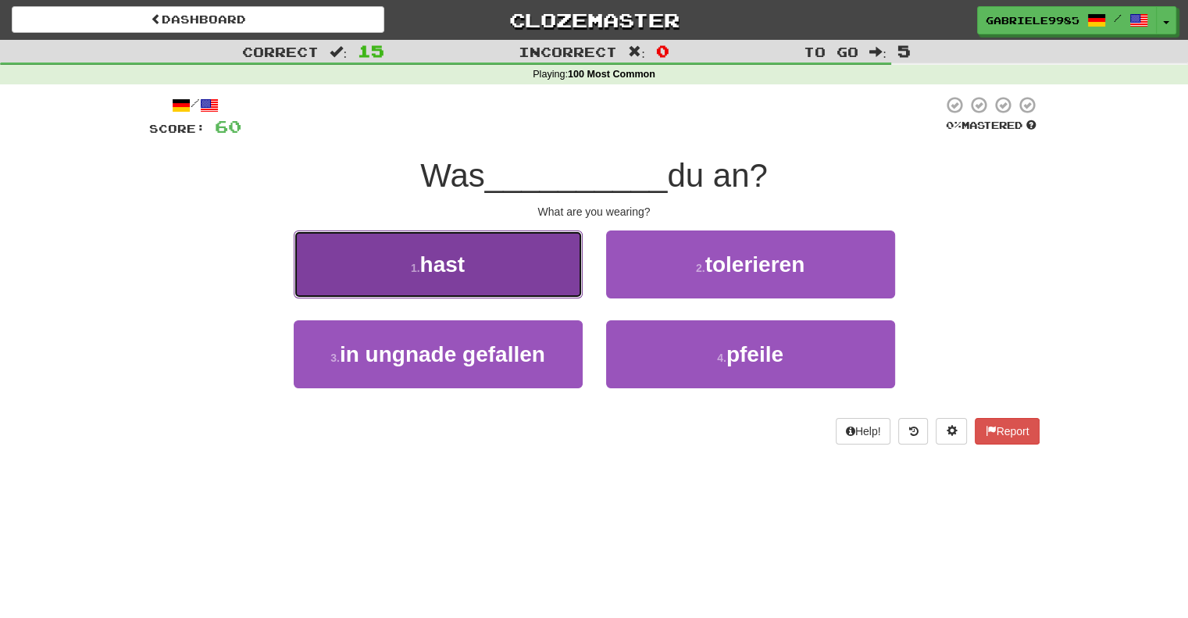
click at [546, 273] on button "1 . hast" at bounding box center [438, 264] width 289 height 68
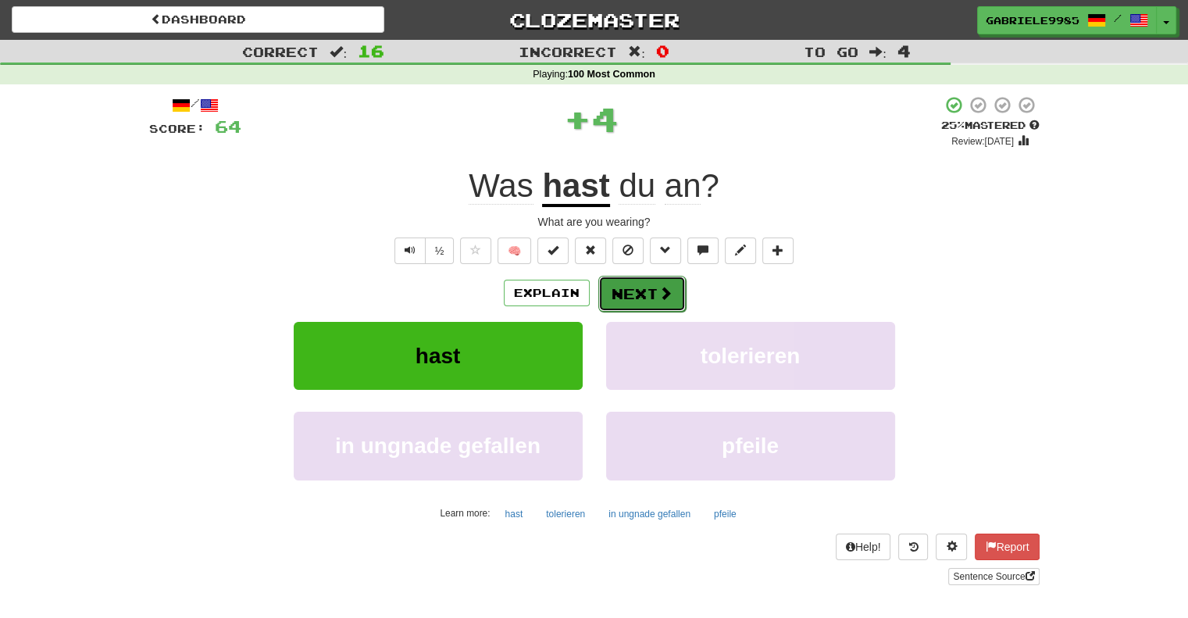
click at [658, 299] on span at bounding box center [665, 293] width 14 height 14
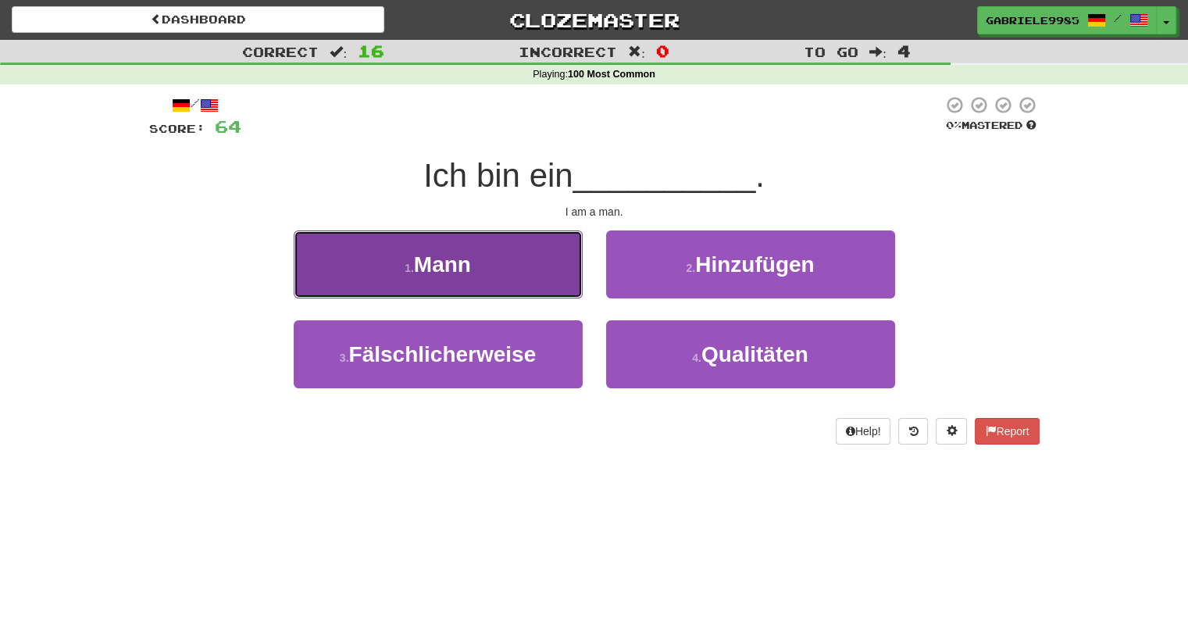
click at [534, 275] on button "1 . Mann" at bounding box center [438, 264] width 289 height 68
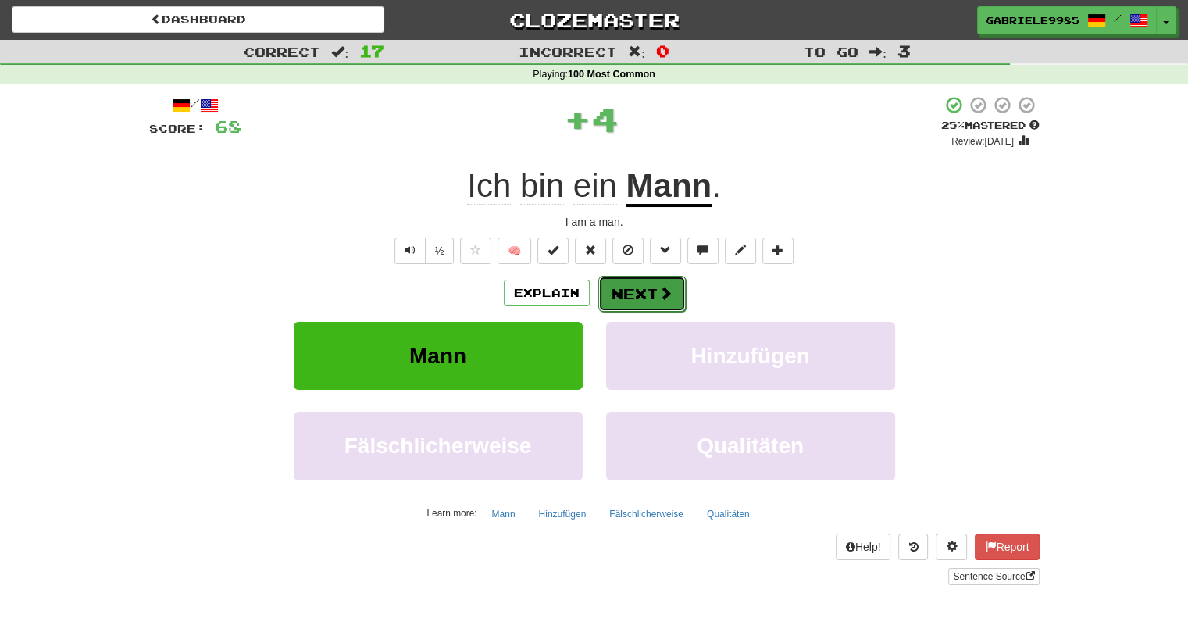
click at [658, 289] on span at bounding box center [665, 293] width 14 height 14
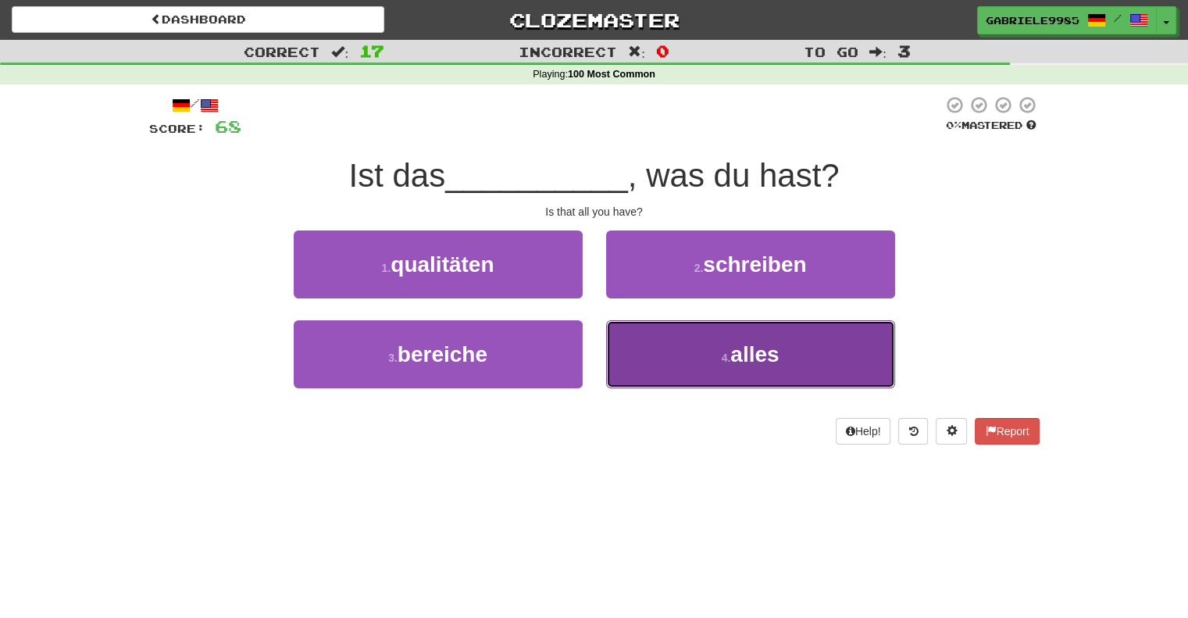
click at [855, 337] on button "4 . alles" at bounding box center [750, 354] width 289 height 68
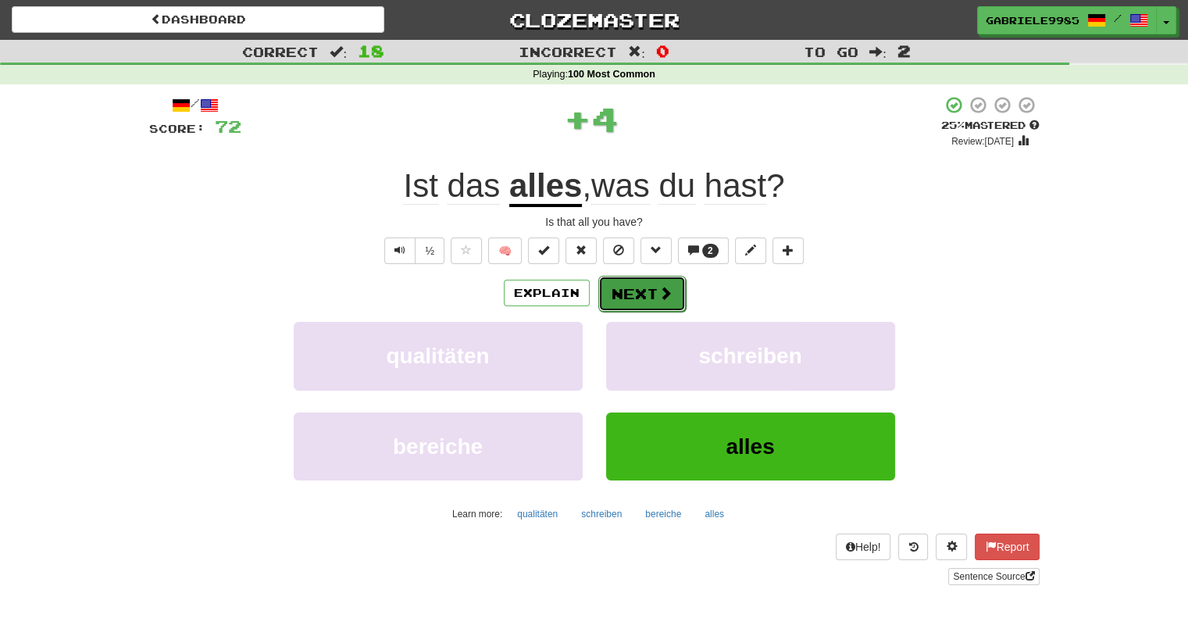
click at [667, 297] on span at bounding box center [665, 293] width 14 height 14
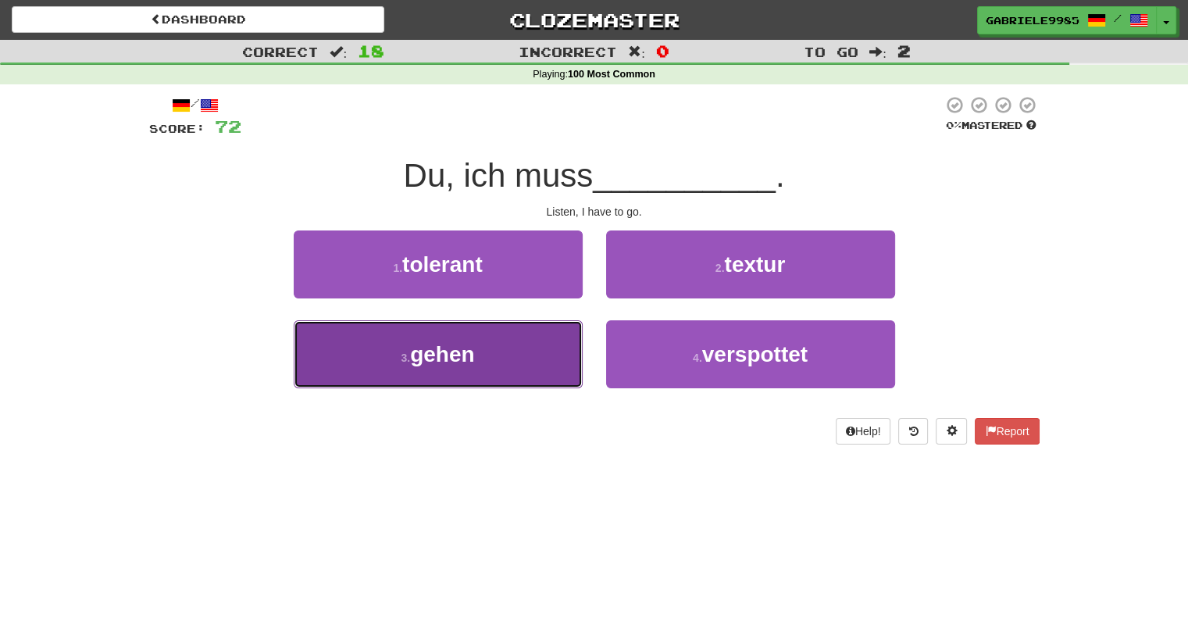
click at [437, 368] on button "3 . gehen" at bounding box center [438, 354] width 289 height 68
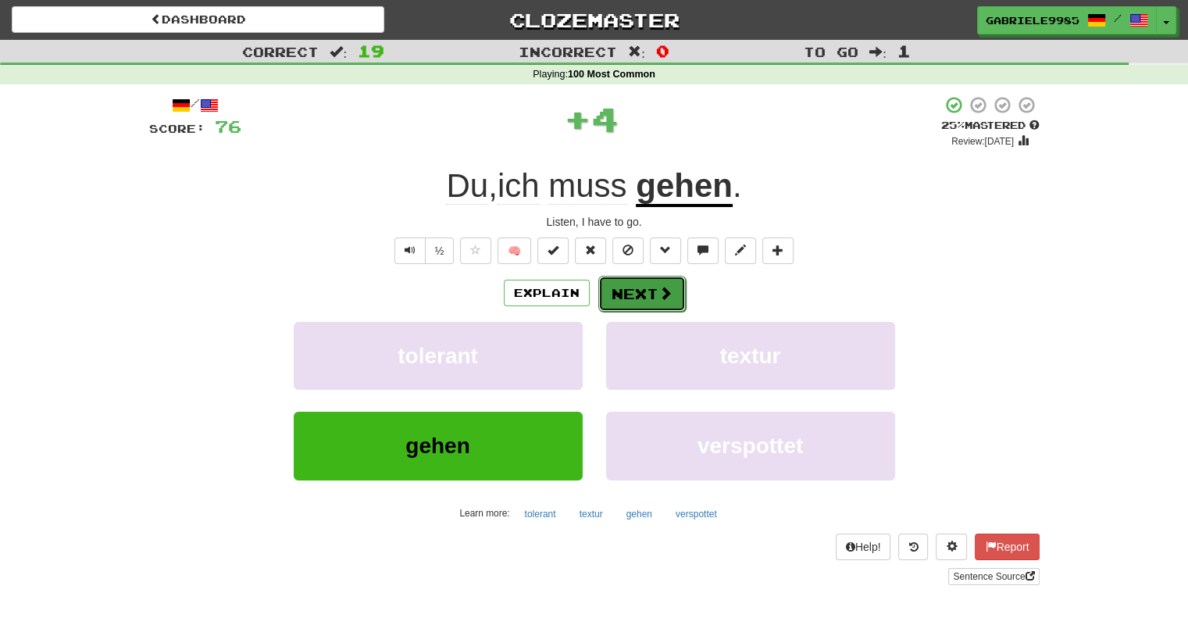
click at [641, 284] on button "Next" at bounding box center [641, 294] width 87 height 36
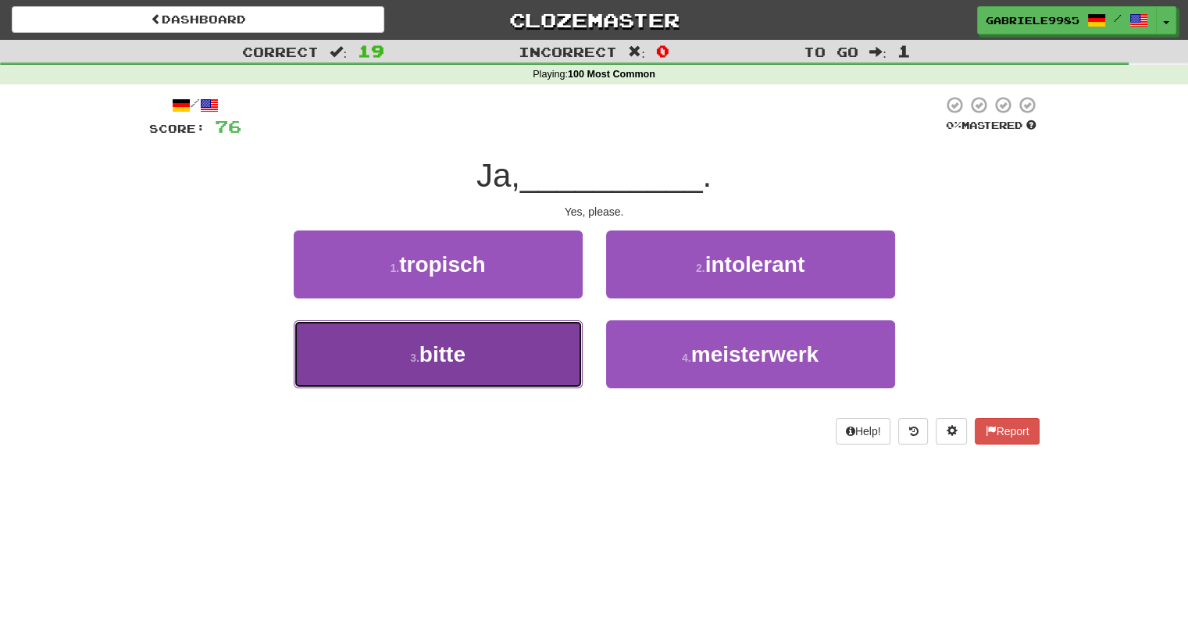
click at [520, 355] on button "3 . bitte" at bounding box center [438, 354] width 289 height 68
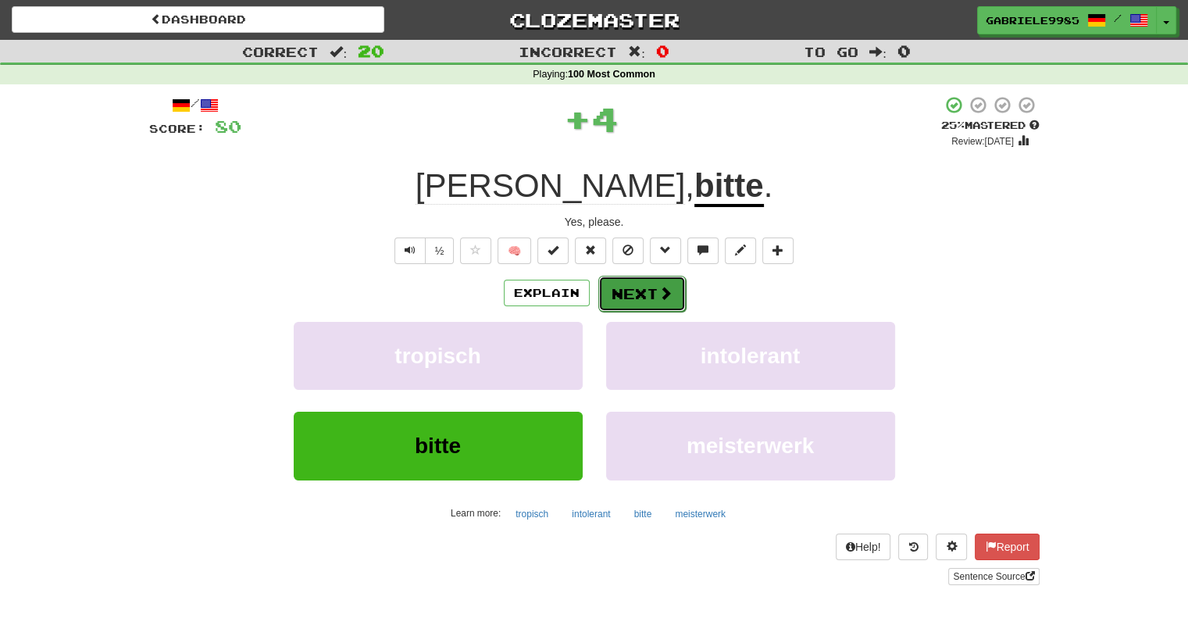
click at [639, 305] on button "Next" at bounding box center [641, 294] width 87 height 36
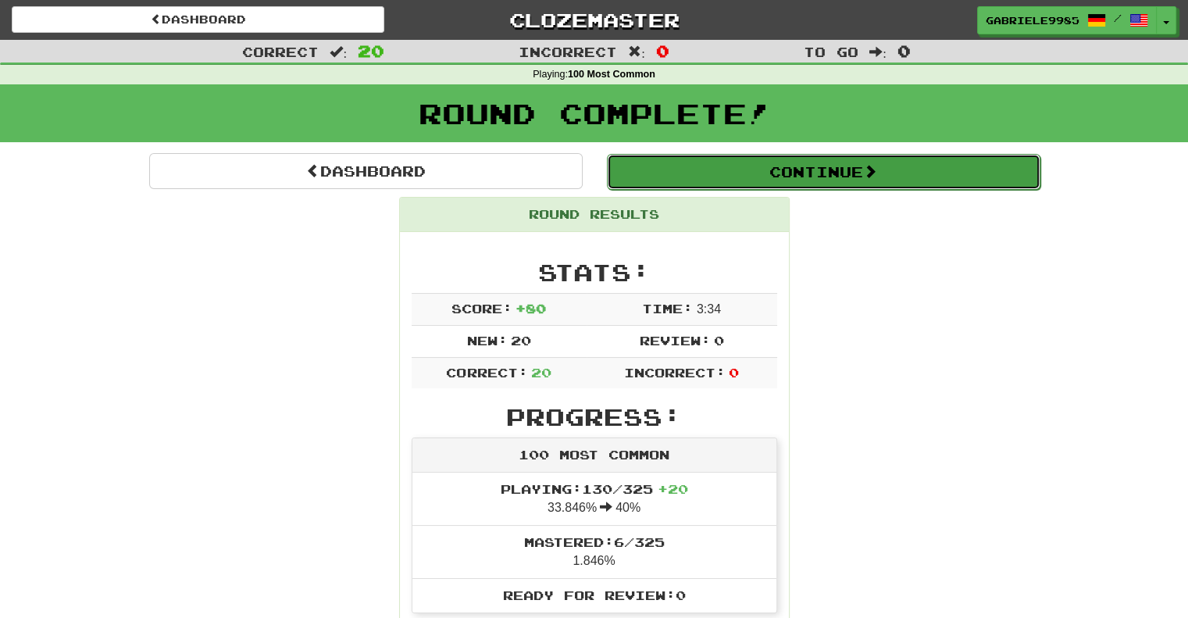
click at [743, 178] on button "Continue" at bounding box center [823, 172] width 433 height 36
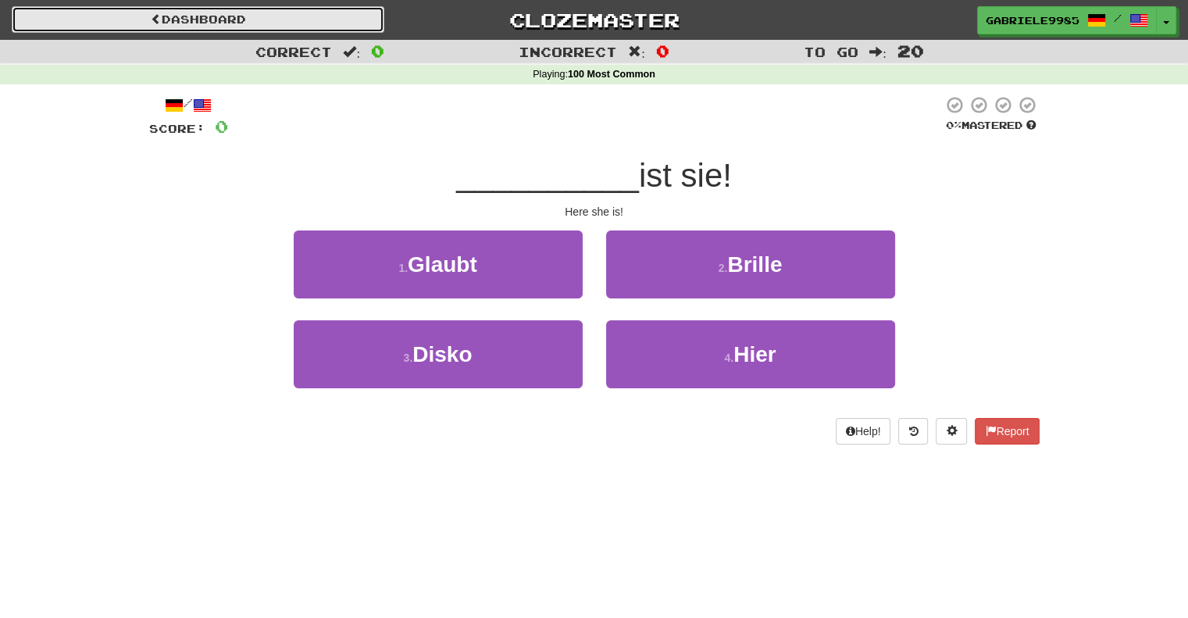
click at [351, 18] on link "Dashboard" at bounding box center [198, 19] width 373 height 27
